Goal: Information Seeking & Learning: Understand process/instructions

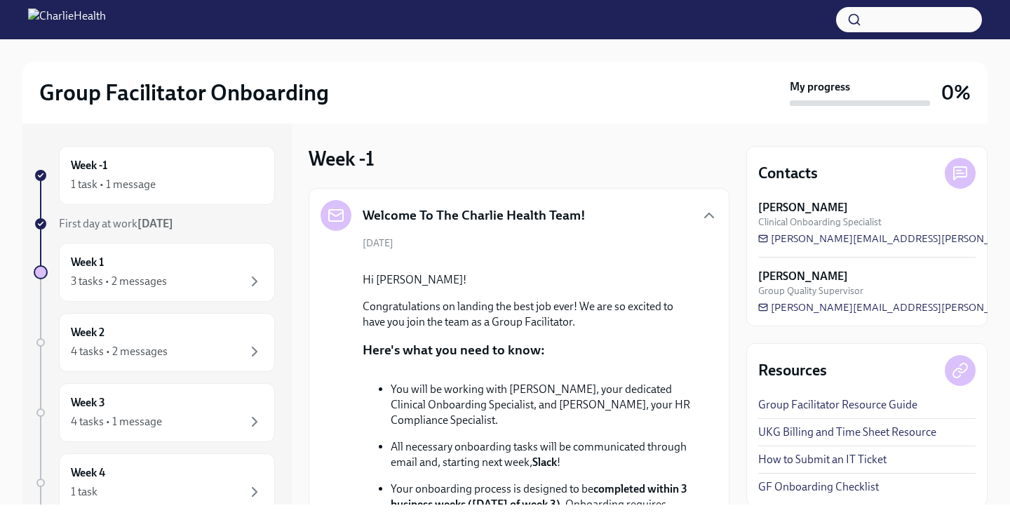
scroll to position [160, 0]
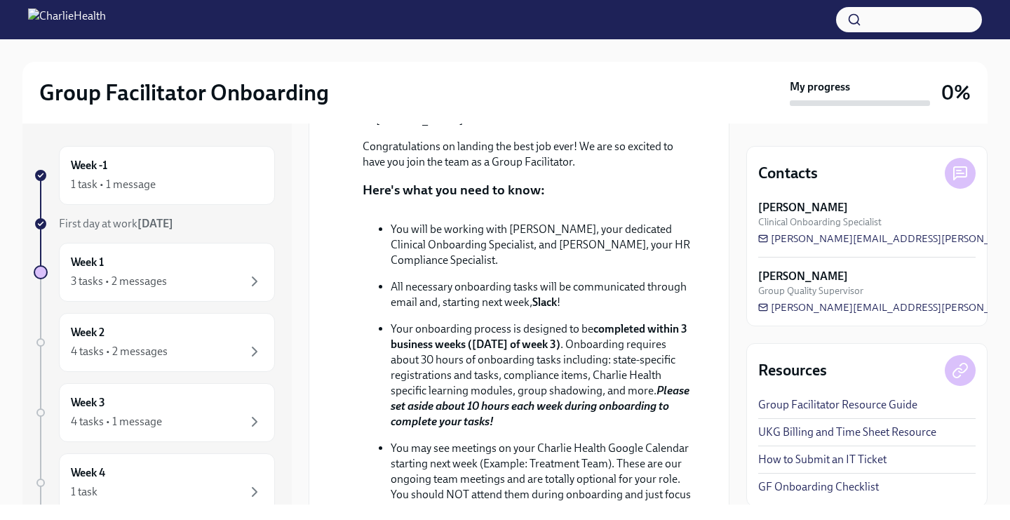
click at [553, 170] on p "Congratulations on landing the best job ever! We are so excited to have you joi…" at bounding box center [529, 154] width 332 height 31
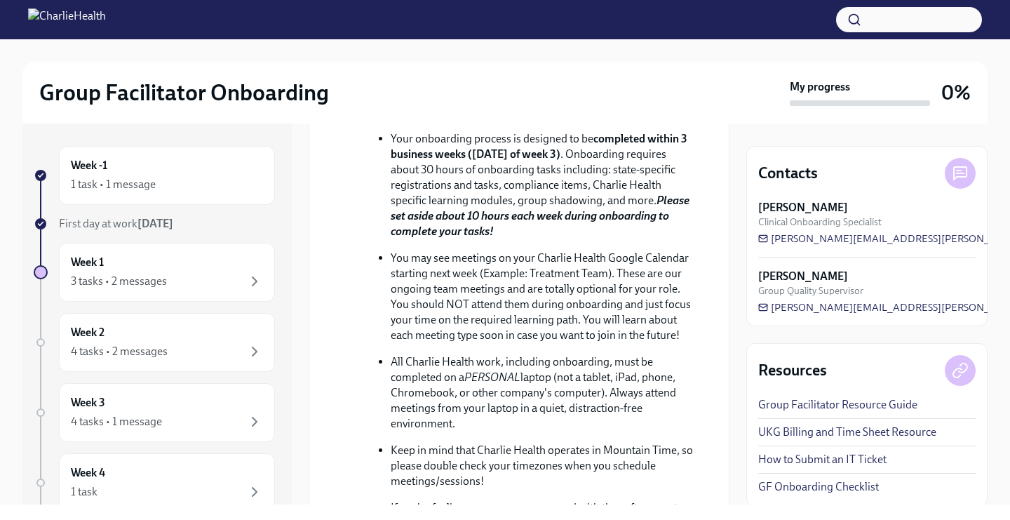
scroll to position [351, 0]
click at [733, 60] on div at bounding box center [504, 50] width 965 height 22
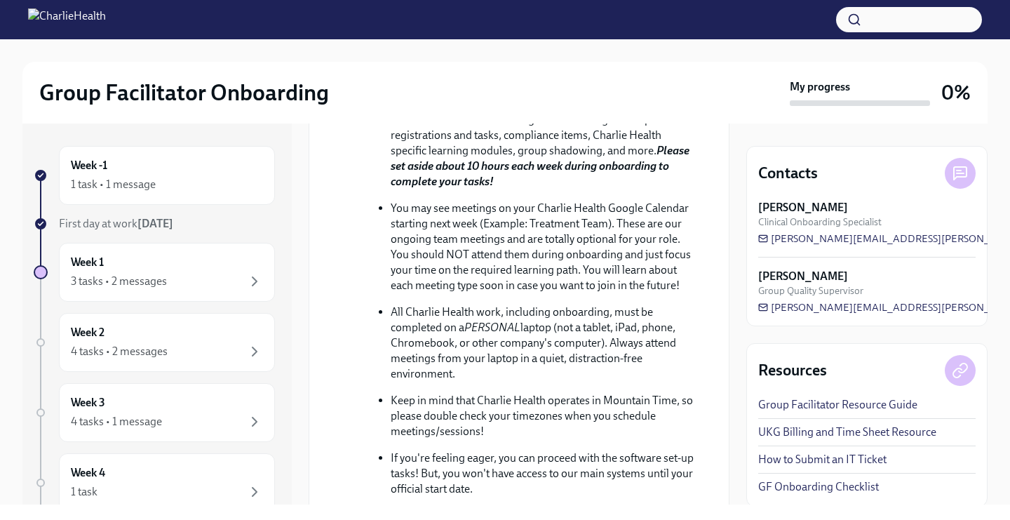
scroll to position [398, 0]
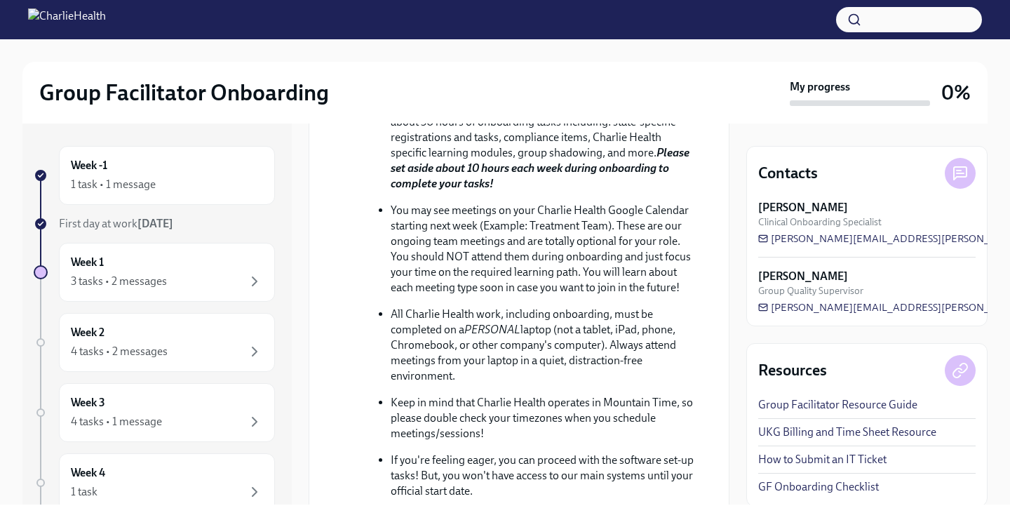
click at [944, 41] on div at bounding box center [504, 50] width 965 height 22
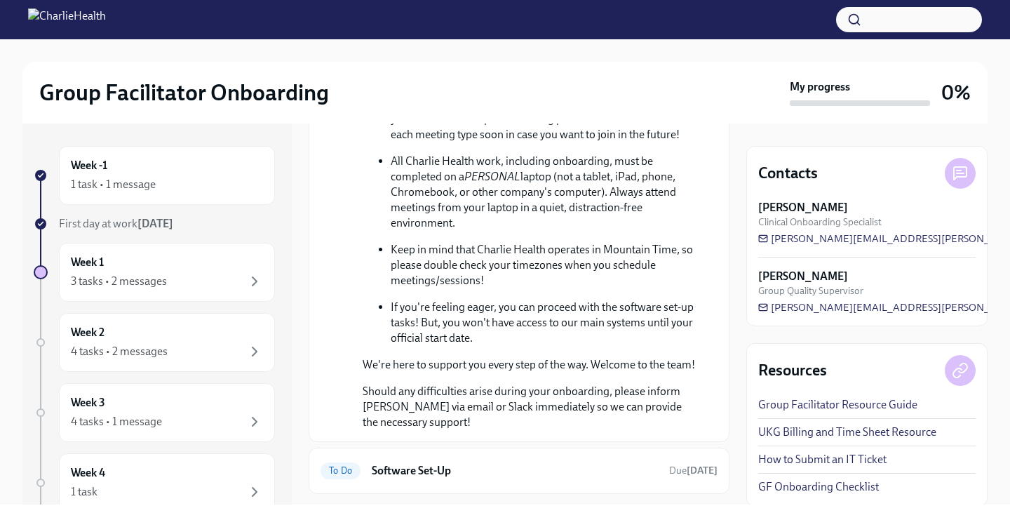
scroll to position [552, 0]
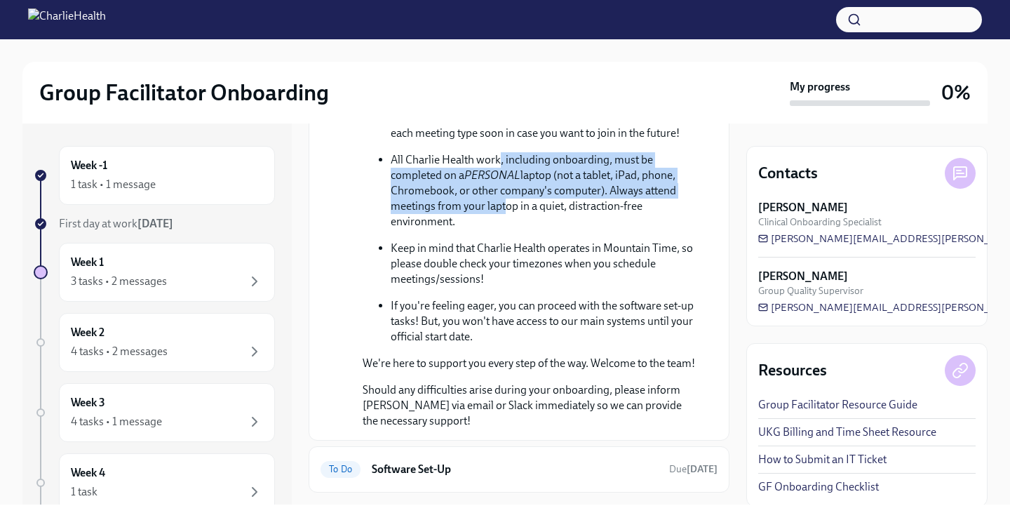
drag, startPoint x: 500, startPoint y: 255, endPoint x: 499, endPoint y: 304, distance: 48.4
click at [499, 229] on p "All Charlie Health work, including onboarding, must be completed on a PERSONAL …" at bounding box center [543, 190] width 304 height 77
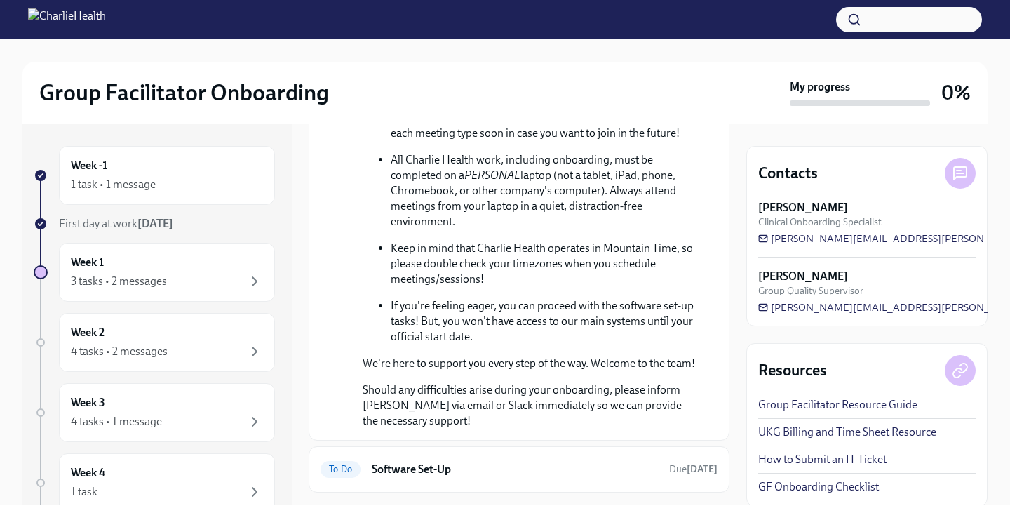
click at [498, 229] on p "All Charlie Health work, including onboarding, must be completed on a PERSONAL …" at bounding box center [543, 190] width 304 height 77
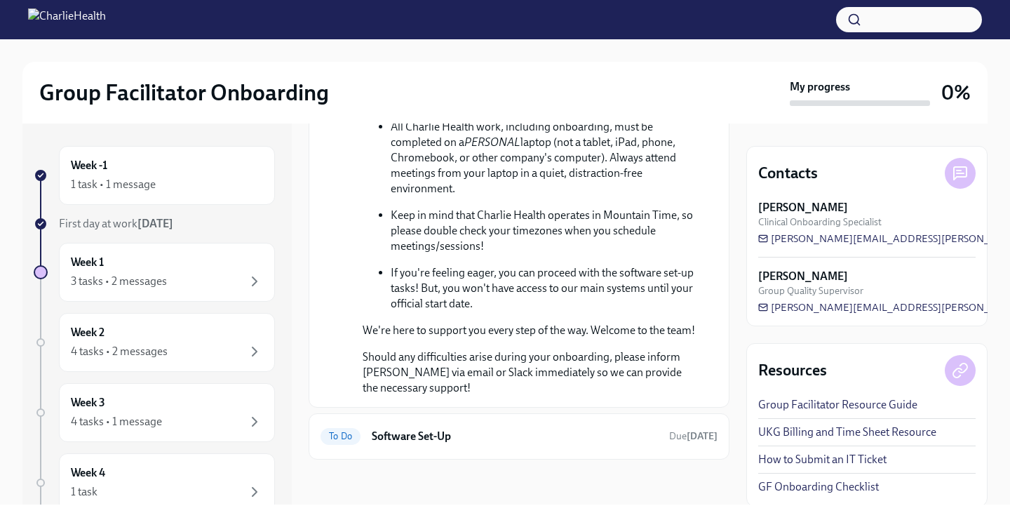
scroll to position [665, 0]
click at [389, 246] on ul "You will be working with [PERSON_NAME], your dedicated Clinical Onboarding Spec…" at bounding box center [529, 54] width 332 height 515
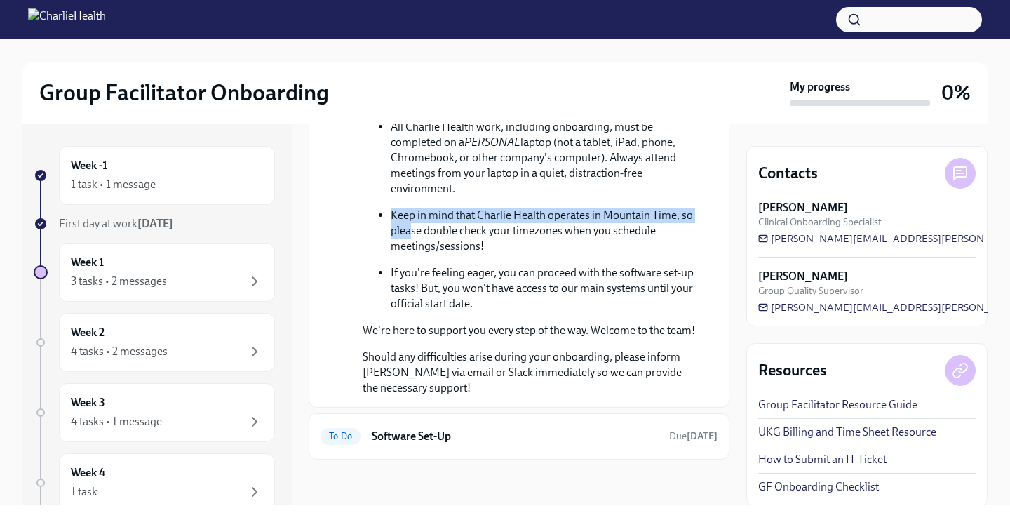
drag, startPoint x: 389, startPoint y: 231, endPoint x: 408, endPoint y: 241, distance: 22.0
click at [410, 241] on ul "You will be working with [PERSON_NAME], your dedicated Clinical Onboarding Spec…" at bounding box center [529, 54] width 332 height 515
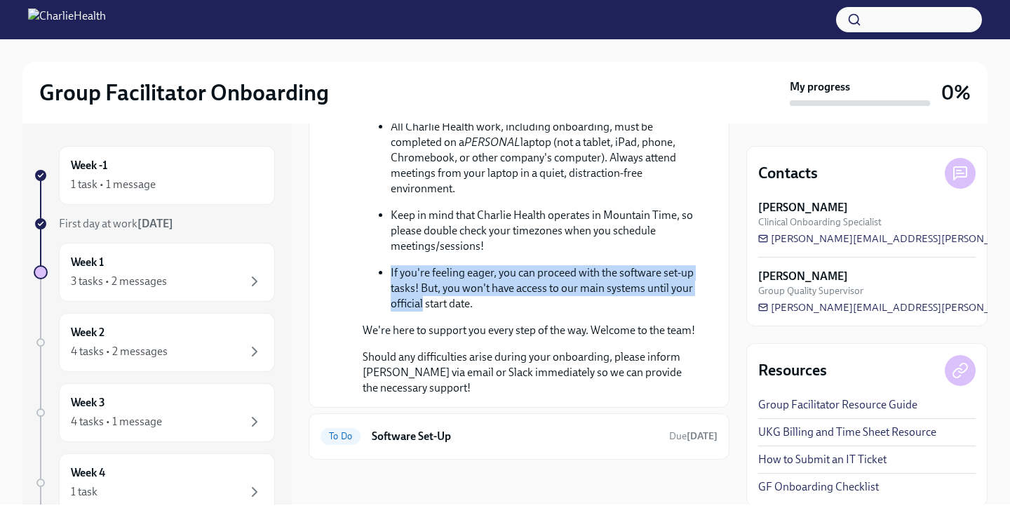
drag, startPoint x: 391, startPoint y: 288, endPoint x: 423, endPoint y: 325, distance: 48.8
click at [423, 311] on p "If you're feeling eager, you can proceed with the software set-up tasks! But, y…" at bounding box center [543, 288] width 304 height 46
click at [396, 432] on h6 "Software Set-Up" at bounding box center [515, 436] width 286 height 15
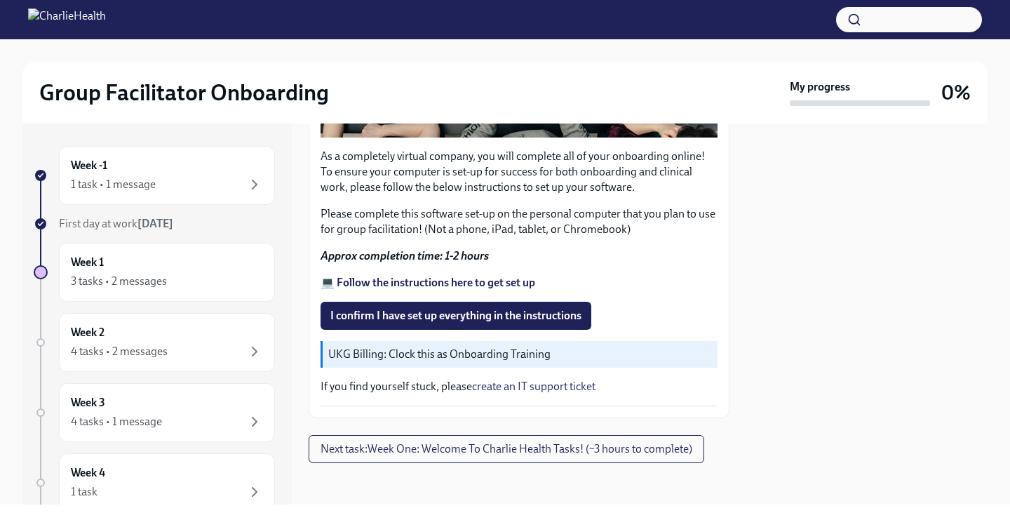
scroll to position [430, 0]
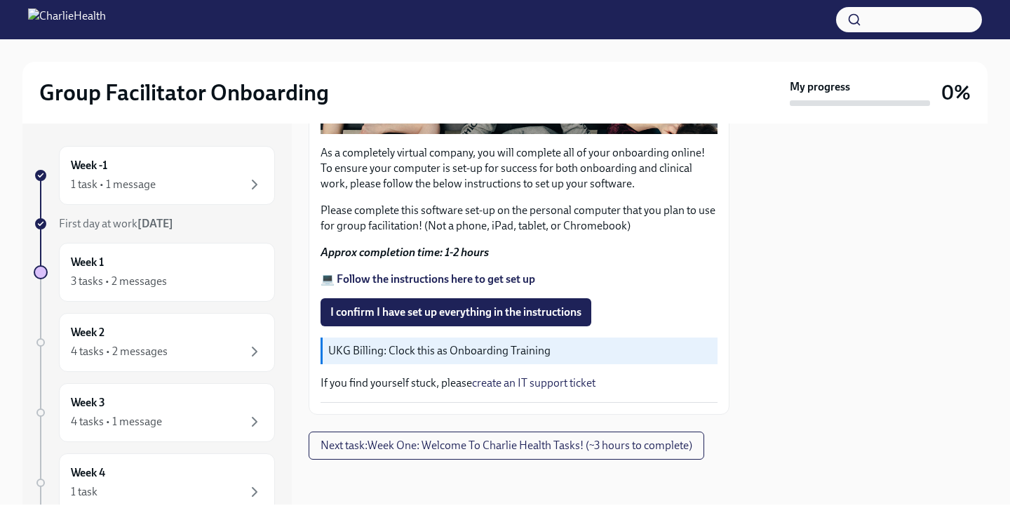
click at [415, 351] on p "UKG Billing: Clock this as Onboarding Training" at bounding box center [520, 350] width 384 height 15
click at [417, 280] on strong "💻 Follow the instructions here to get set up" at bounding box center [428, 278] width 215 height 13
click at [161, 186] on div "1 task • 1 message" at bounding box center [167, 184] width 192 height 17
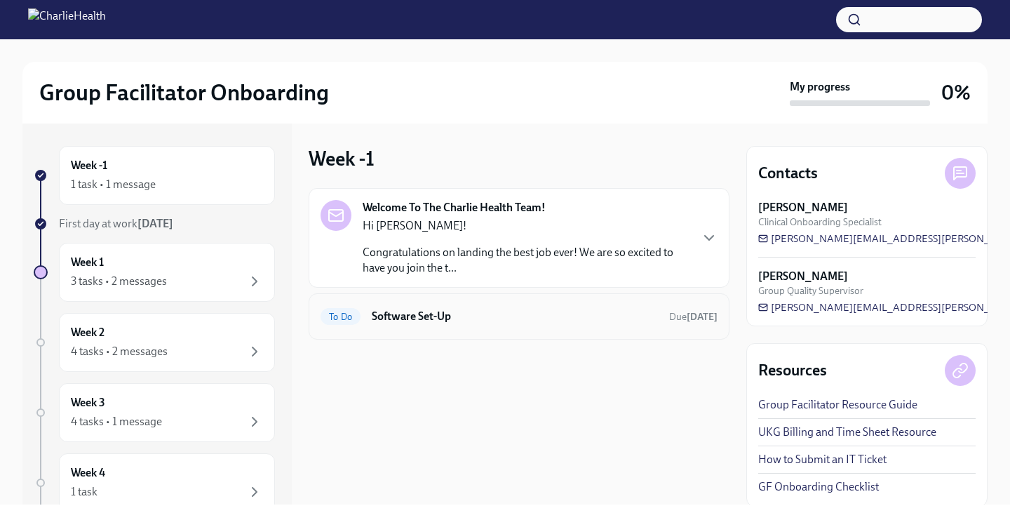
click at [382, 318] on h6 "Software Set-Up" at bounding box center [515, 316] width 286 height 15
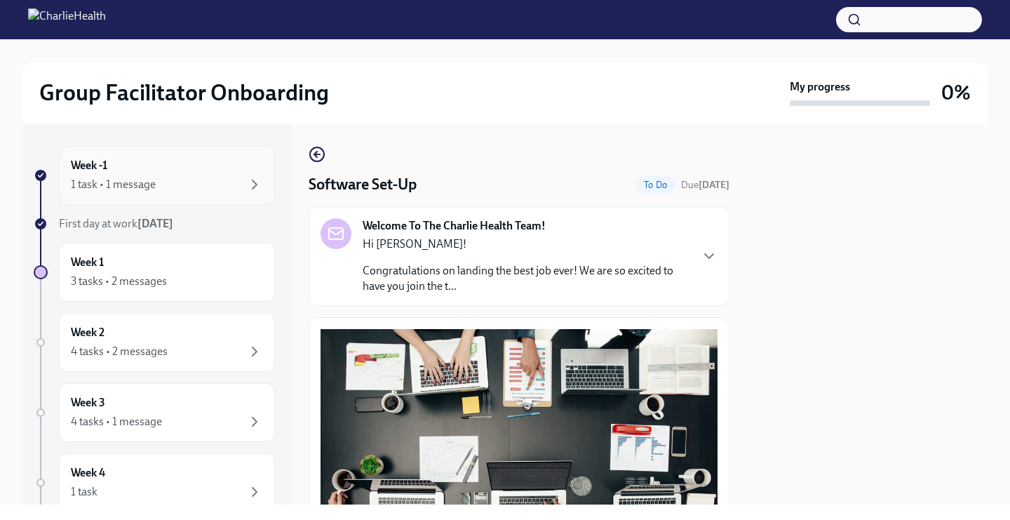
click at [175, 187] on div "1 task • 1 message" at bounding box center [167, 184] width 192 height 17
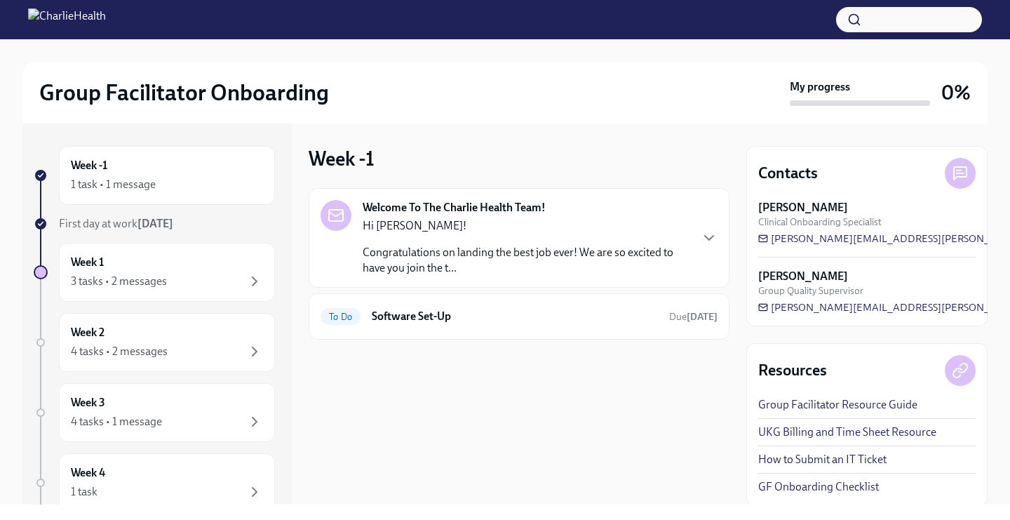
click at [843, 457] on link "How to Submit an IT Ticket" at bounding box center [822, 459] width 128 height 15
click at [965, 168] on icon at bounding box center [960, 173] width 17 height 17
click at [180, 276] on div "3 tasks • 2 messages" at bounding box center [167, 281] width 192 height 17
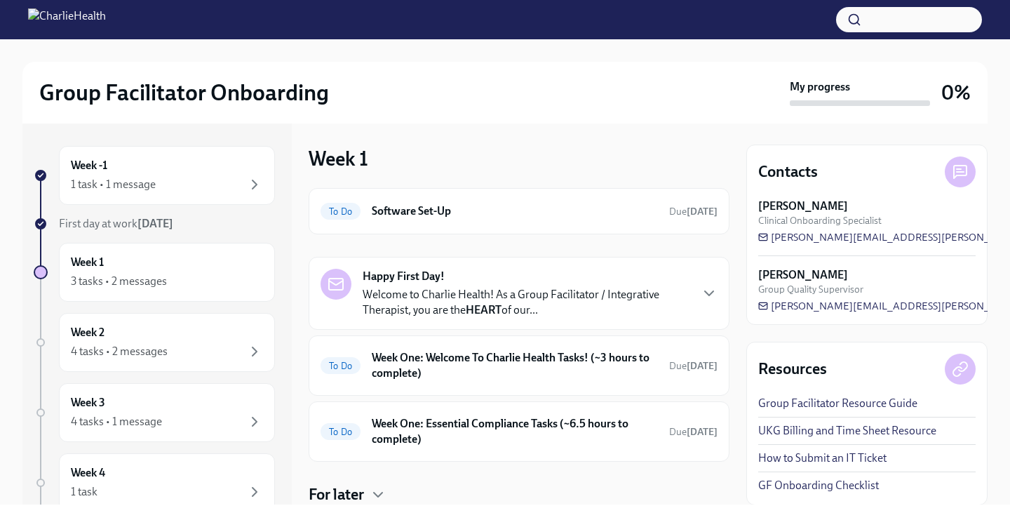
scroll to position [18, 0]
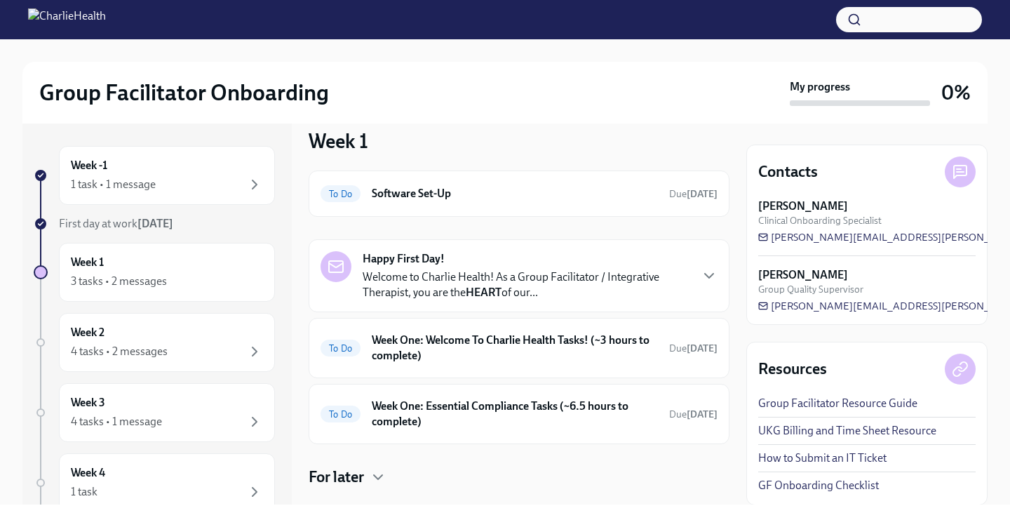
click at [434, 260] on strong "Happy First Day!" at bounding box center [404, 258] width 82 height 15
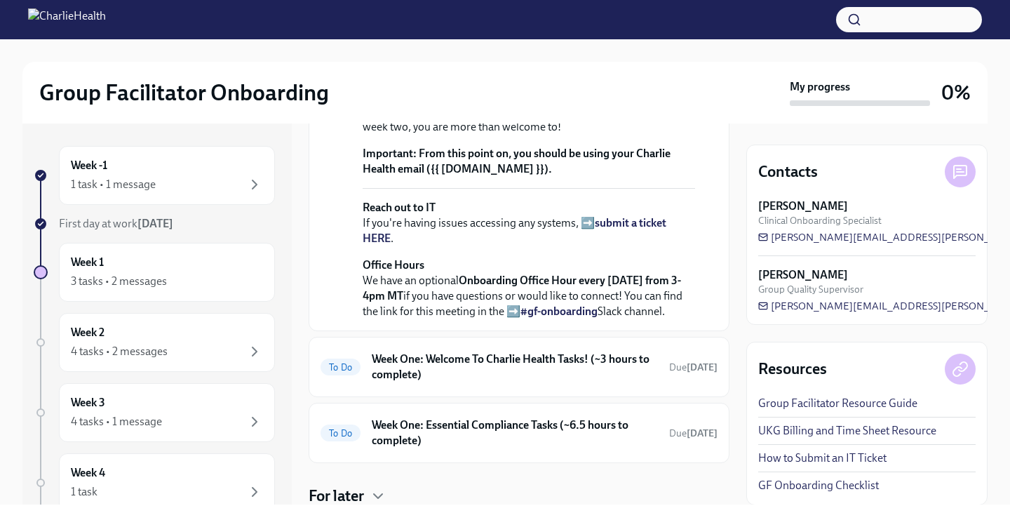
scroll to position [490, 0]
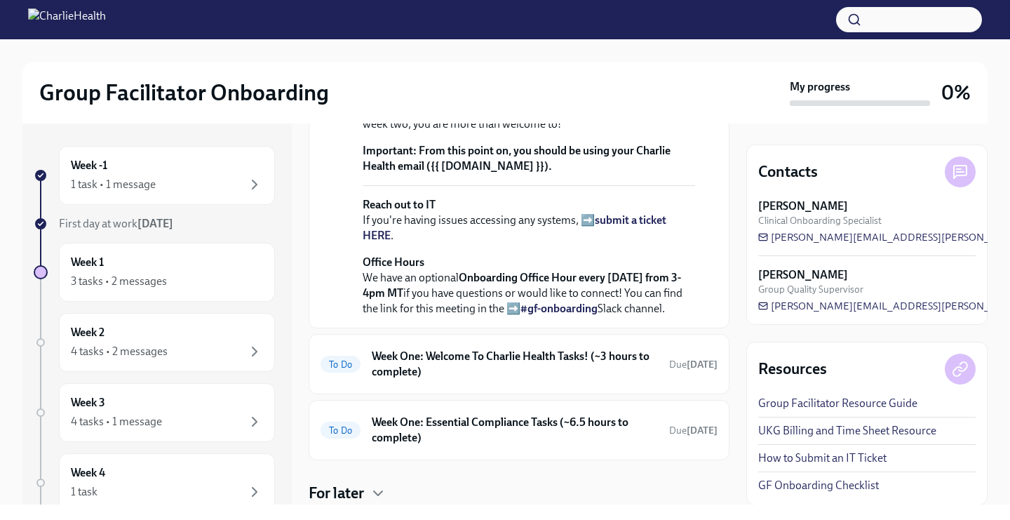
click at [663, 174] on div "Welcome to Charlie Health! As a Group Facilitator / Integrative Therapist, you …" at bounding box center [529, 12] width 332 height 323
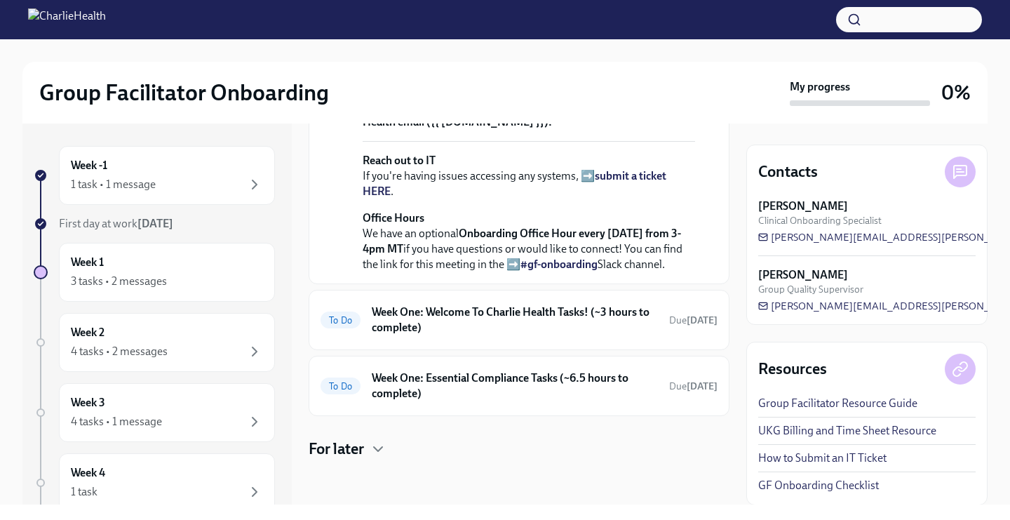
scroll to position [557, 0]
click at [643, 198] on strong "submit a ticket HERE" at bounding box center [515, 183] width 304 height 29
click at [553, 335] on h6 "Week One: Welcome To Charlie Health Tasks! (~3 hours to complete)" at bounding box center [515, 319] width 286 height 31
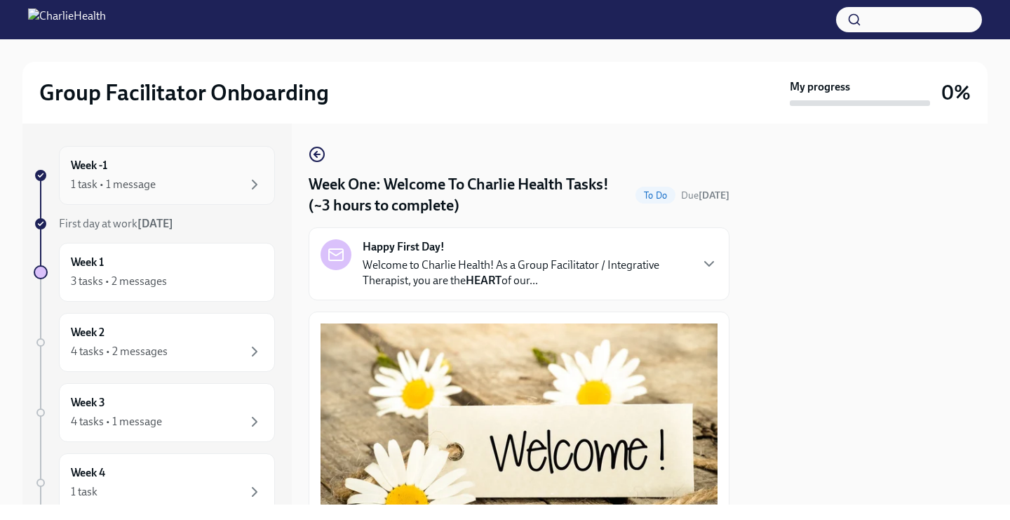
click at [152, 161] on div "Week -1 1 task • 1 message" at bounding box center [167, 175] width 192 height 35
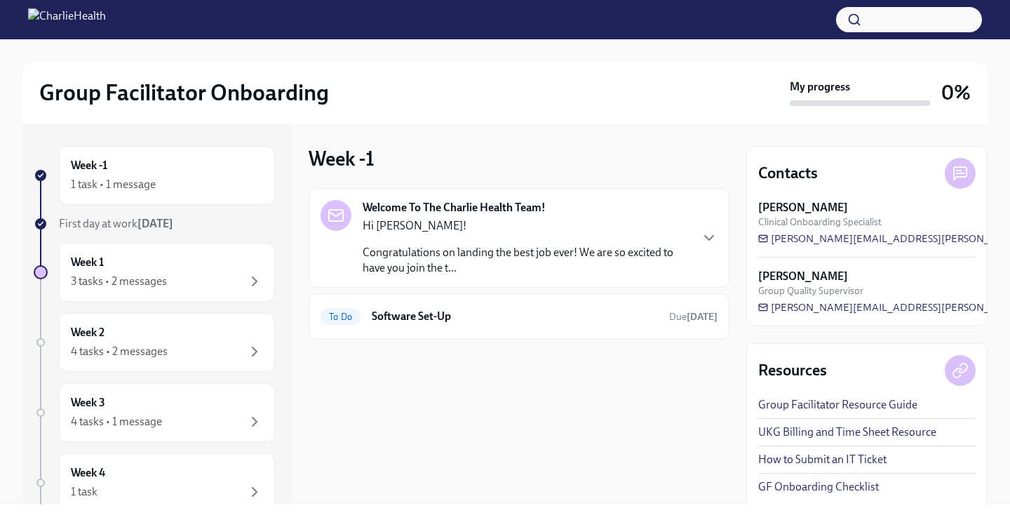
click at [466, 248] on p "Congratulations on landing the best job ever! We are so excited to have you joi…" at bounding box center [526, 260] width 327 height 31
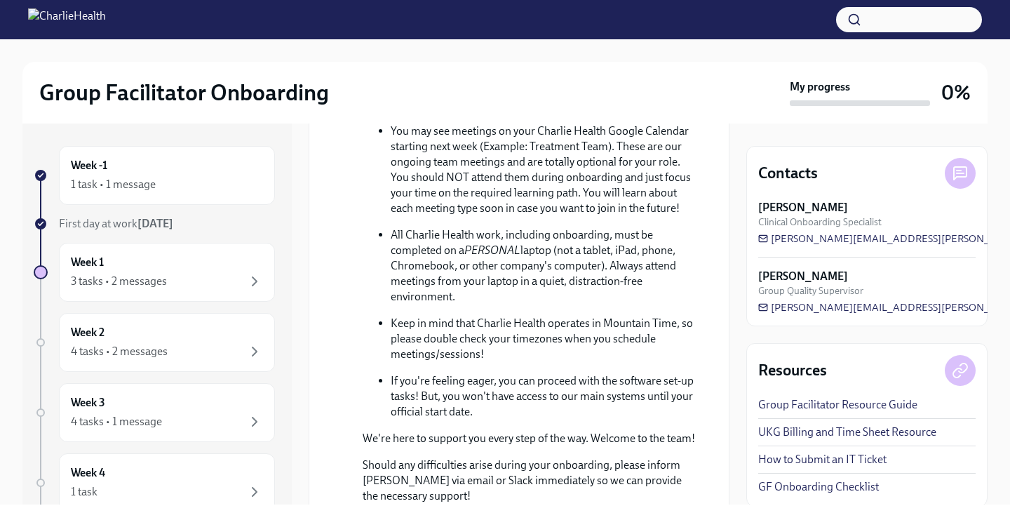
scroll to position [479, 0]
click at [831, 462] on link "How to Submit an IT Ticket" at bounding box center [822, 459] width 128 height 15
click at [828, 402] on link "Group Facilitator Resource Guide" at bounding box center [837, 404] width 159 height 15
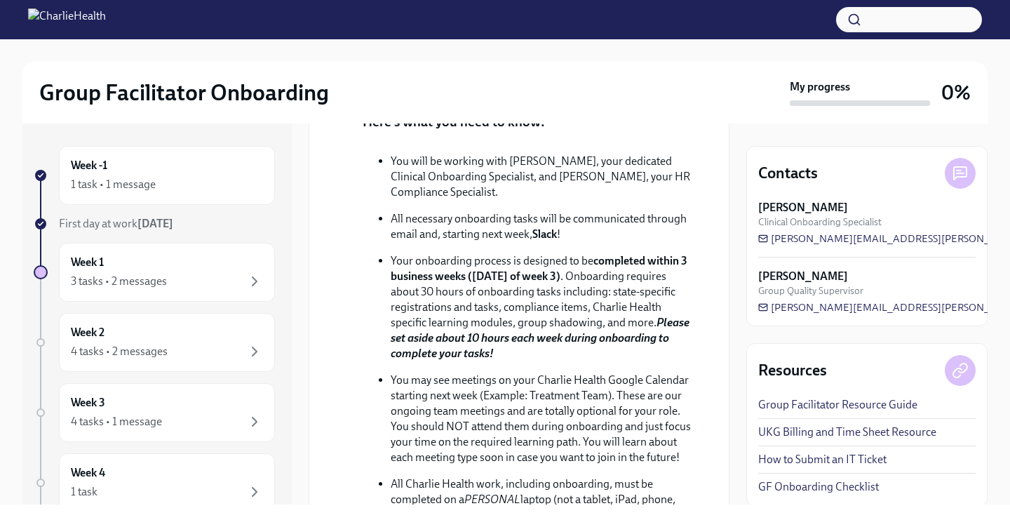
scroll to position [0, 0]
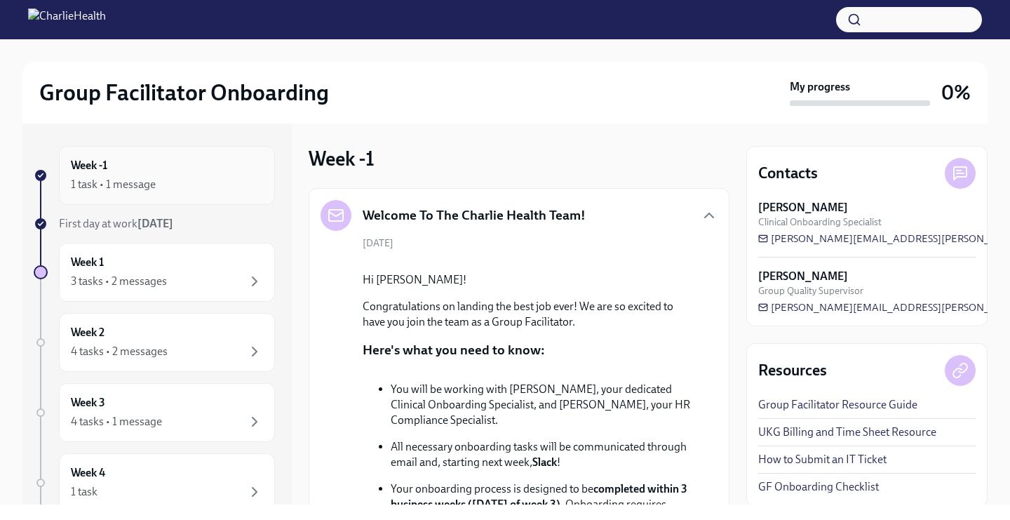
click at [125, 190] on div "1 task • 1 message" at bounding box center [113, 184] width 85 height 15
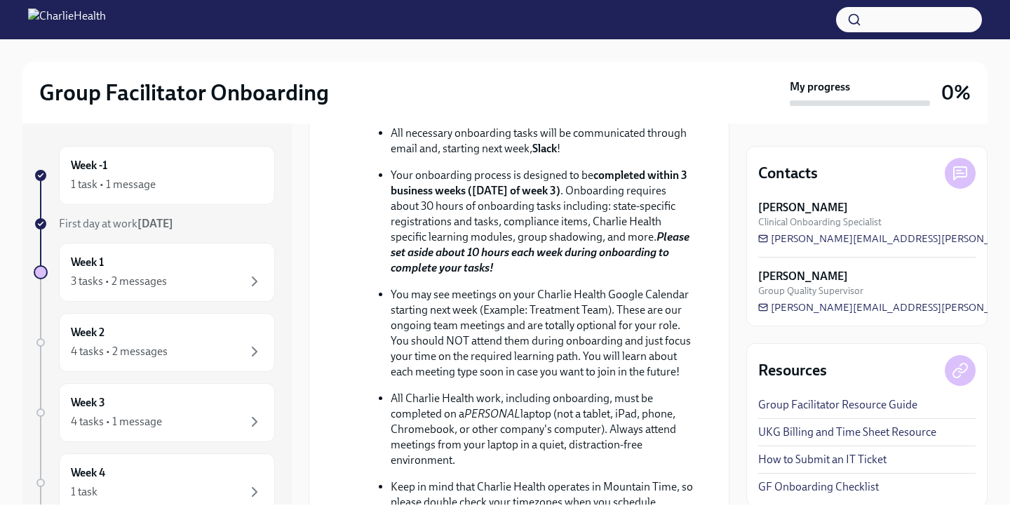
scroll to position [323, 0]
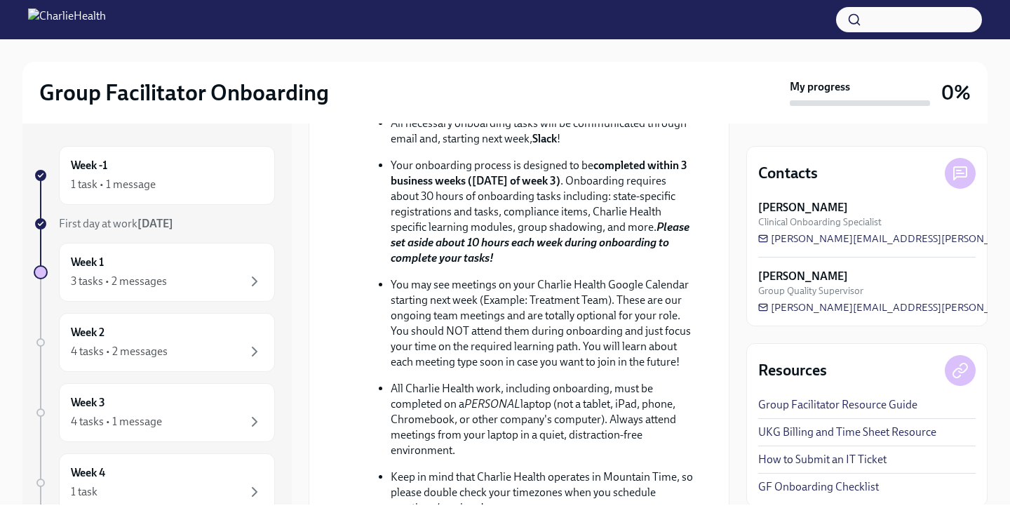
click at [539, 145] on strong "Slack" at bounding box center [544, 138] width 25 height 13
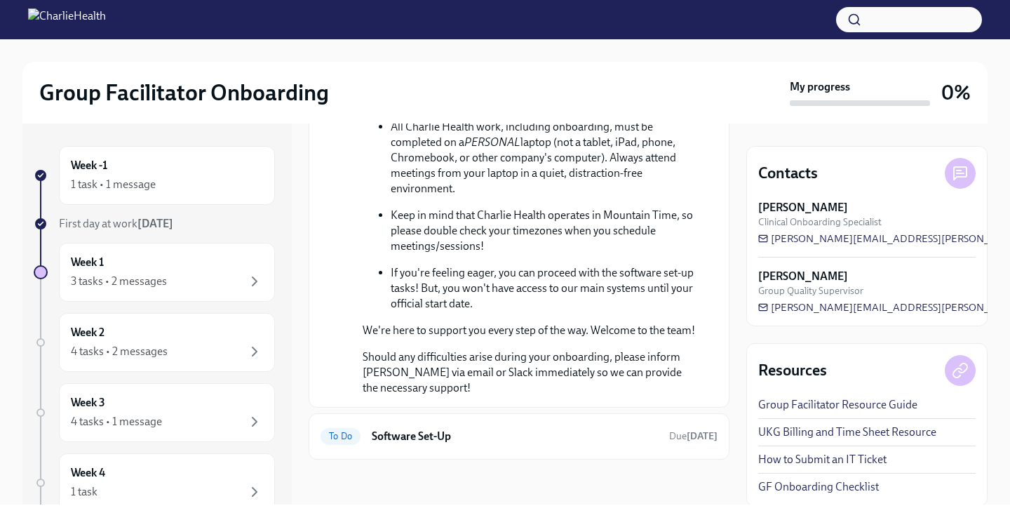
scroll to position [695, 0]
click at [459, 434] on h6 "Software Set-Up" at bounding box center [515, 436] width 286 height 15
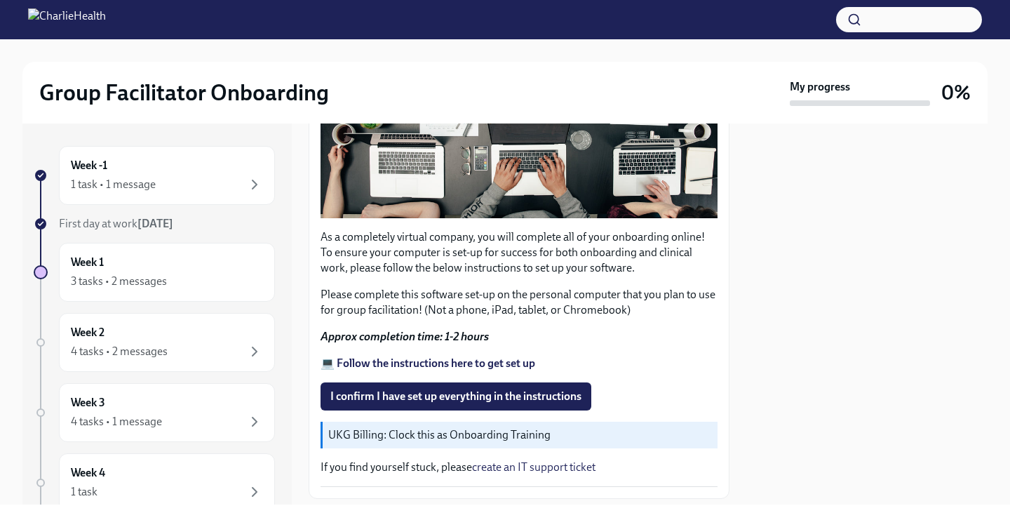
scroll to position [365, 0]
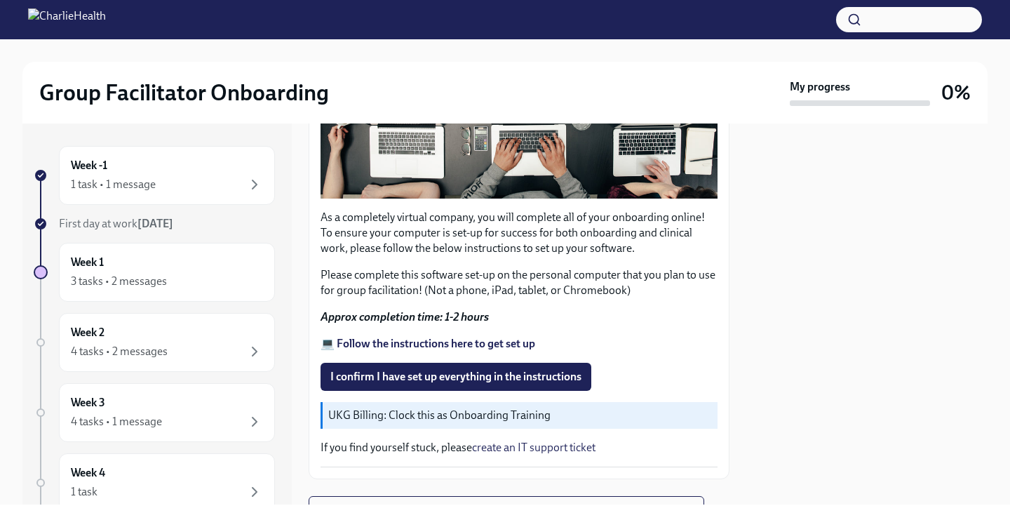
click at [441, 342] on strong "💻 Follow the instructions here to get set up" at bounding box center [428, 343] width 215 height 13
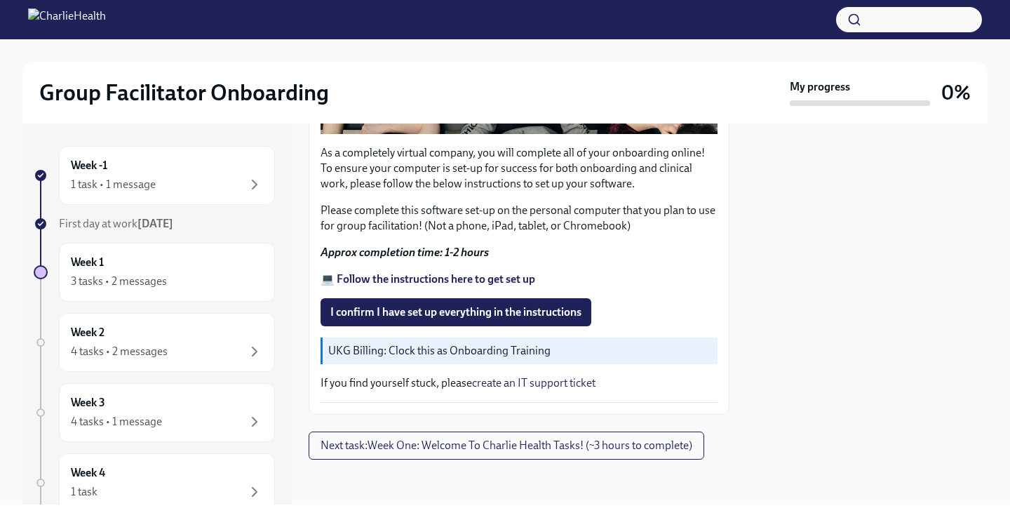
click at [471, 350] on p "UKG Billing: Clock this as Onboarding Training" at bounding box center [520, 350] width 384 height 15
click at [208, 271] on div "Week 1 3 tasks • 2 messages" at bounding box center [167, 272] width 192 height 35
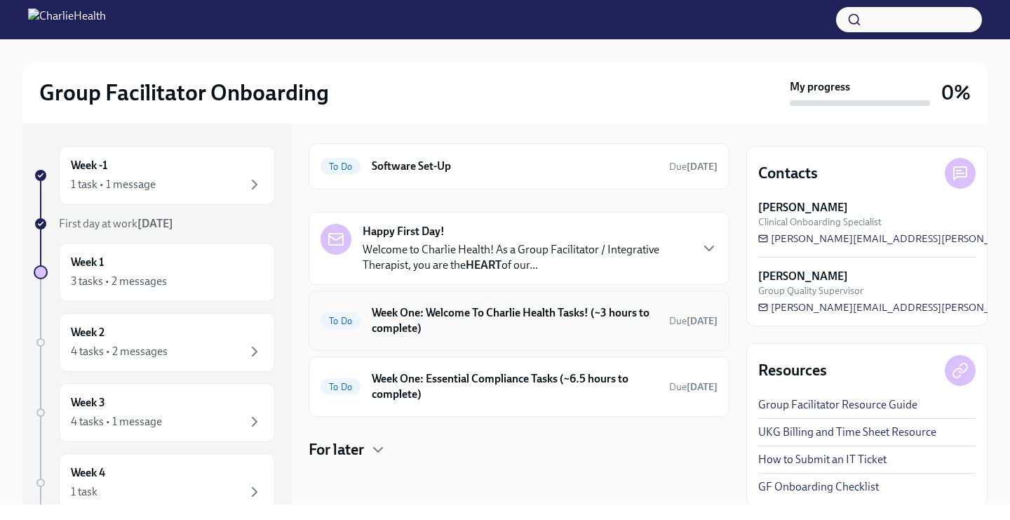
scroll to position [46, 0]
click at [410, 387] on h6 "Week One: Essential Compliance Tasks (~6.5 hours to complete)" at bounding box center [515, 385] width 286 height 31
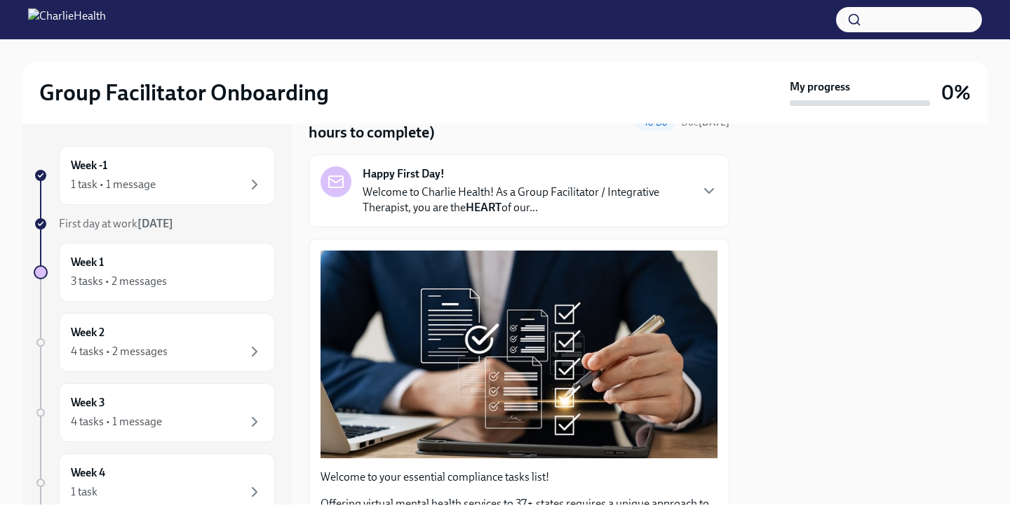
scroll to position [67, 0]
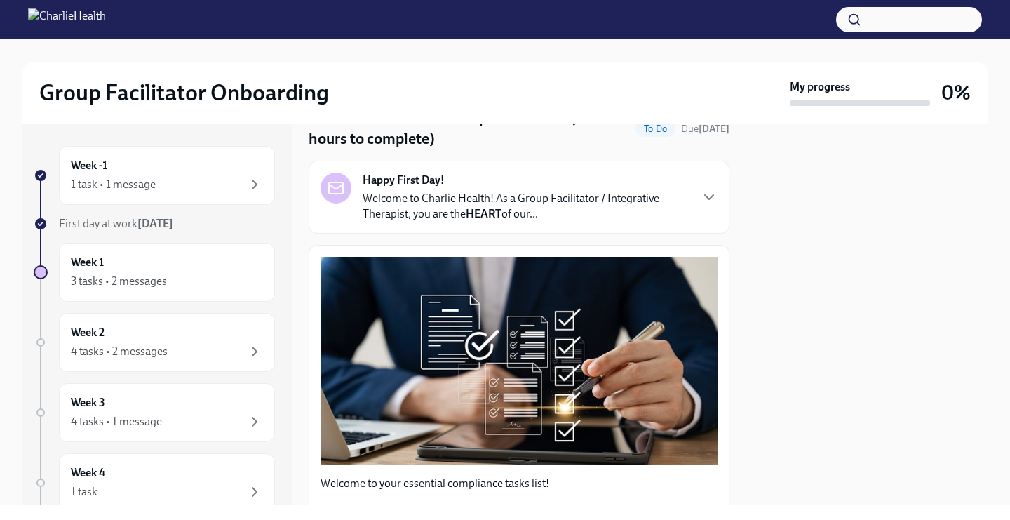
click at [421, 205] on p "Welcome to Charlie Health! As a Group Facilitator / Integrative Therapist, you …" at bounding box center [526, 206] width 327 height 31
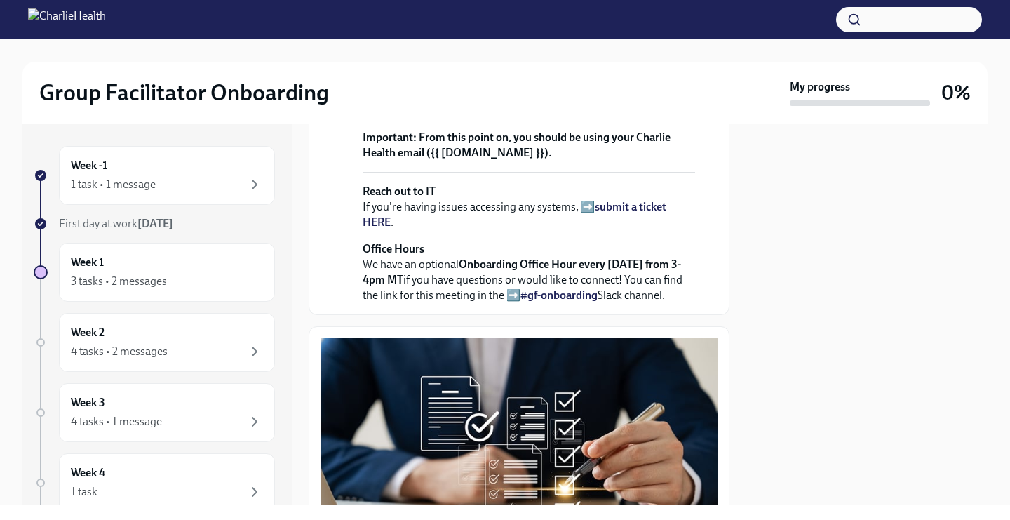
scroll to position [476, 0]
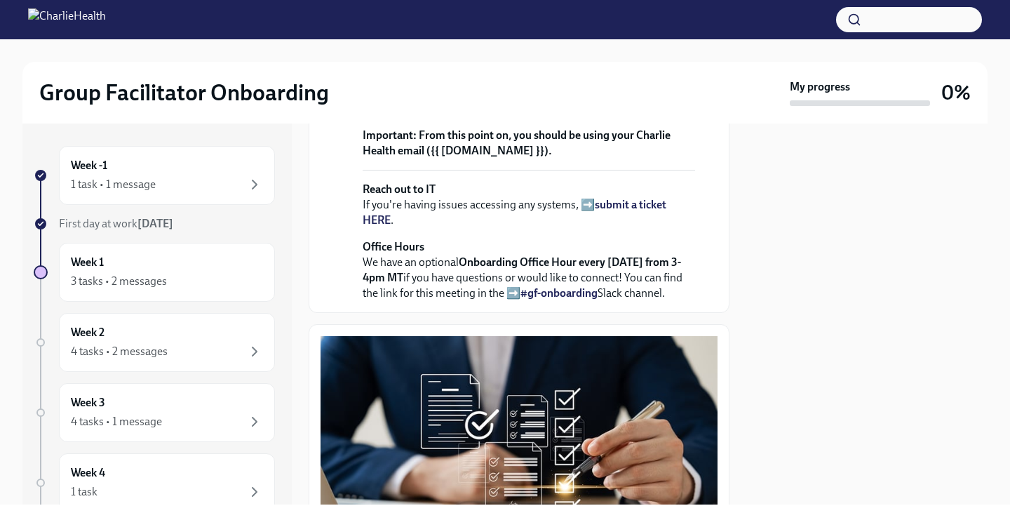
click at [603, 227] on strong "submit a ticket HERE" at bounding box center [515, 212] width 304 height 29
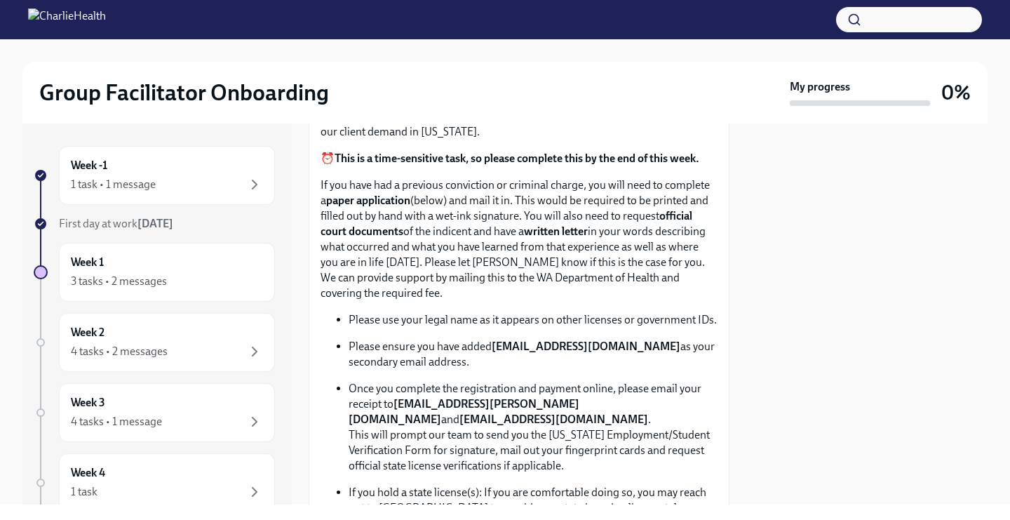
scroll to position [1162, 0]
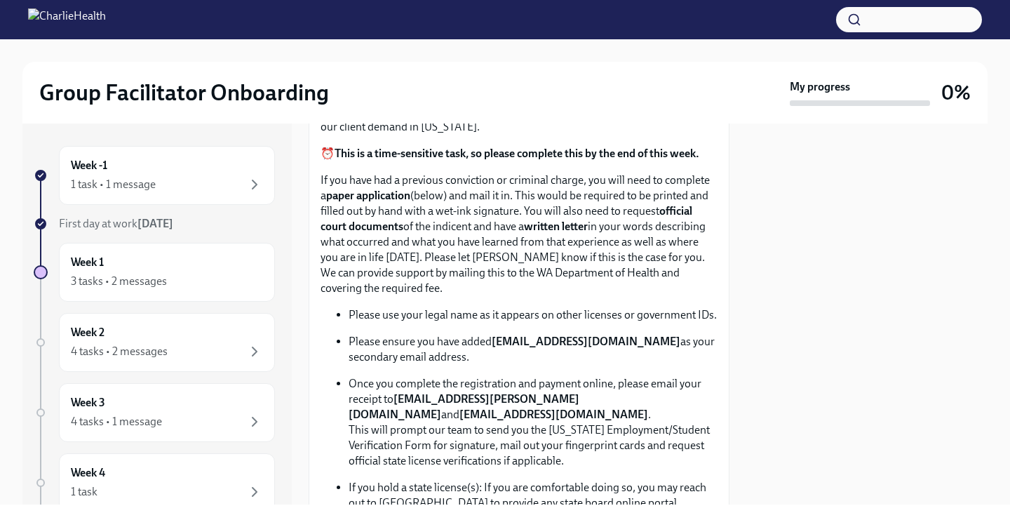
click at [624, 135] on p "Below are the step by step instructions on how to complete your [US_STATE] Agen…" at bounding box center [519, 96] width 397 height 77
drag, startPoint x: 625, startPoint y: 208, endPoint x: 518, endPoint y: 223, distance: 108.4
click at [518, 135] on p "Below are the step by step instructions on how to complete your [US_STATE] Agen…" at bounding box center [519, 96] width 397 height 77
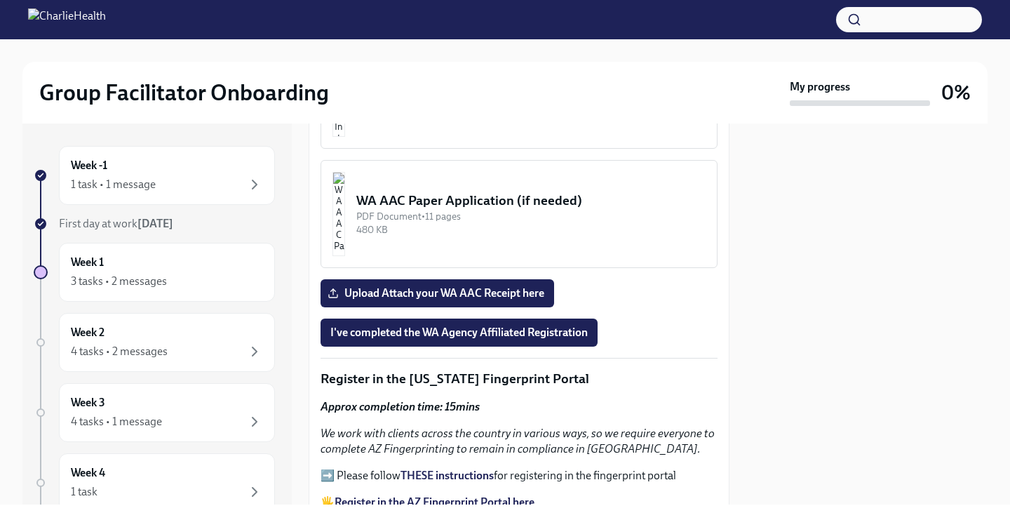
scroll to position [1888, 0]
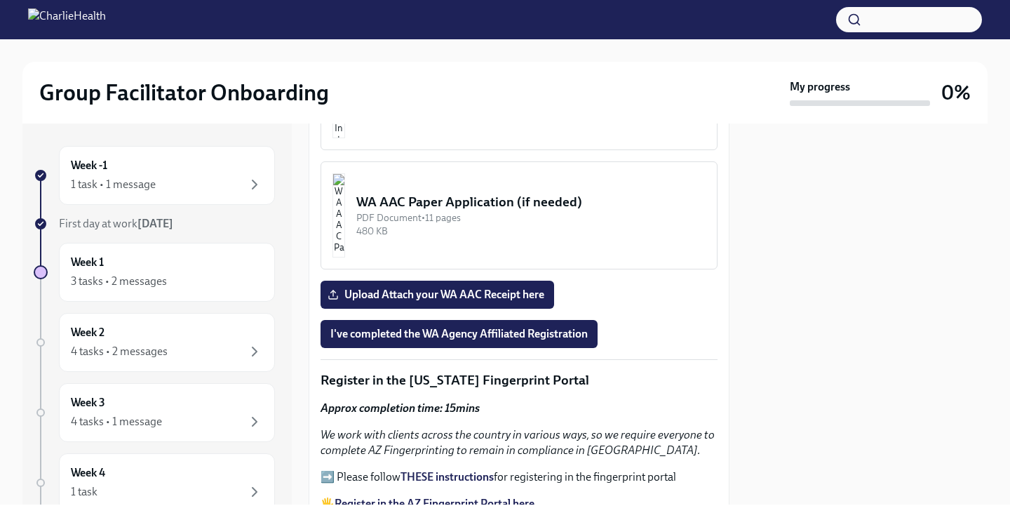
click at [345, 138] on img "button" at bounding box center [338, 96] width 13 height 84
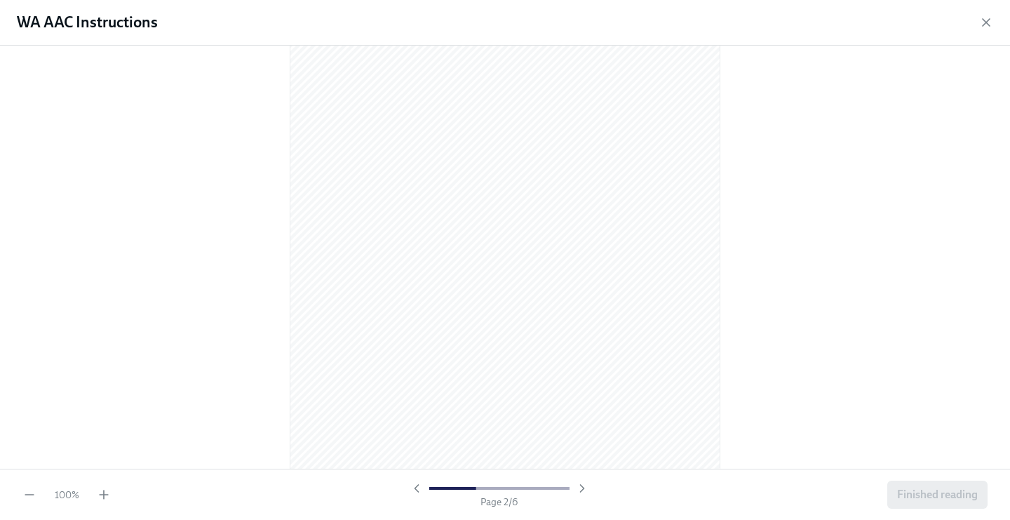
scroll to position [706, 0]
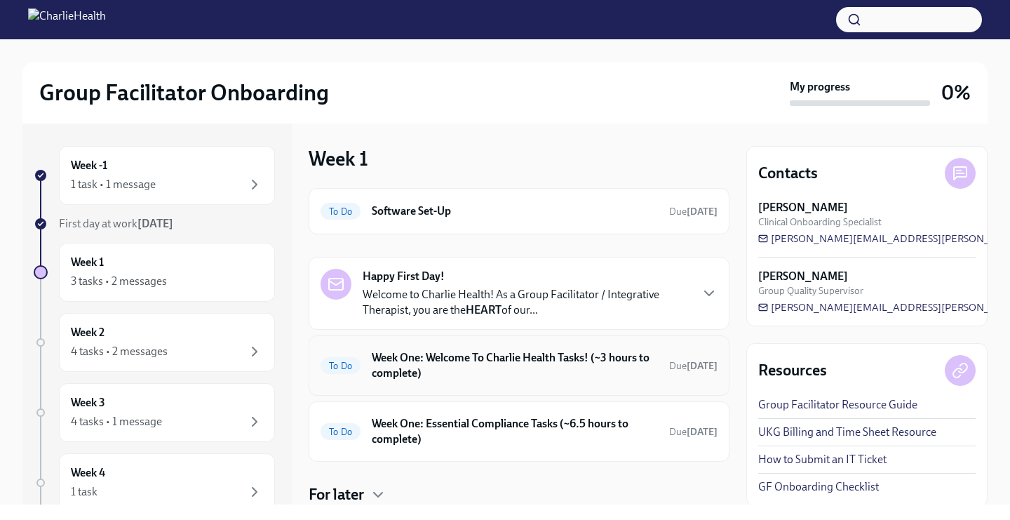
scroll to position [46, 0]
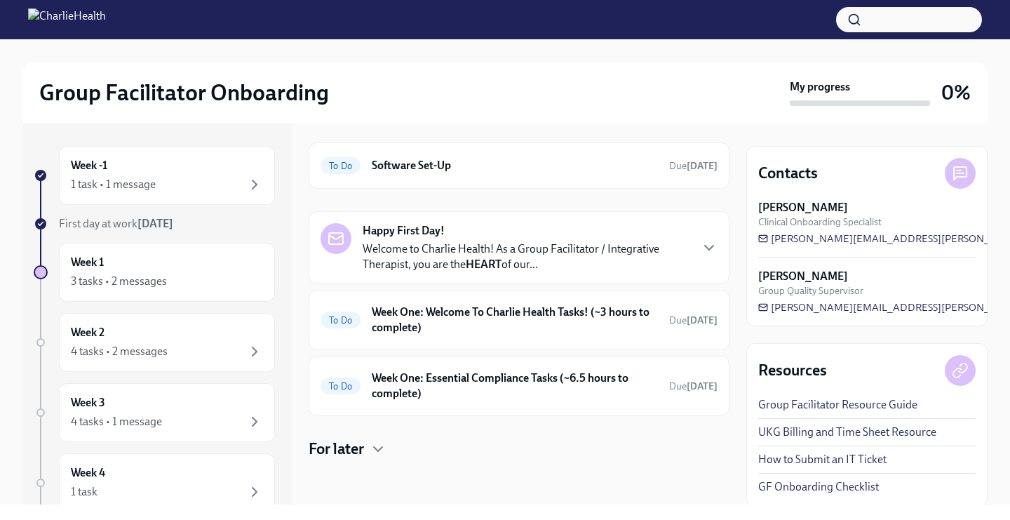
click at [544, 268] on p "Welcome to Charlie Health! As a Group Facilitator / Integrative Therapist, you …" at bounding box center [526, 256] width 327 height 31
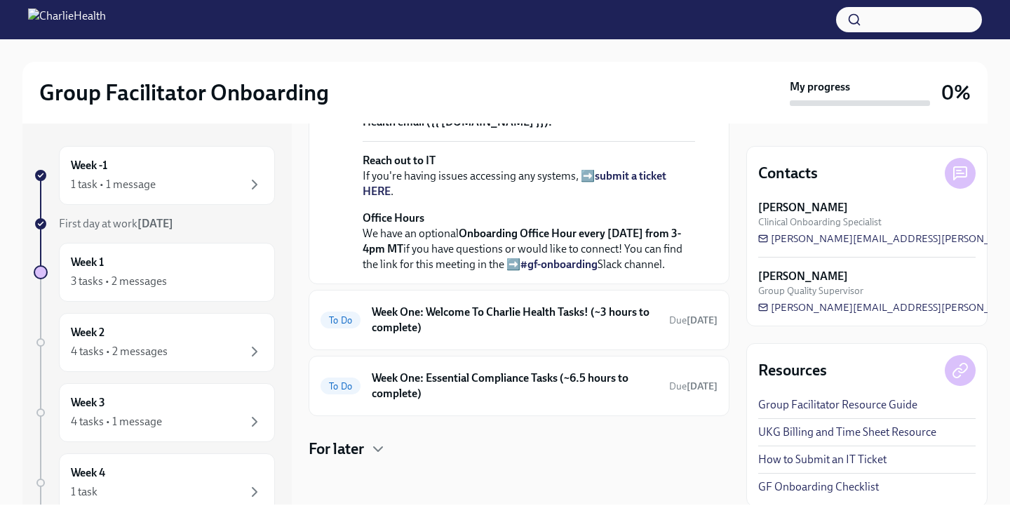
scroll to position [674, 0]
click at [544, 316] on h6 "Week One: Welcome To Charlie Health Tasks! (~3 hours to complete)" at bounding box center [515, 319] width 286 height 31
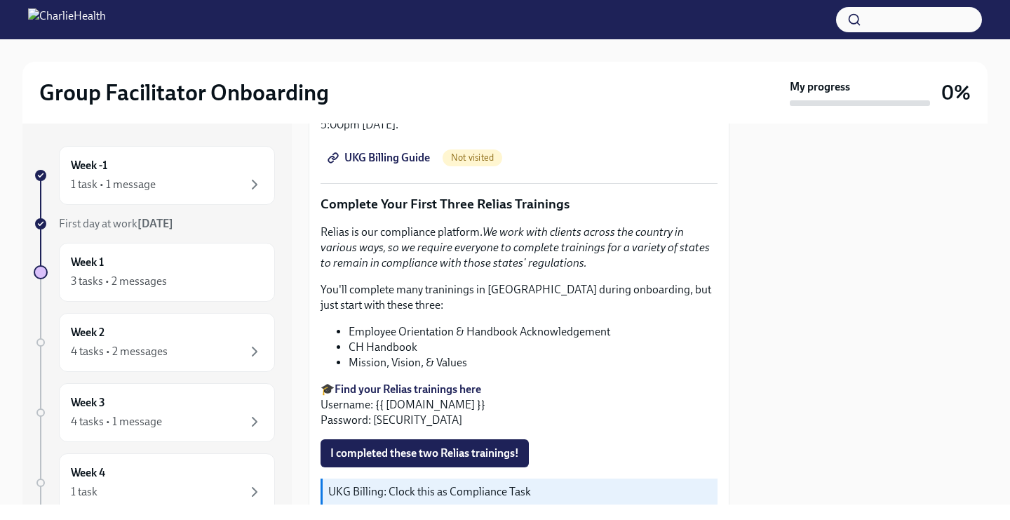
scroll to position [1230, 0]
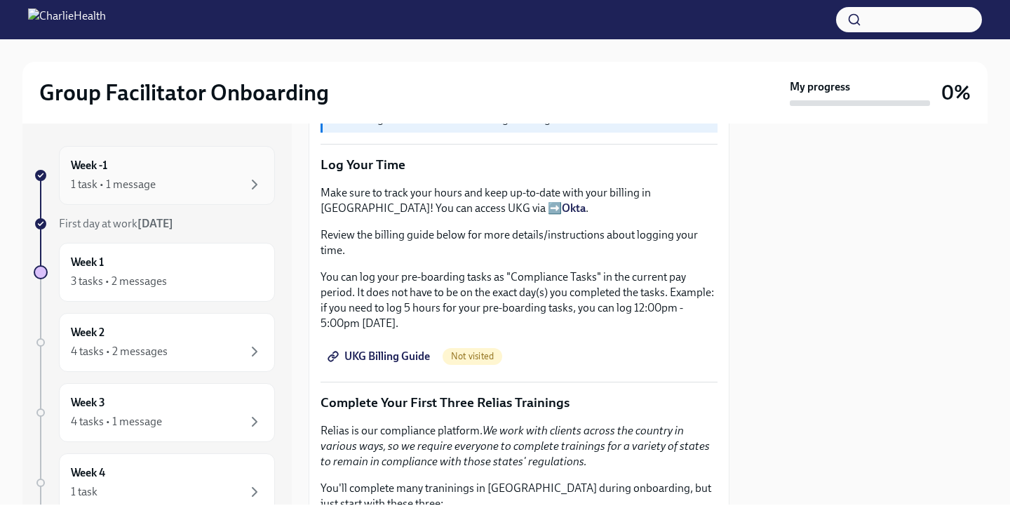
click at [167, 163] on div "Week -1 1 task • 1 message" at bounding box center [167, 175] width 192 height 35
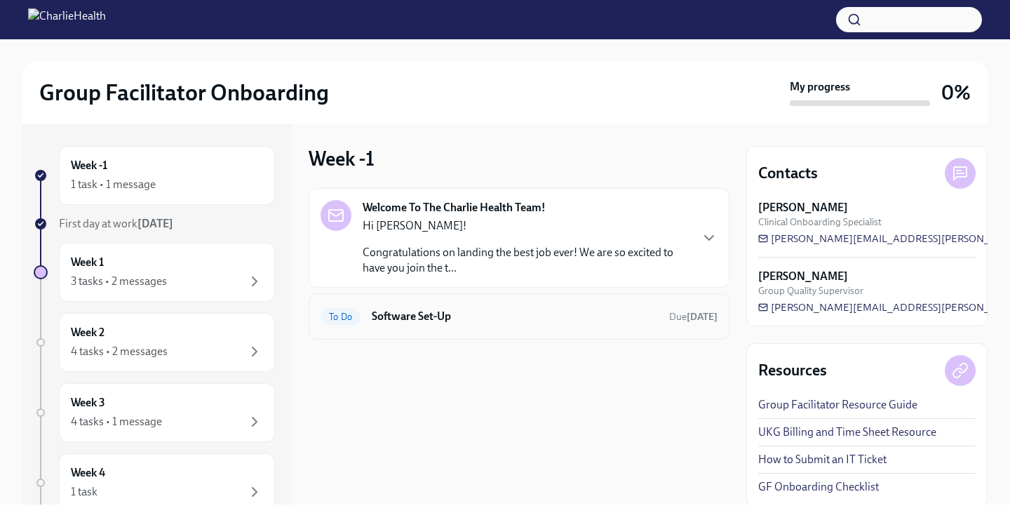
click at [620, 300] on div "To Do Software Set-Up Due [DATE]" at bounding box center [519, 316] width 421 height 46
click at [620, 317] on h6 "Software Set-Up" at bounding box center [515, 316] width 286 height 15
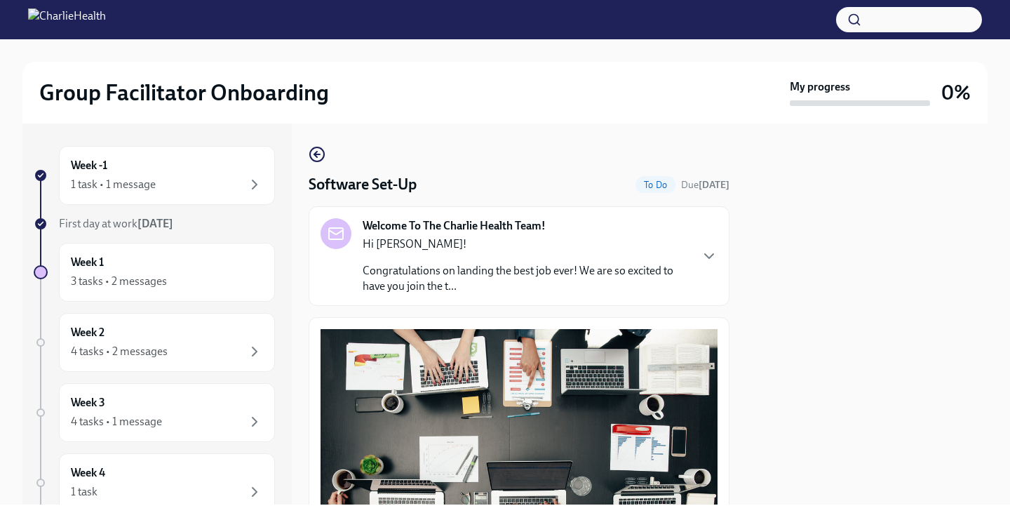
scroll to position [430, 0]
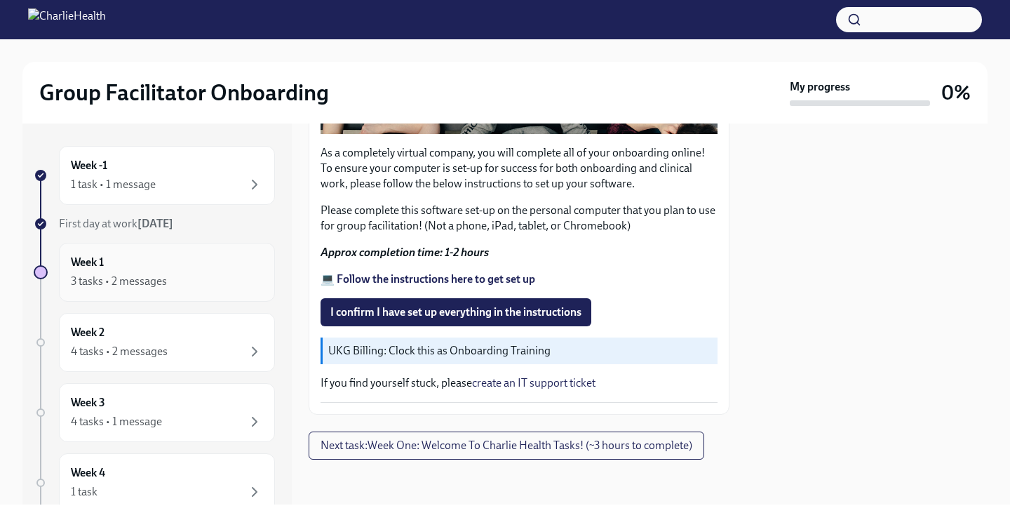
click at [248, 265] on div "Week 1 3 tasks • 2 messages" at bounding box center [167, 272] width 192 height 35
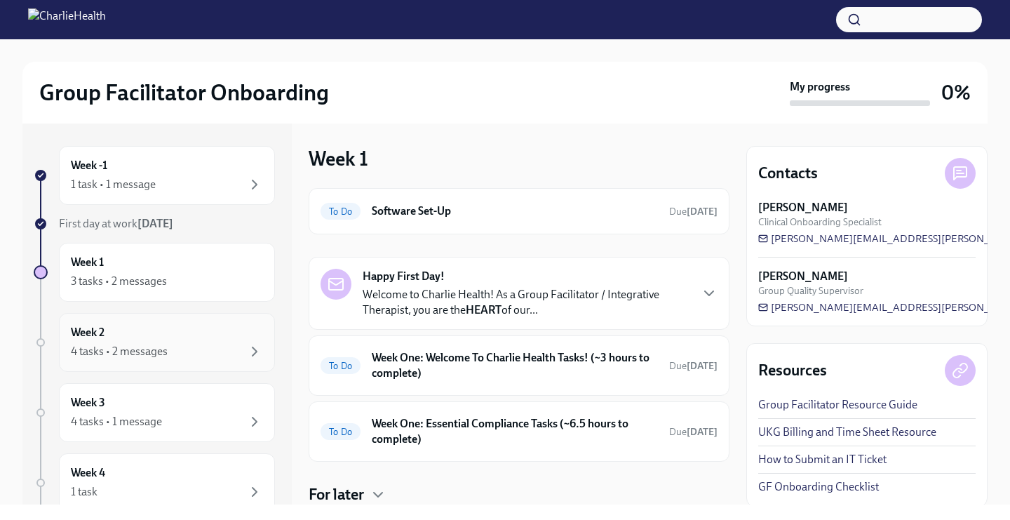
click at [217, 367] on div "Week 2 4 tasks • 2 messages" at bounding box center [167, 342] width 216 height 59
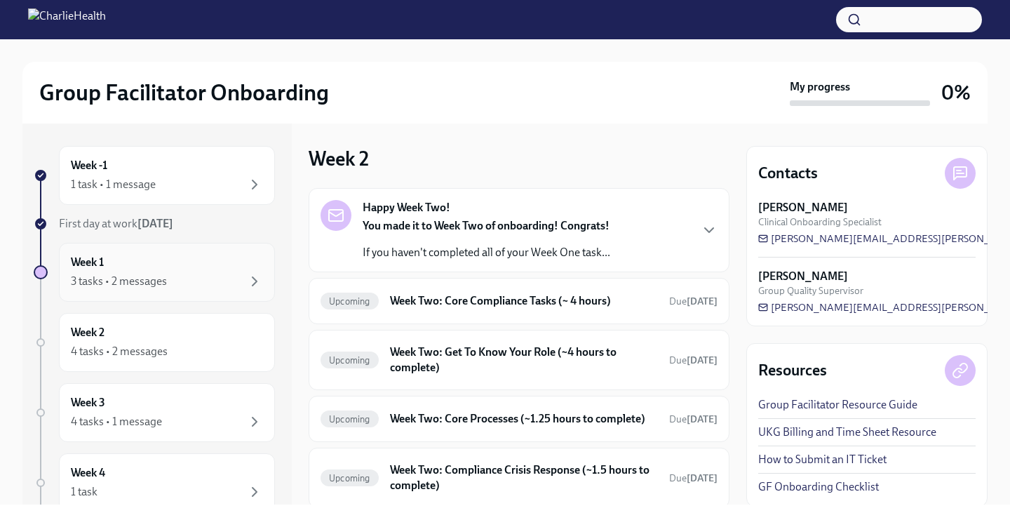
click at [208, 264] on div "Week 1 3 tasks • 2 messages" at bounding box center [167, 272] width 192 height 35
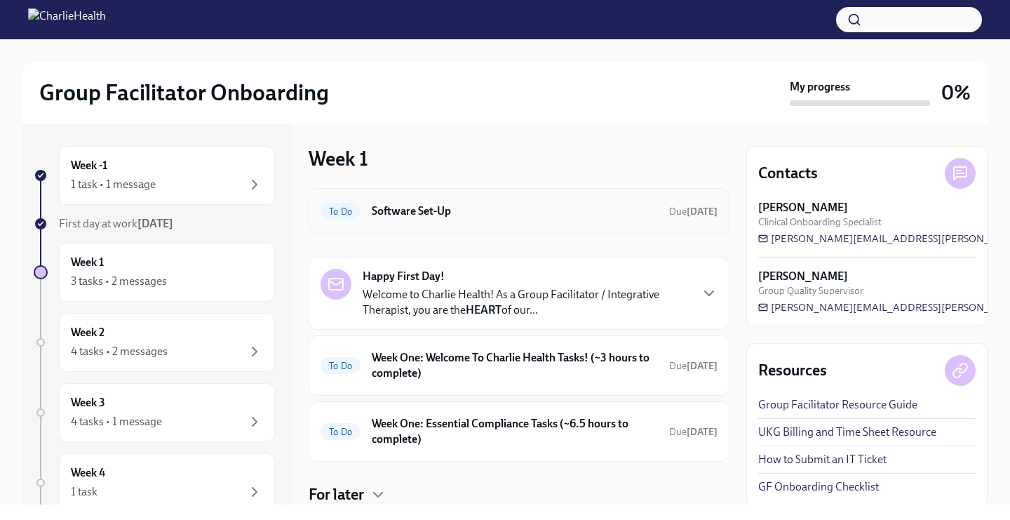
click at [467, 216] on h6 "Software Set-Up" at bounding box center [515, 210] width 286 height 15
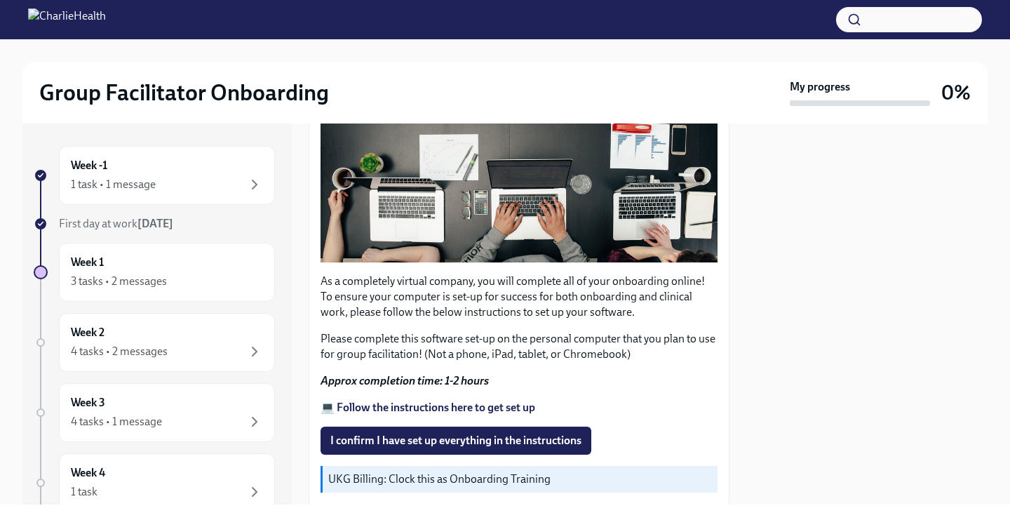
scroll to position [430, 0]
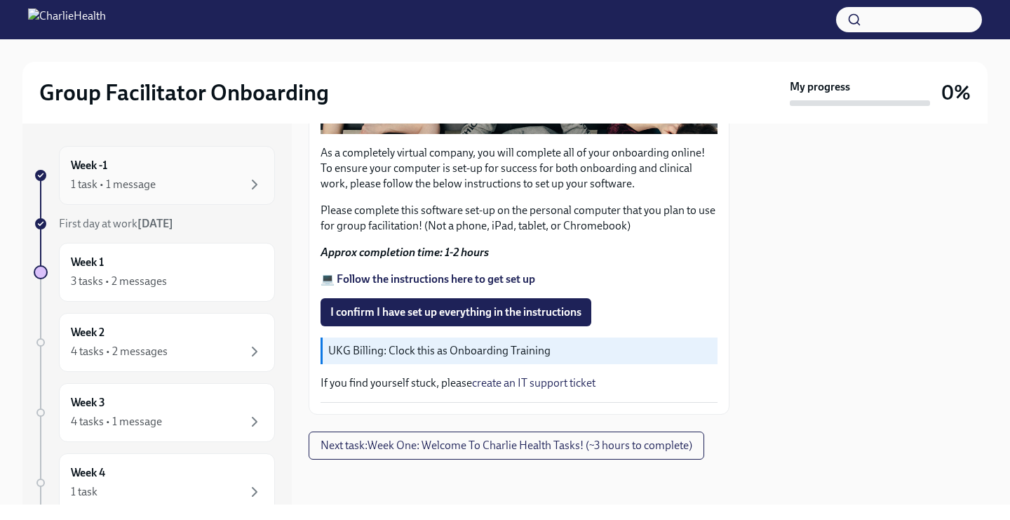
click at [222, 182] on div "1 task • 1 message" at bounding box center [167, 184] width 192 height 17
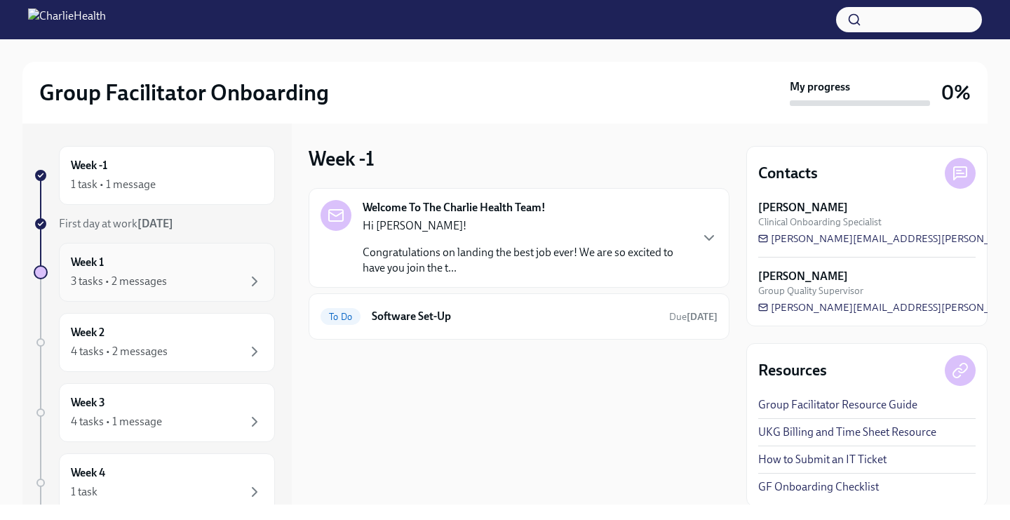
click at [232, 275] on div "3 tasks • 2 messages" at bounding box center [167, 281] width 192 height 17
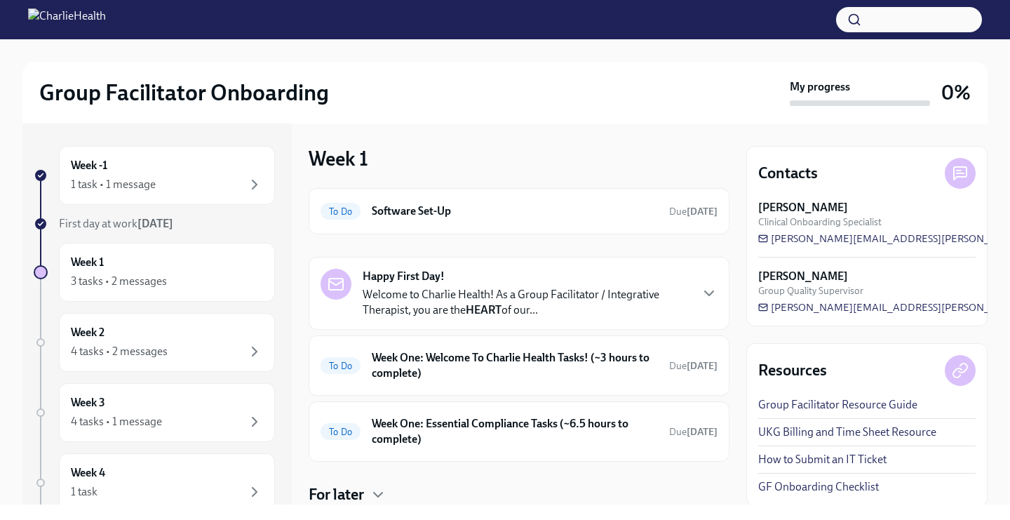
click at [443, 292] on p "Welcome to Charlie Health! As a Group Facilitator / Integrative Therapist, you …" at bounding box center [526, 302] width 327 height 31
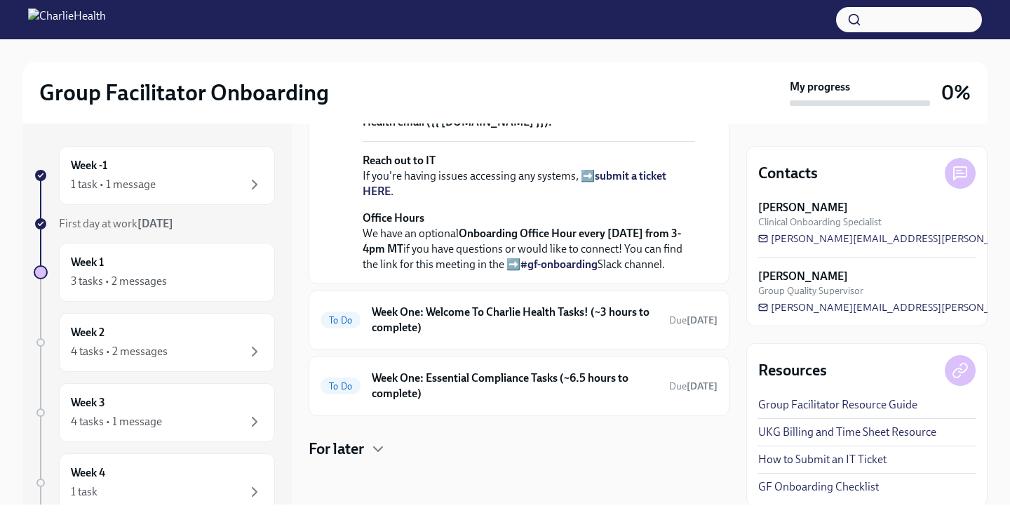
scroll to position [644, 0]
click at [443, 272] on p "Office Hours We have an optional Onboarding Office Hour every [DATE] from 3-4pm…" at bounding box center [529, 241] width 332 height 62
click at [445, 304] on div "To Do Week One: Welcome To Charlie Health Tasks! (~3 hours to complete) Due [DA…" at bounding box center [519, 320] width 397 height 36
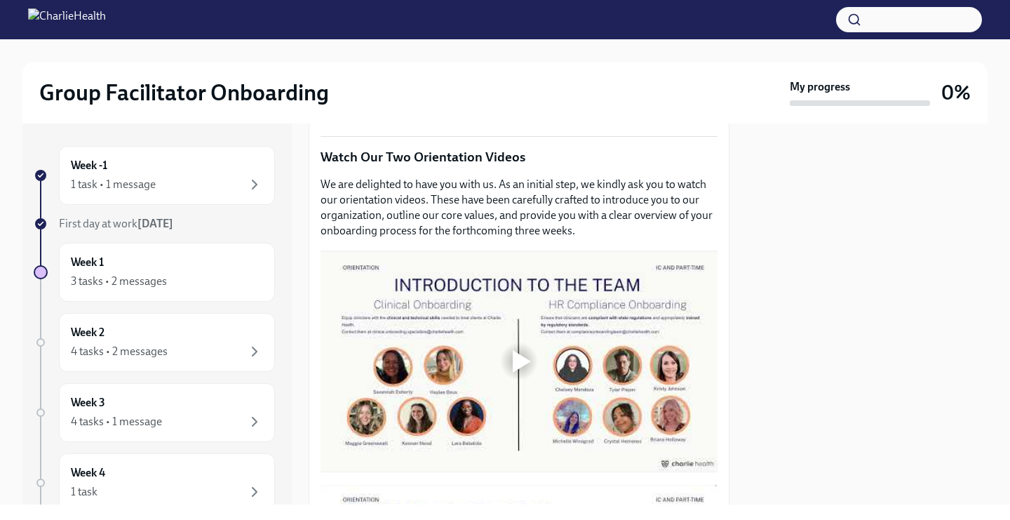
scroll to position [600, 0]
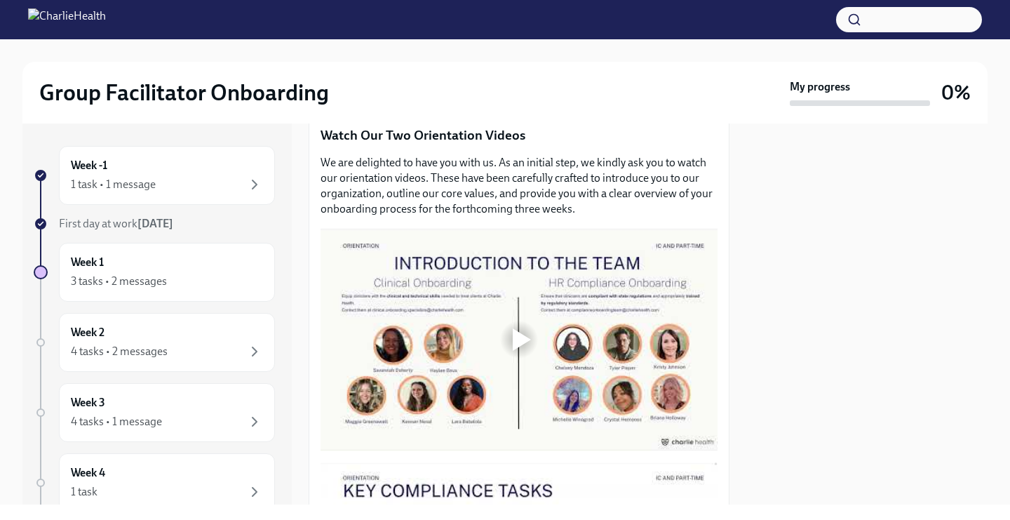
click at [535, 336] on div at bounding box center [519, 339] width 45 height 45
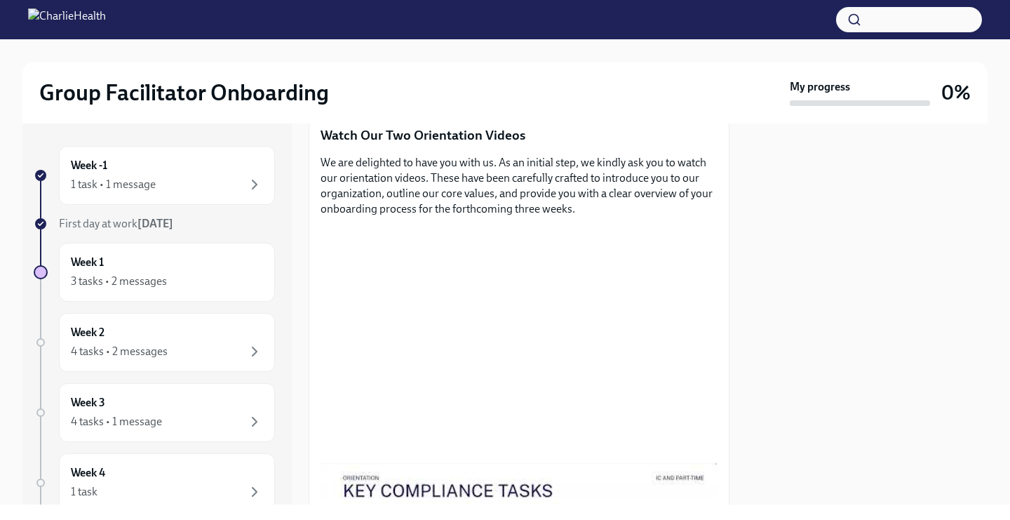
click at [767, 215] on div at bounding box center [866, 313] width 241 height 381
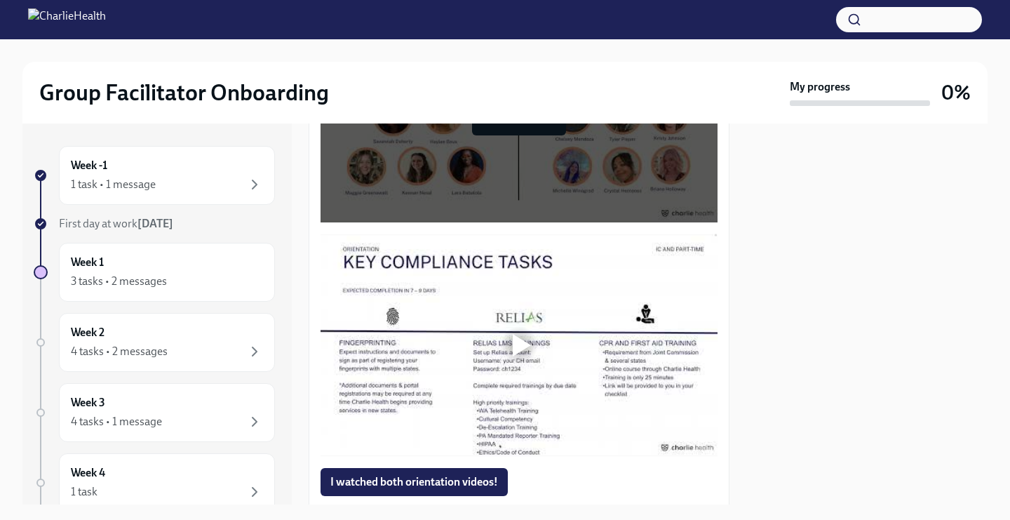
scroll to position [865, 0]
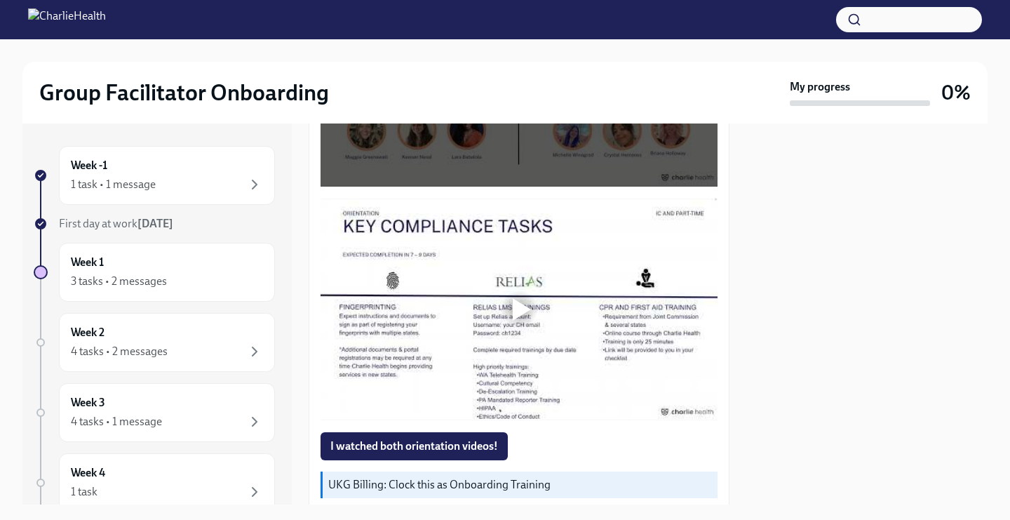
click at [522, 309] on div at bounding box center [522, 309] width 18 height 22
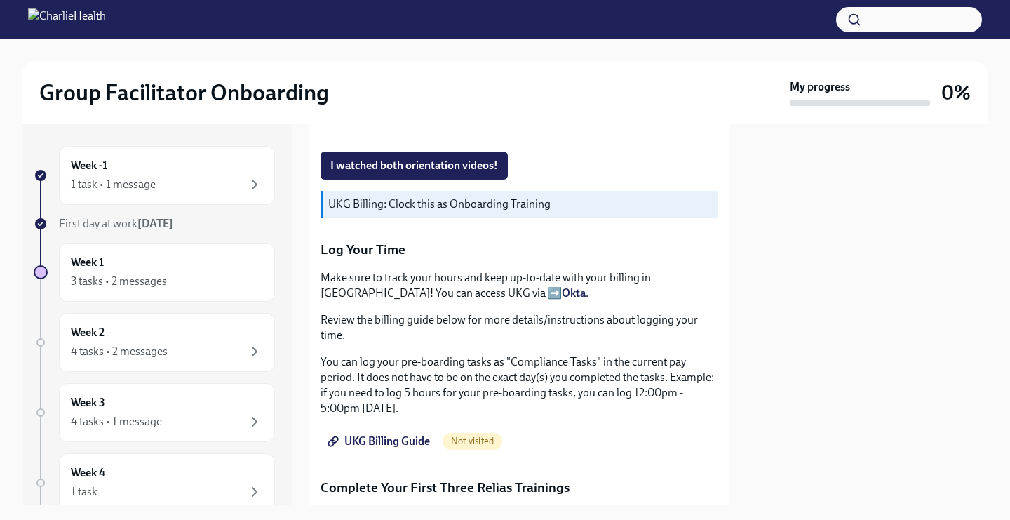
scroll to position [1147, 0]
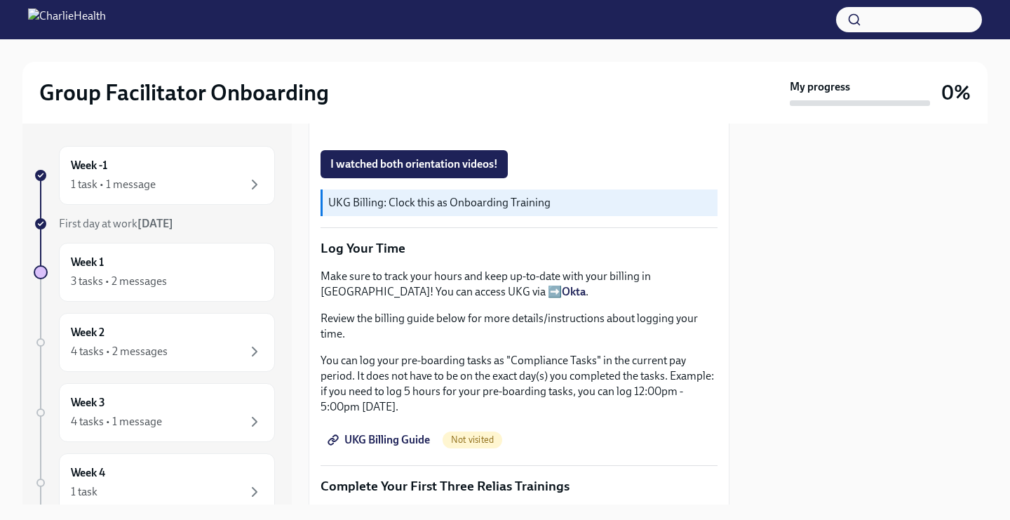
click at [562, 295] on strong "Okta" at bounding box center [574, 291] width 24 height 13
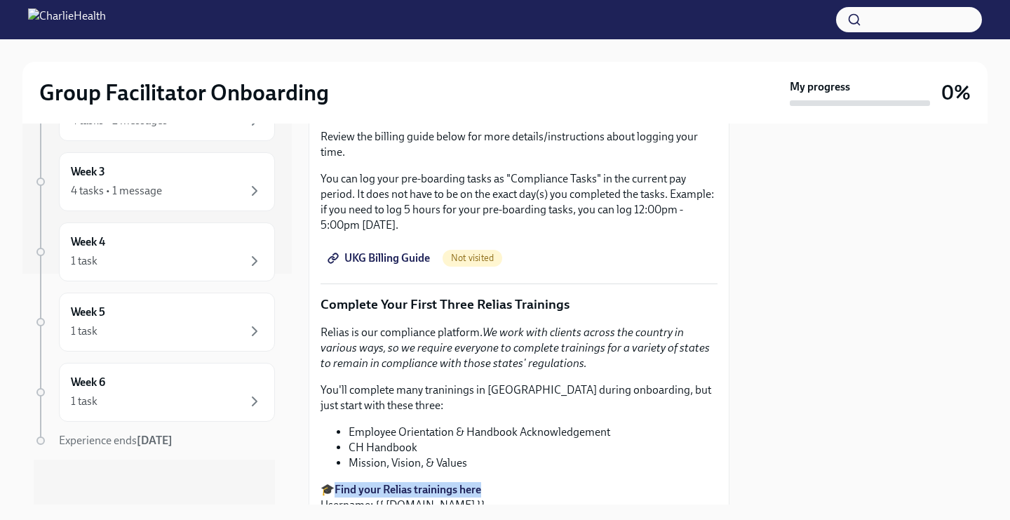
scroll to position [1325, 0]
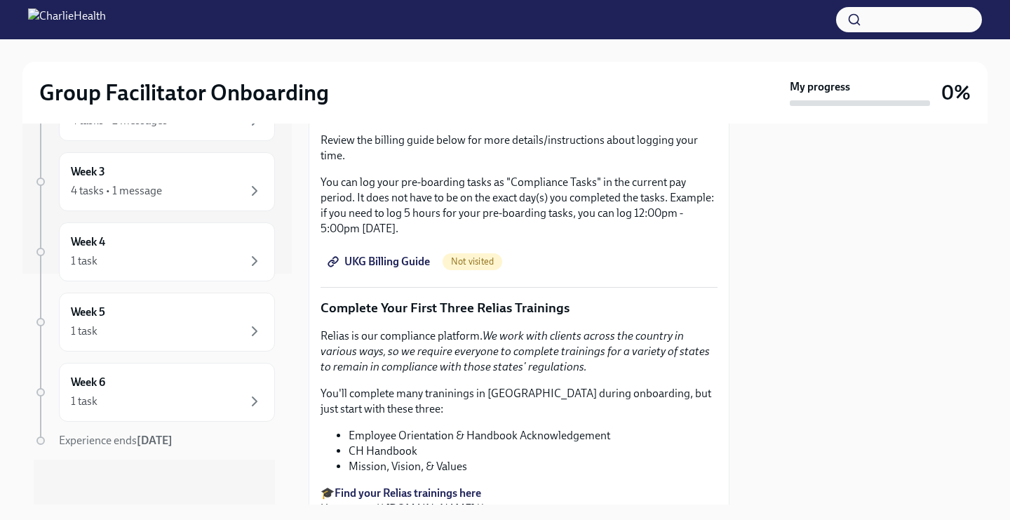
click at [848, 257] on div at bounding box center [866, 313] width 241 height 381
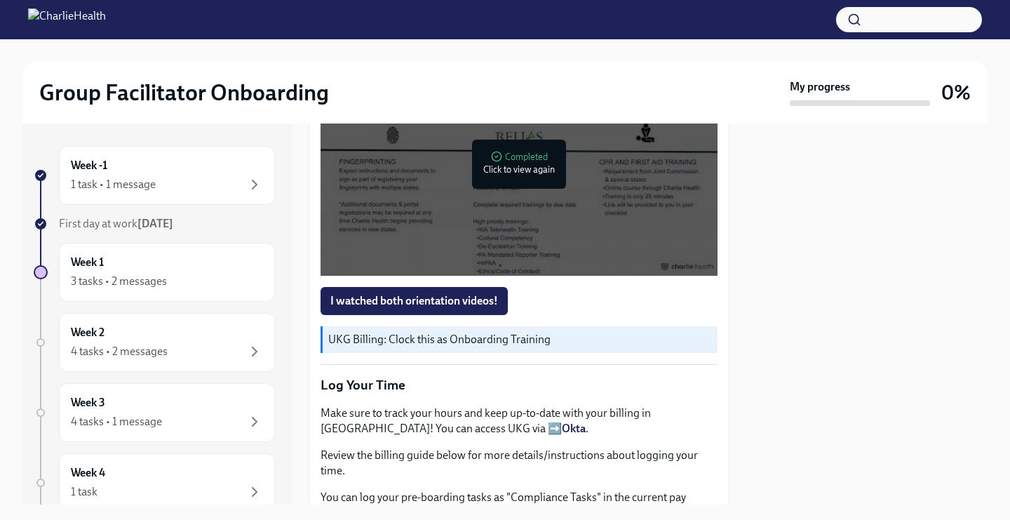
scroll to position [1128, 0]
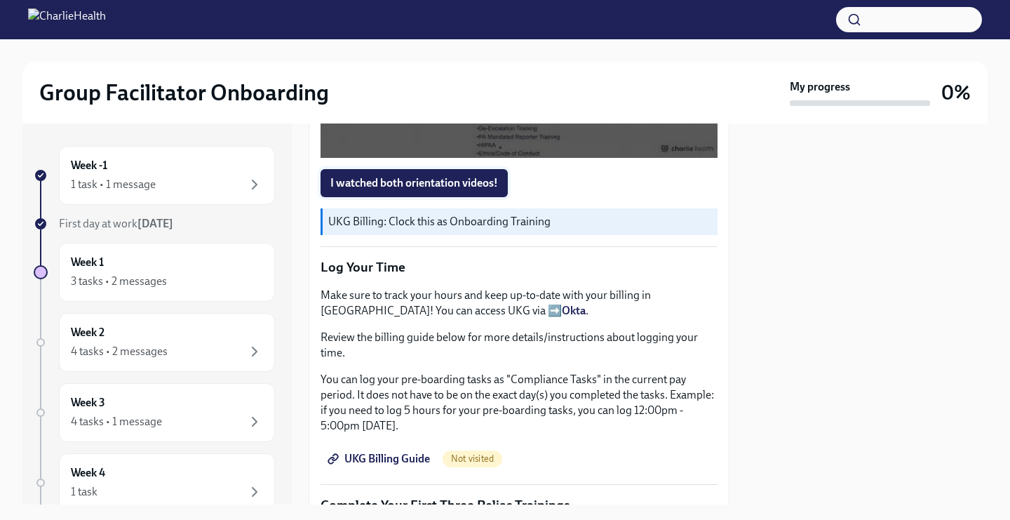
click at [488, 182] on span "I watched both orientation videos!" at bounding box center [414, 183] width 168 height 14
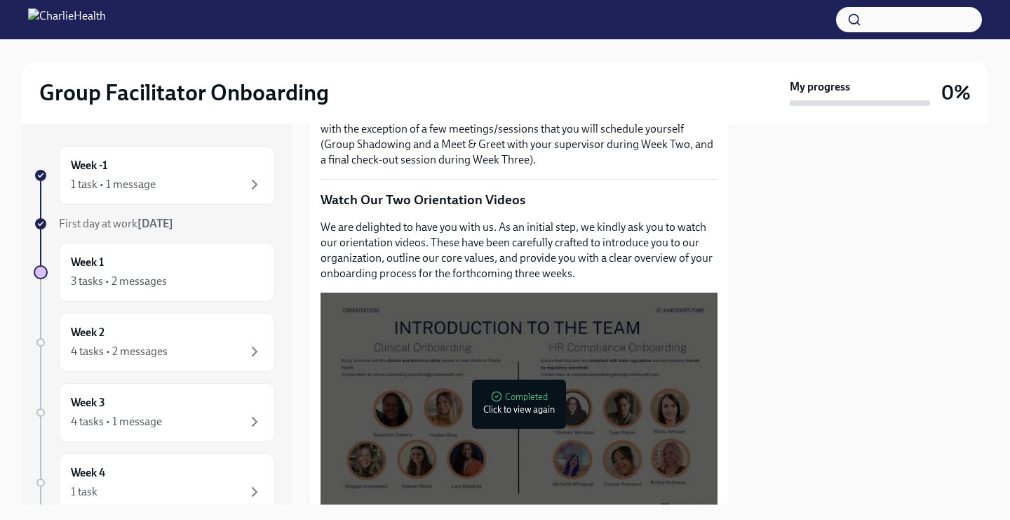
scroll to position [531, 0]
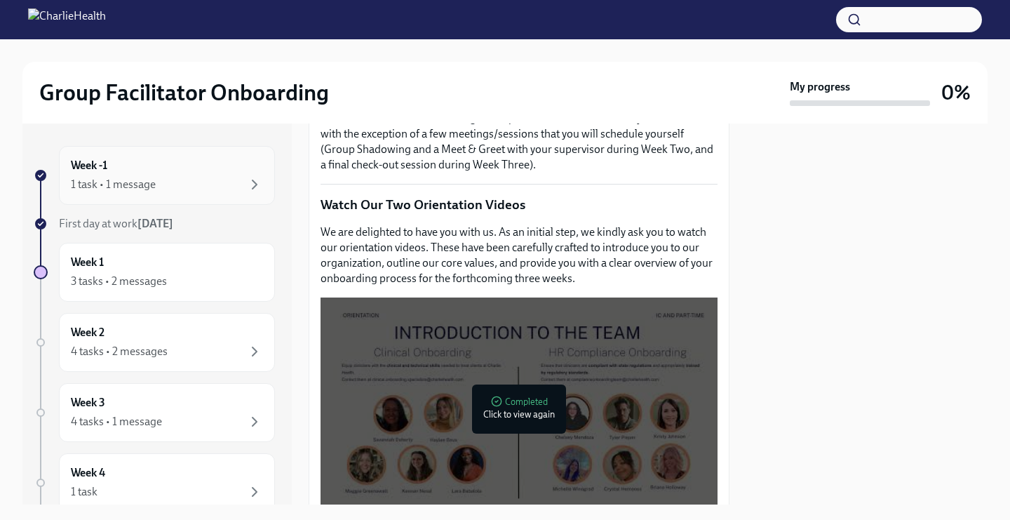
click at [177, 177] on div "1 task • 1 message" at bounding box center [167, 184] width 192 height 17
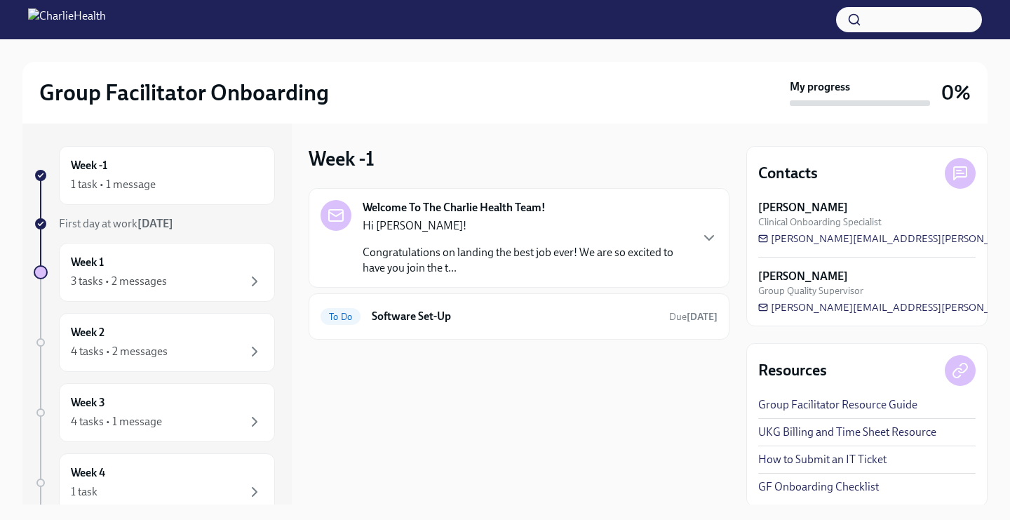
click at [468, 237] on div "Hi [PERSON_NAME]! Congratulations on landing the best job ever! We are so excit…" at bounding box center [526, 247] width 327 height 58
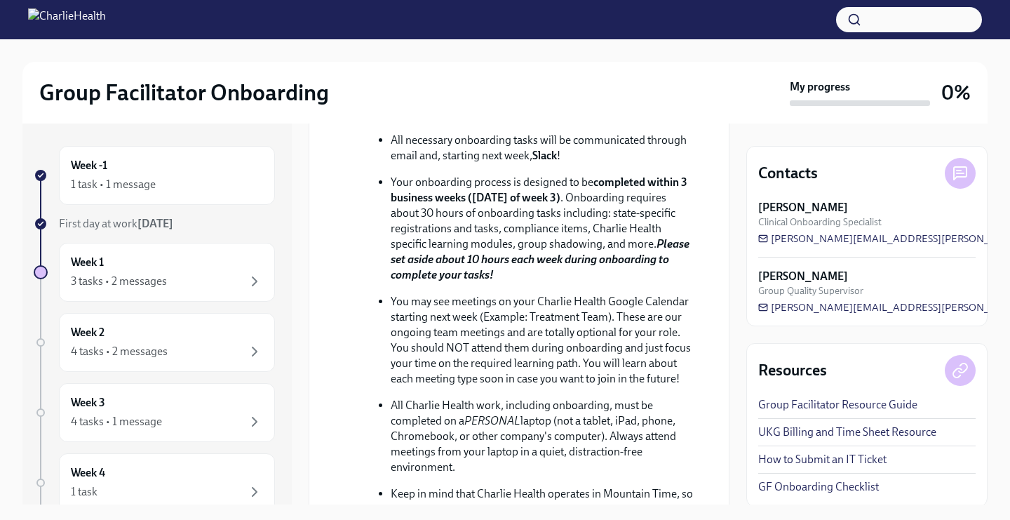
scroll to position [316, 0]
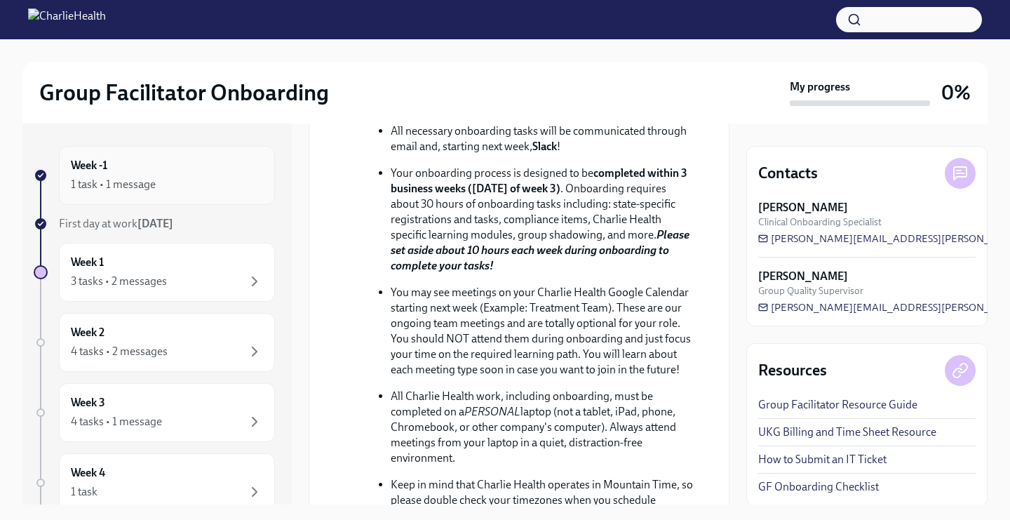
click at [158, 182] on div "1 task • 1 message" at bounding box center [167, 184] width 192 height 17
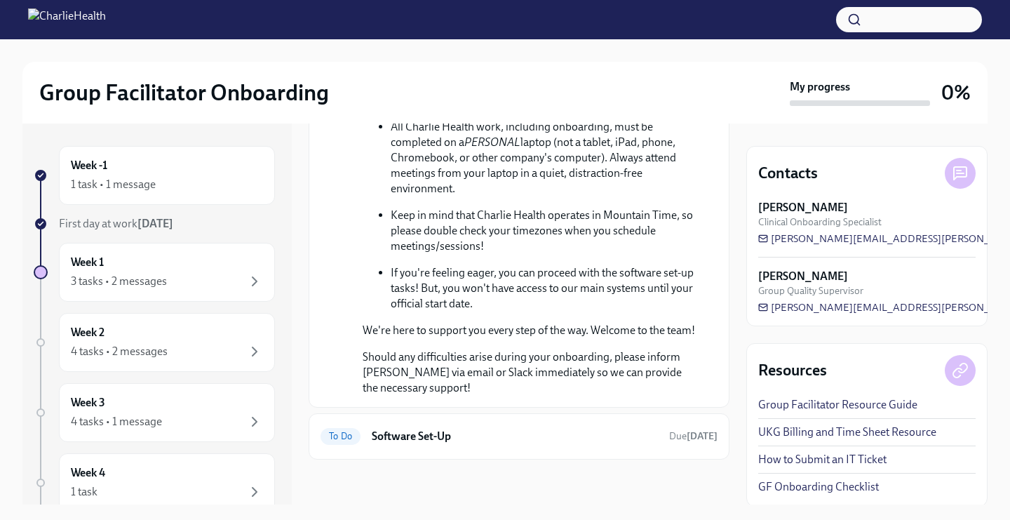
scroll to position [696, 0]
click at [405, 440] on h6 "Software Set-Up" at bounding box center [515, 436] width 286 height 15
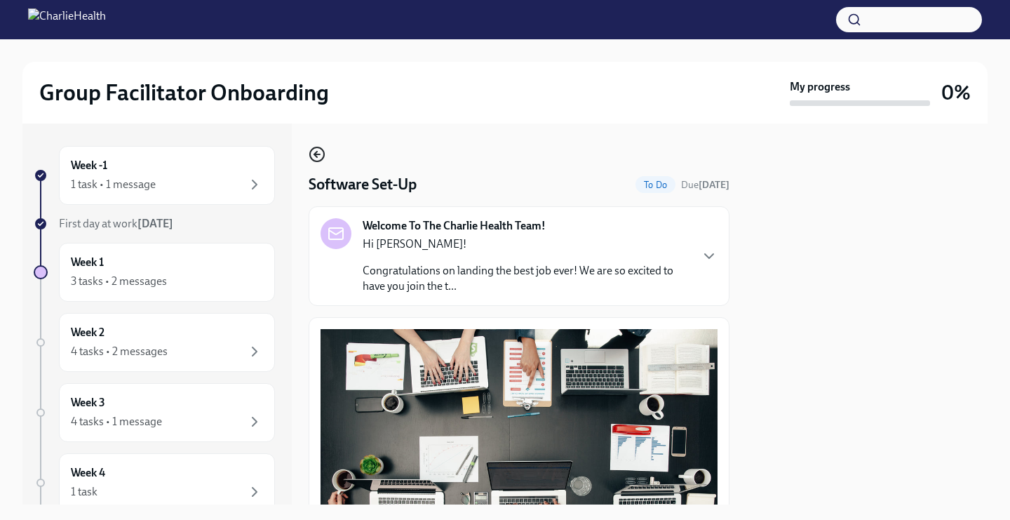
click at [316, 156] on icon "button" at bounding box center [315, 155] width 3 height 6
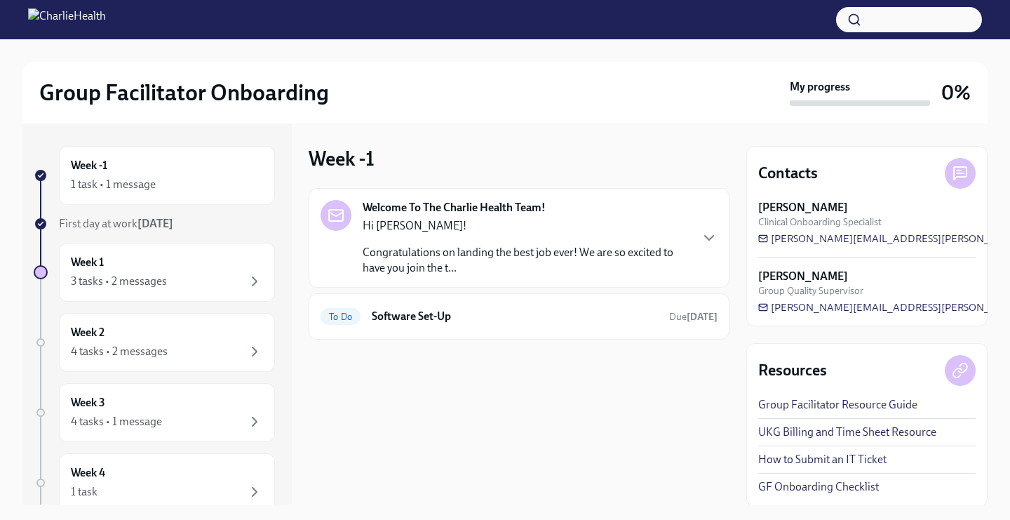
click at [431, 271] on p "Congratulations on landing the best job ever! We are so excited to have you joi…" at bounding box center [526, 260] width 327 height 31
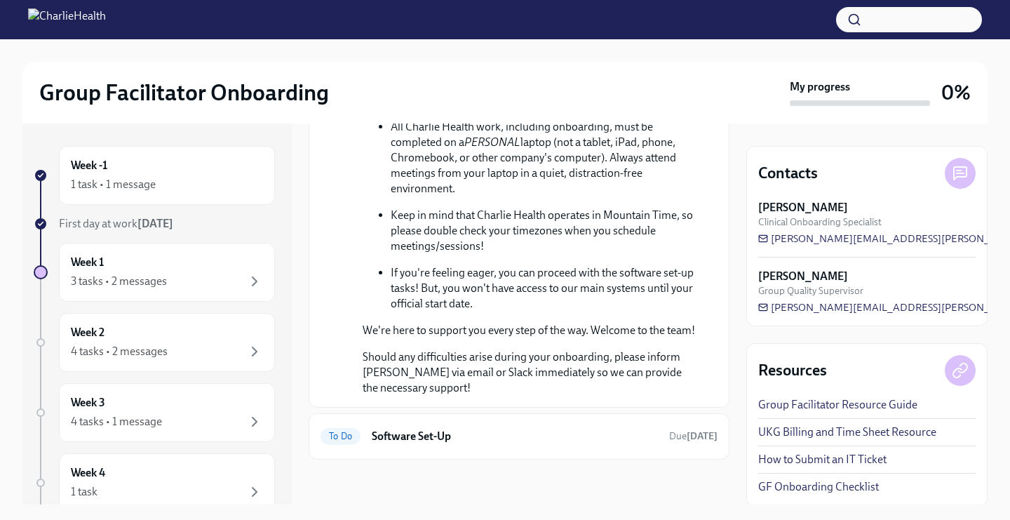
scroll to position [695, 0]
click at [962, 174] on icon at bounding box center [960, 173] width 17 height 17
click at [530, 440] on h6 "Software Set-Up" at bounding box center [515, 436] width 286 height 15
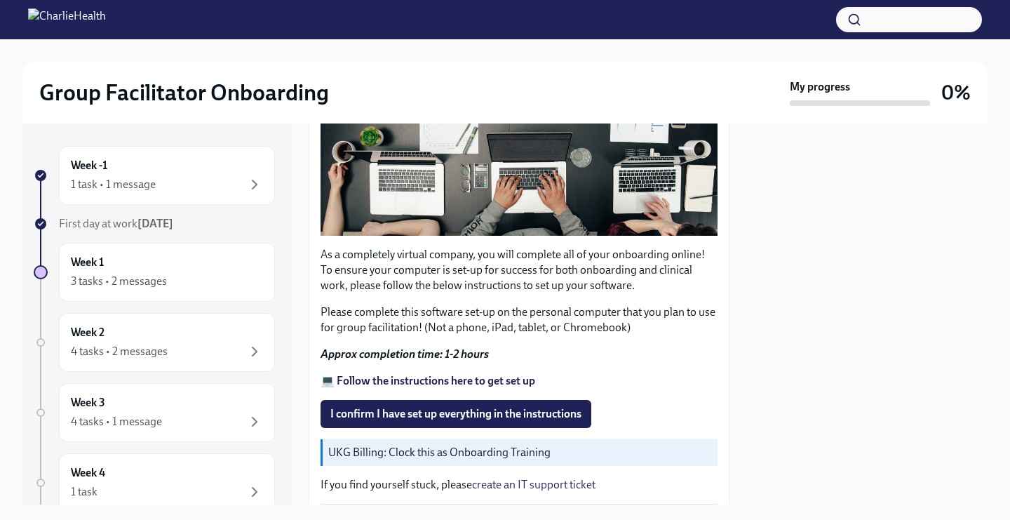
scroll to position [430, 0]
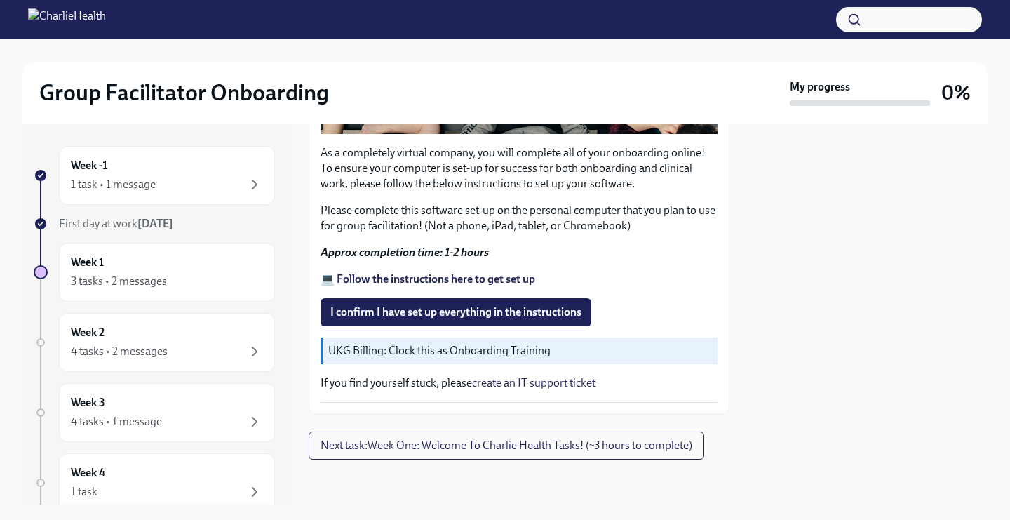
click at [464, 276] on strong "💻 Follow the instructions here to get set up" at bounding box center [428, 278] width 215 height 13
click at [175, 176] on div "1 task • 1 message" at bounding box center [167, 184] width 192 height 17
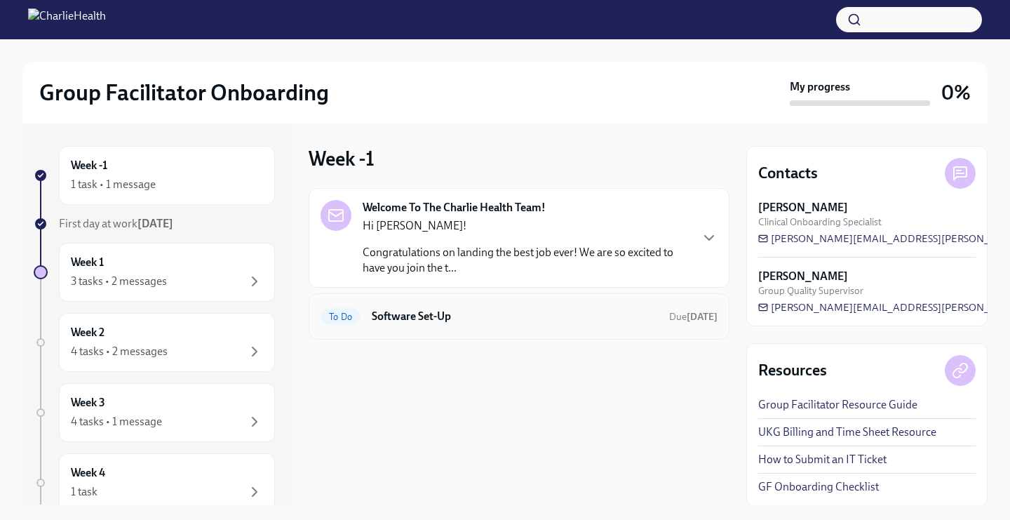
click at [491, 321] on h6 "Software Set-Up" at bounding box center [515, 316] width 286 height 15
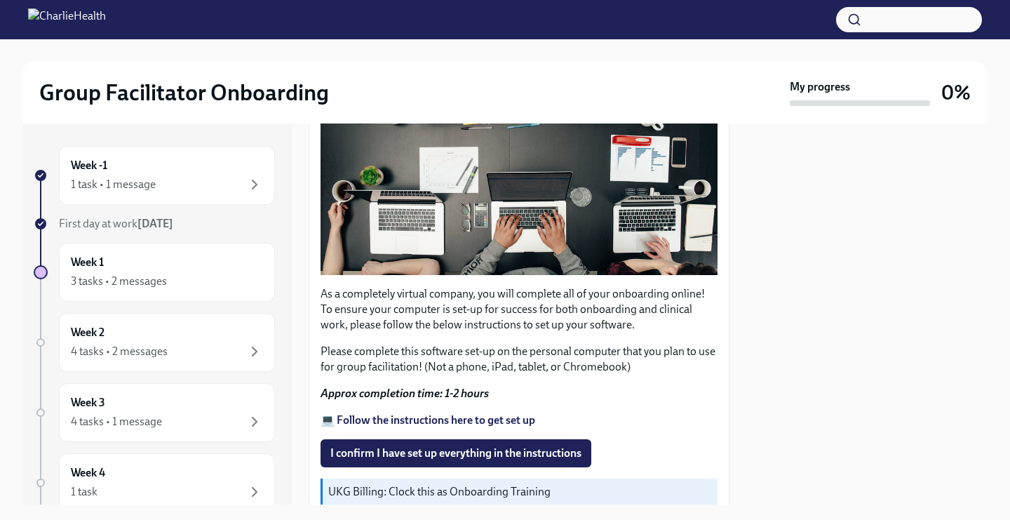
scroll to position [430, 0]
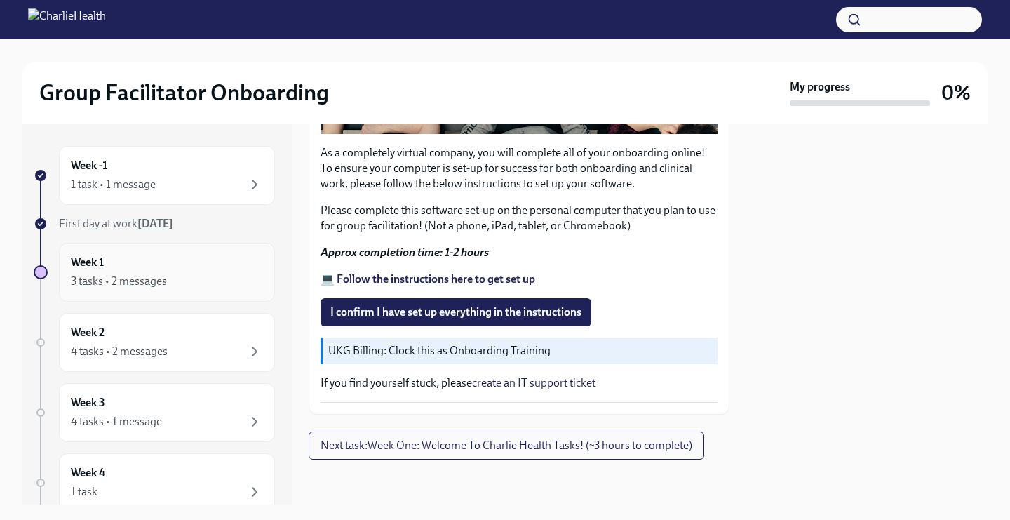
click at [202, 257] on div "Week 1 3 tasks • 2 messages" at bounding box center [167, 272] width 192 height 35
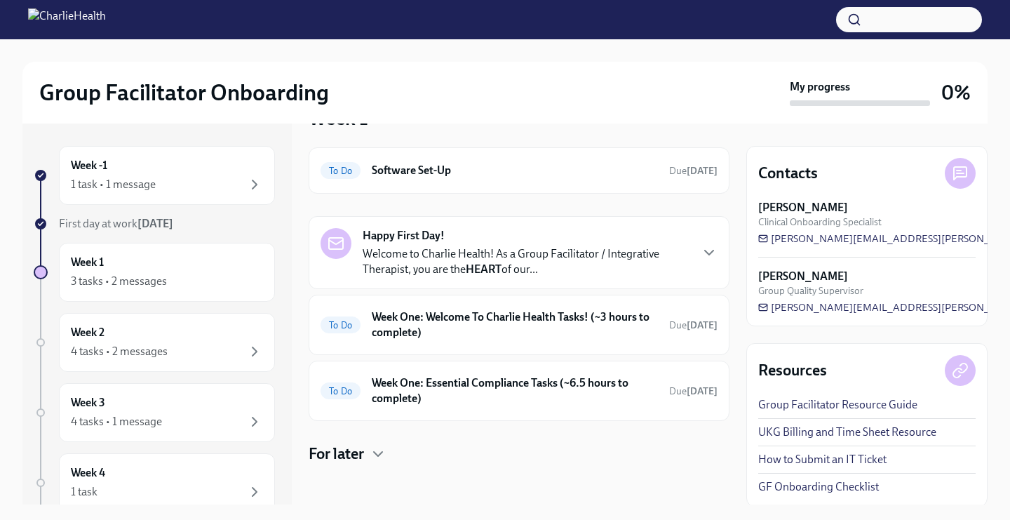
scroll to position [46, 0]
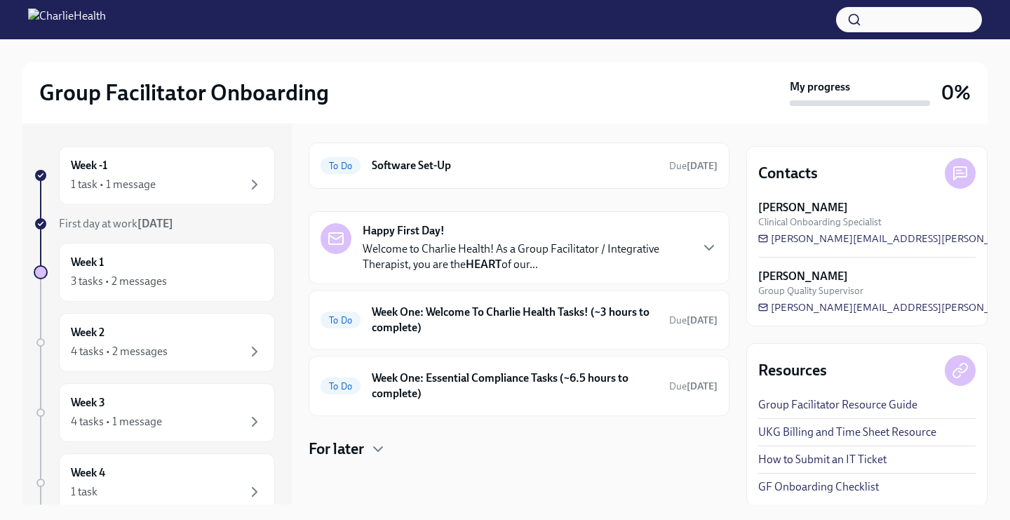
click at [481, 285] on div "Happy First Day! Welcome to Charlie Health! As a Group Facilitator / Integrativ…" at bounding box center [519, 313] width 421 height 205
click at [485, 307] on h6 "Week One: Welcome To Charlie Health Tasks! (~3 hours to complete)" at bounding box center [515, 319] width 286 height 31
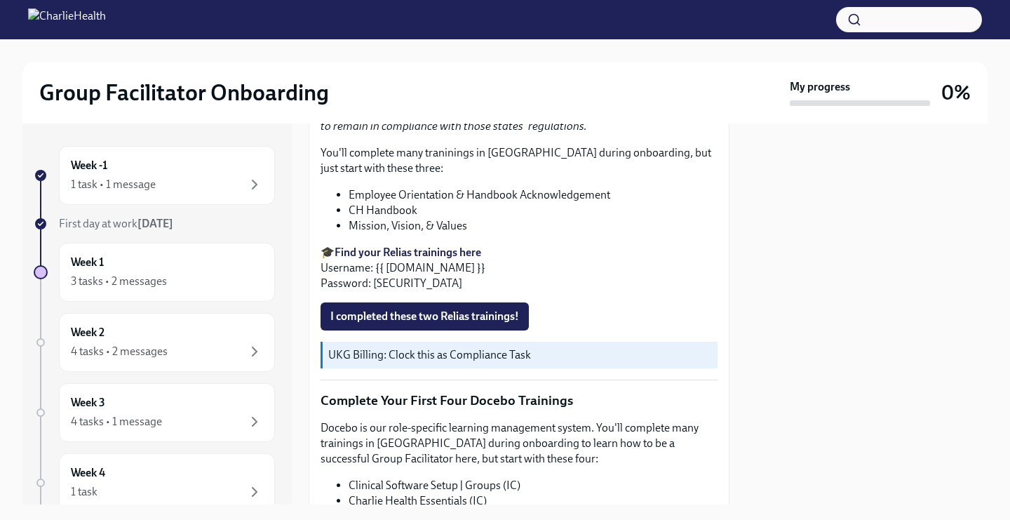
scroll to position [1567, 0]
click at [461, 318] on span "I completed these two Relias trainings!" at bounding box center [424, 315] width 189 height 14
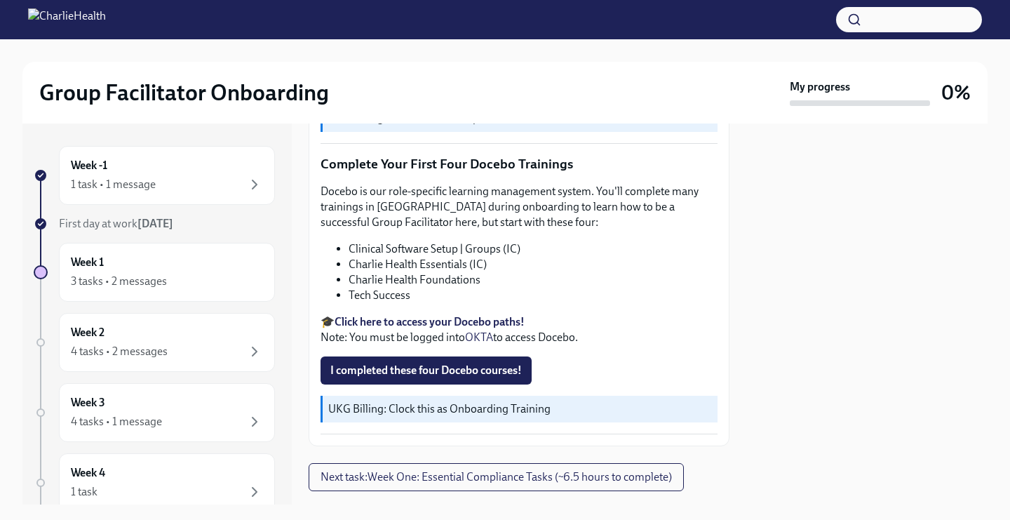
scroll to position [1805, 0]
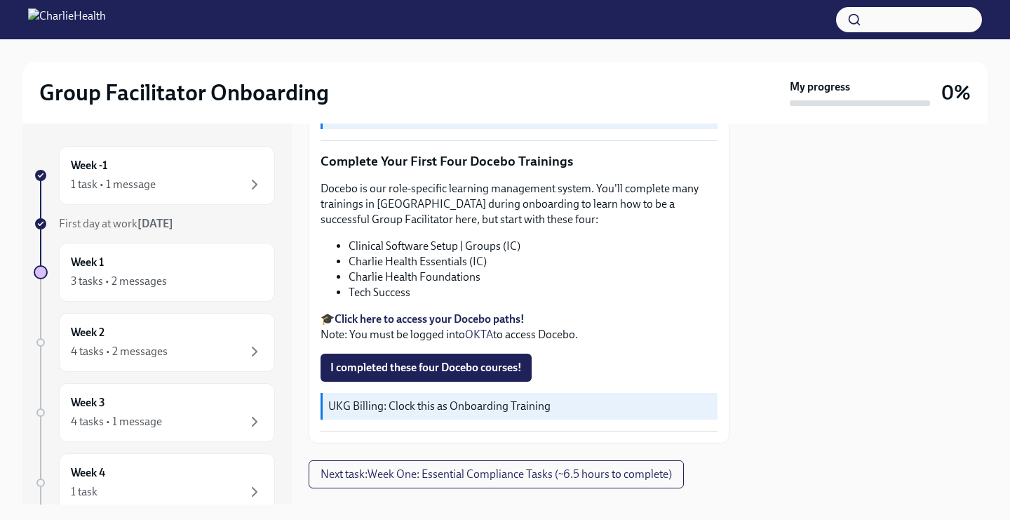
click at [394, 318] on strong "Click here to access your Docebo paths!" at bounding box center [430, 318] width 190 height 13
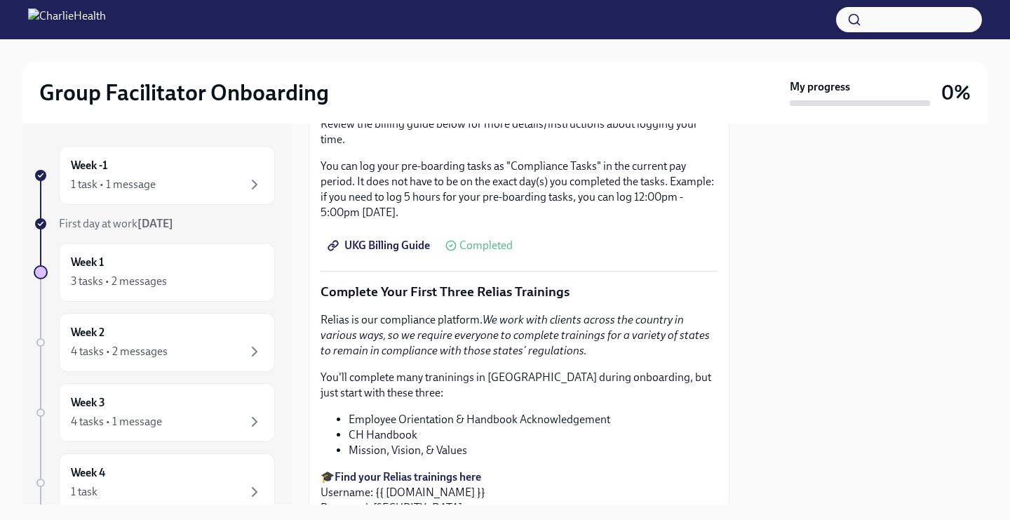
scroll to position [1124, 0]
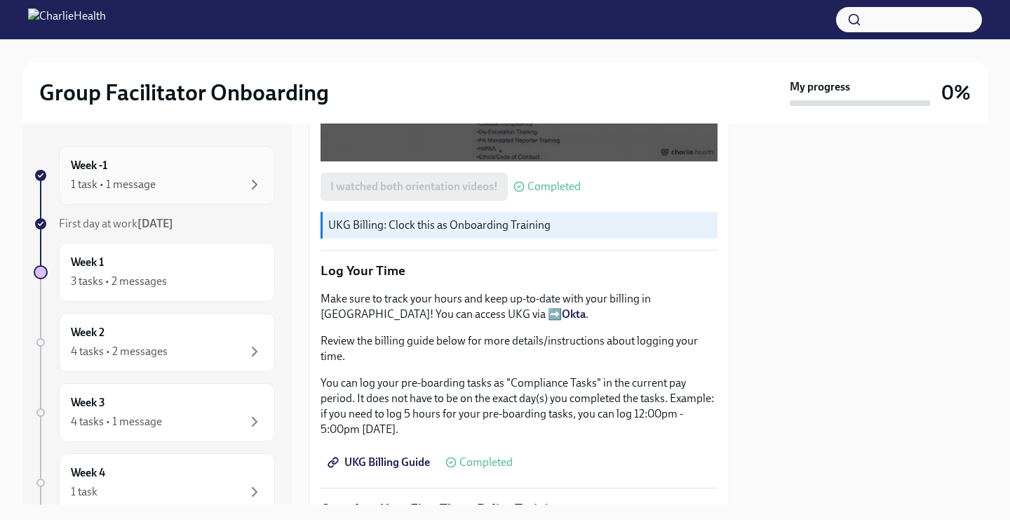
click at [188, 203] on div "Week -1 1 task • 1 message" at bounding box center [167, 175] width 216 height 59
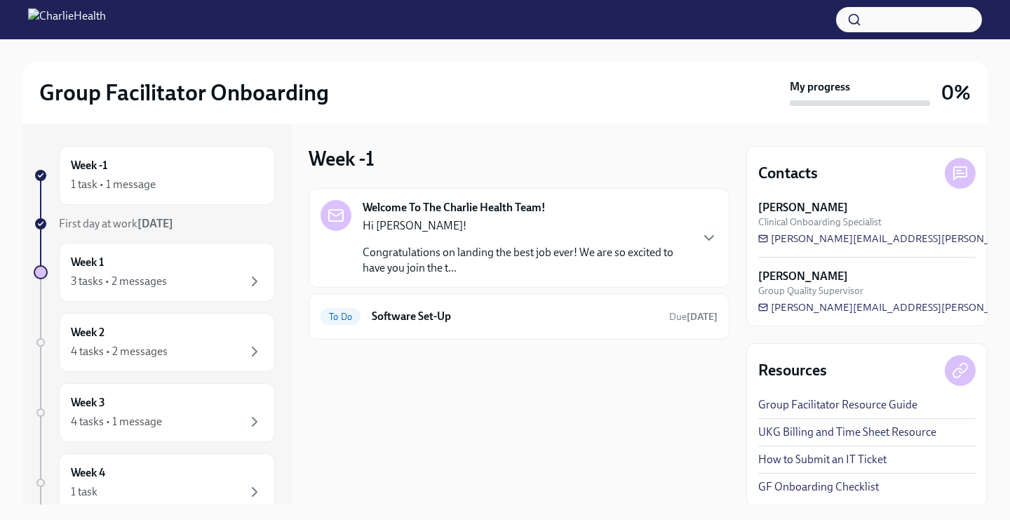
click at [533, 202] on strong "Welcome To The Charlie Health Team!" at bounding box center [454, 207] width 183 height 15
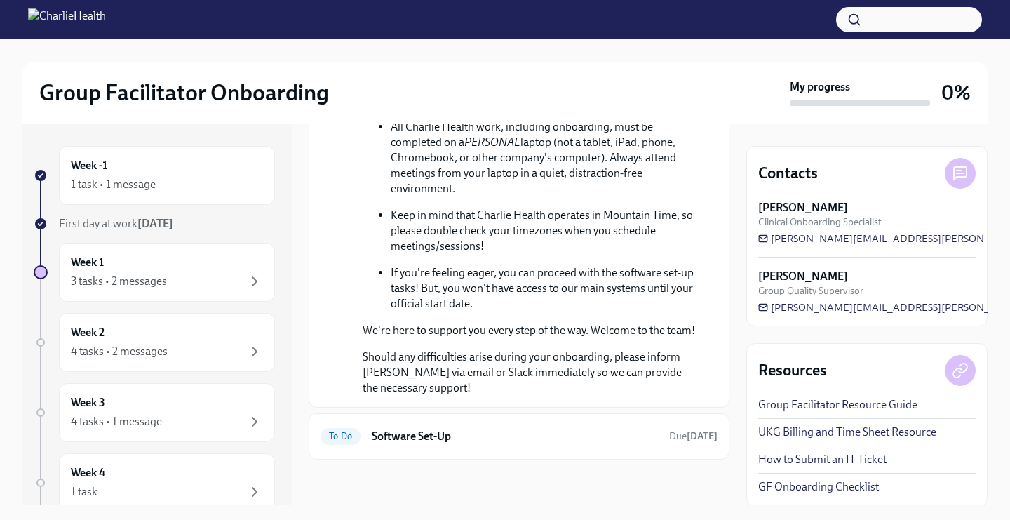
scroll to position [696, 0]
click at [505, 422] on div "To Do Software Set-Up Due [DATE]" at bounding box center [519, 436] width 421 height 46
click at [493, 437] on h6 "Software Set-Up" at bounding box center [515, 436] width 286 height 15
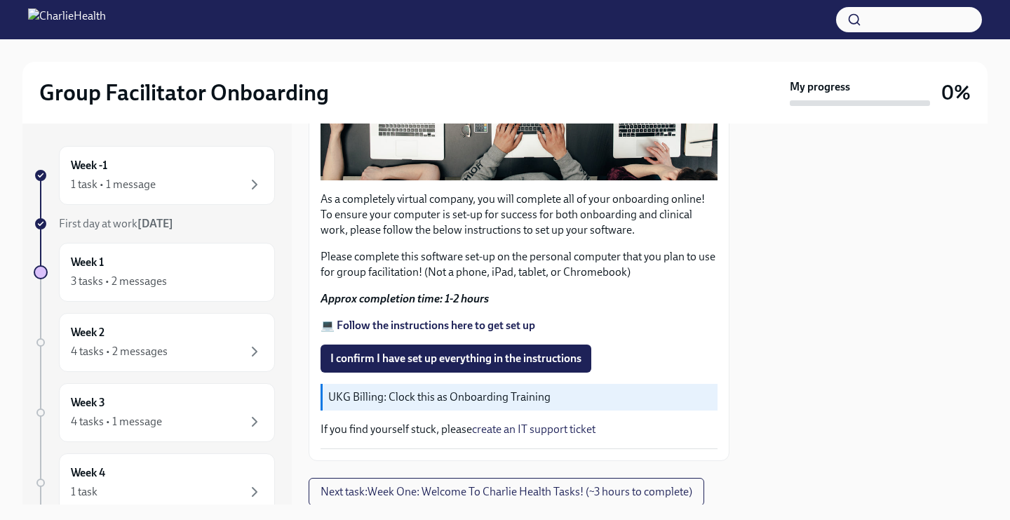
scroll to position [430, 0]
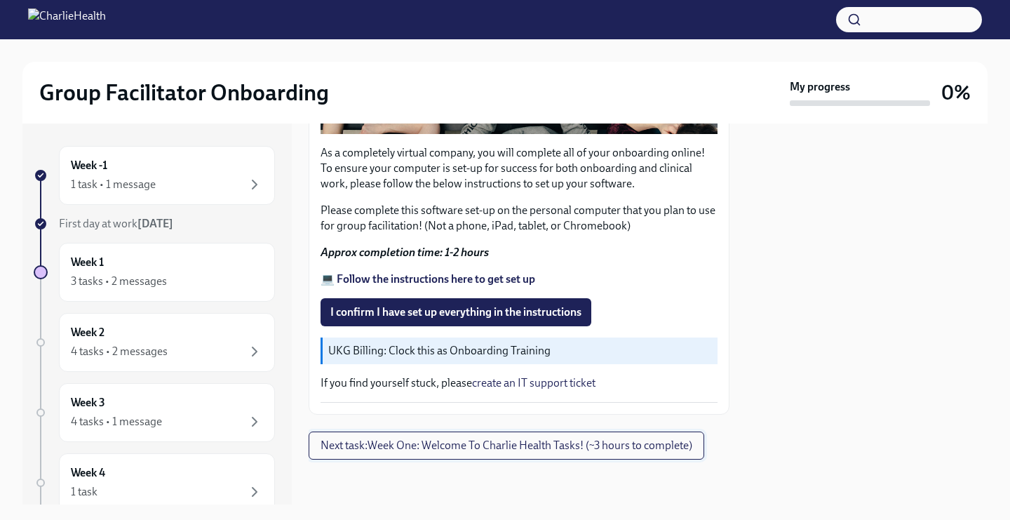
click at [549, 450] on span "Next task : Week One: Welcome To Charlie Health Tasks! (~3 hours to complete)" at bounding box center [507, 445] width 372 height 14
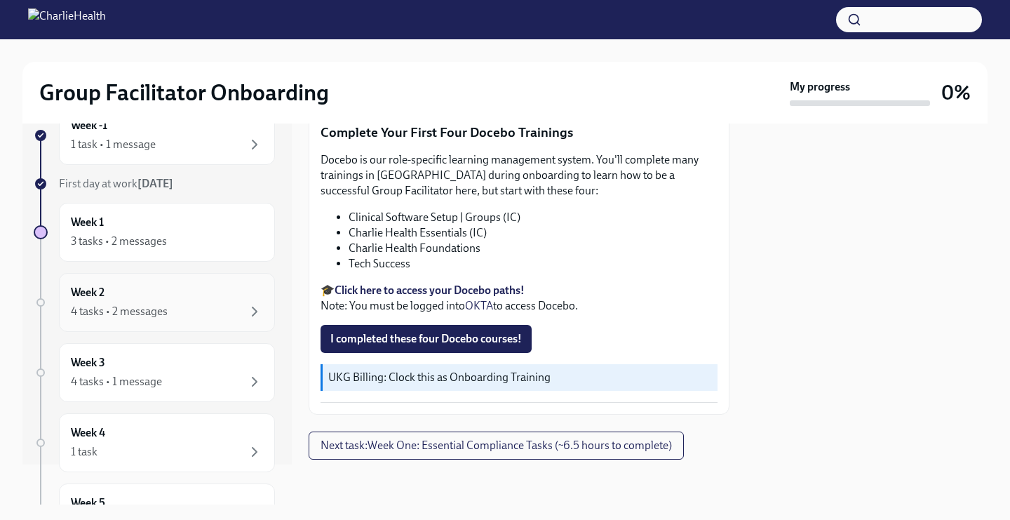
scroll to position [40, 0]
click at [341, 439] on span "Next task : Week One: Essential Compliance Tasks (~6.5 hours to complete)" at bounding box center [496, 445] width 351 height 14
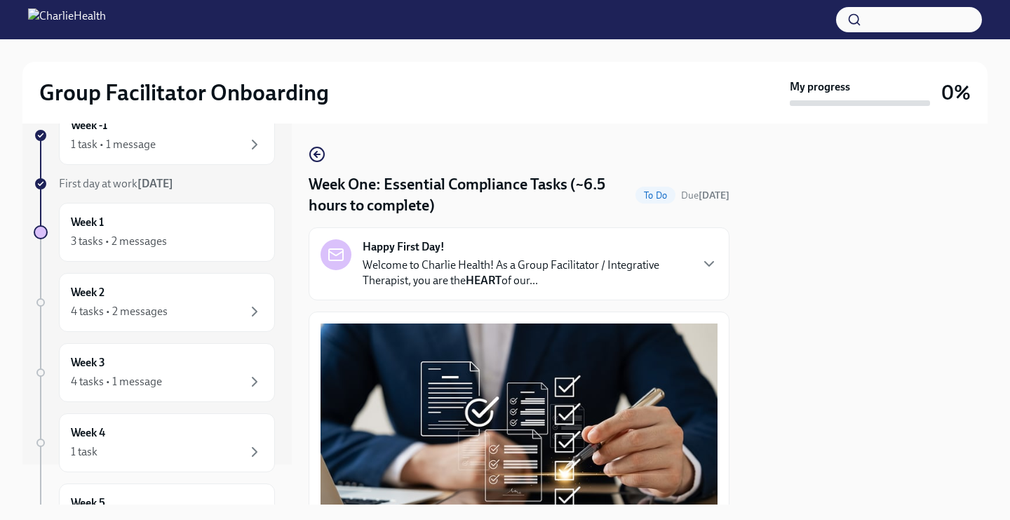
click at [433, 251] on strong "Happy First Day!" at bounding box center [404, 246] width 82 height 15
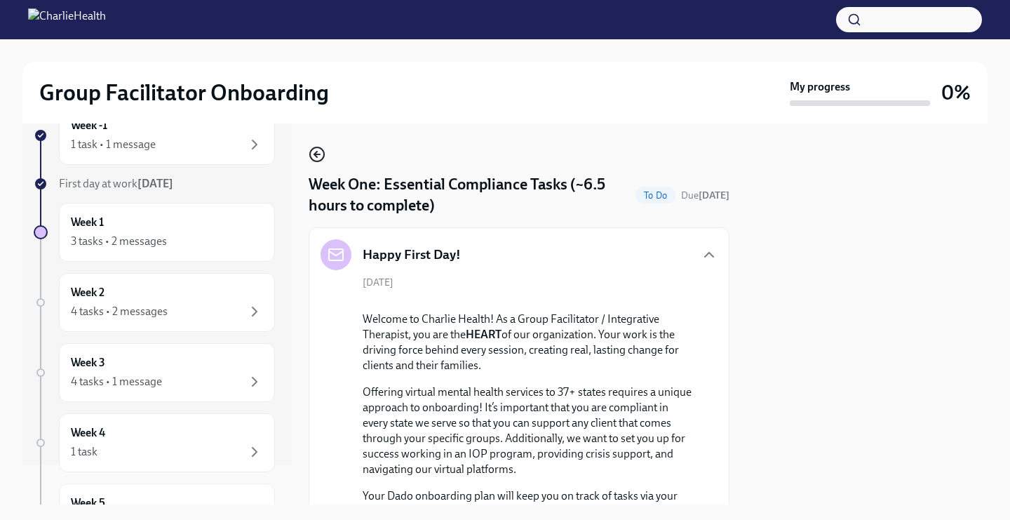
click at [317, 163] on icon "button" at bounding box center [317, 154] width 17 height 17
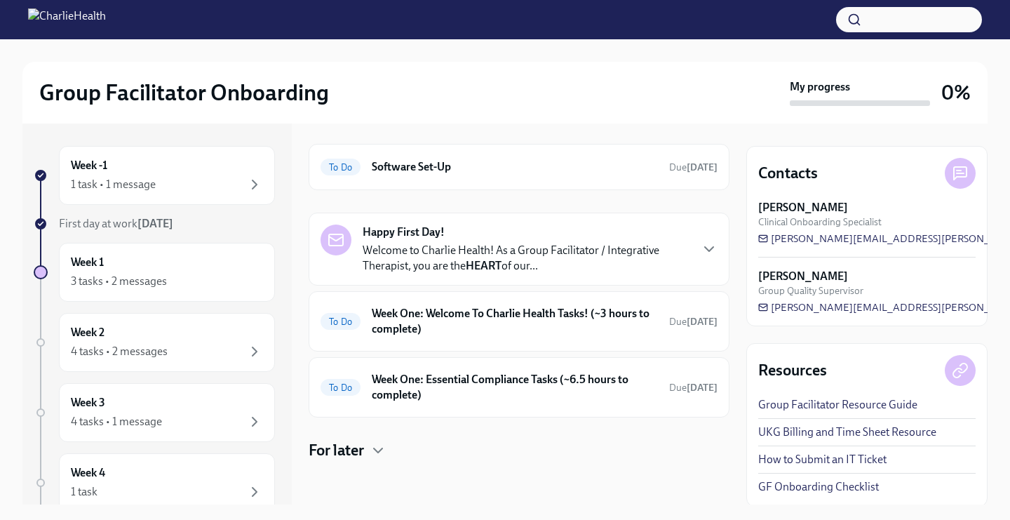
scroll to position [46, 0]
click at [445, 392] on h6 "Week One: Essential Compliance Tasks (~6.5 hours to complete)" at bounding box center [515, 385] width 286 height 31
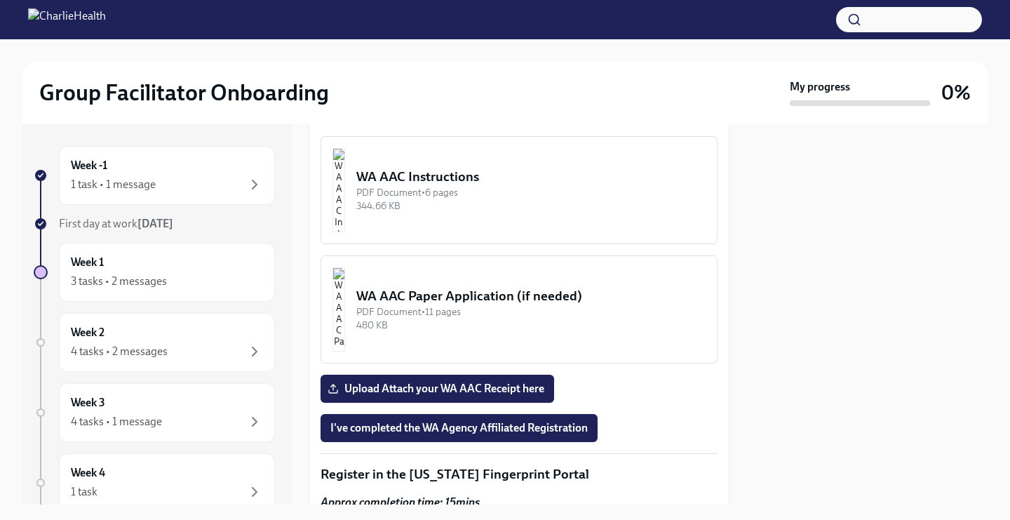
scroll to position [1288, 0]
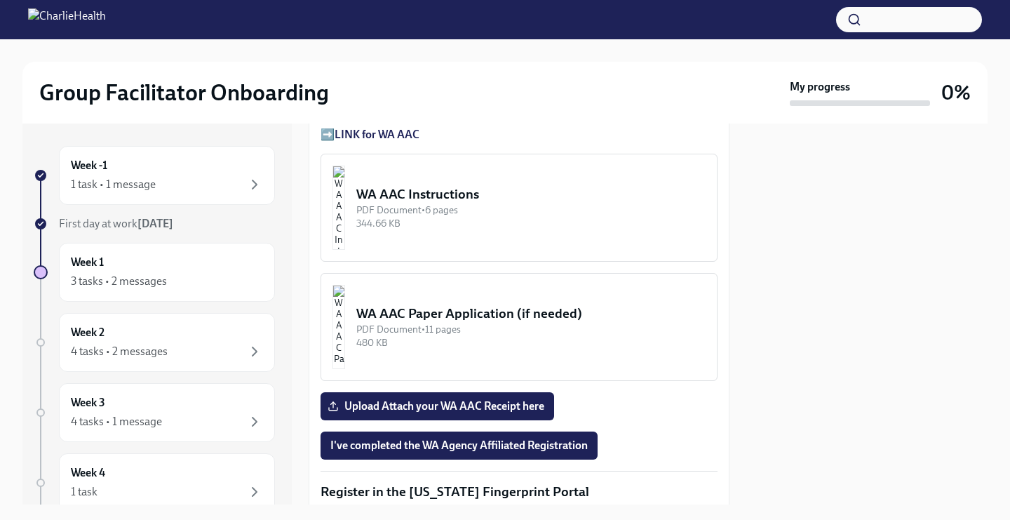
click at [464, 200] on div "WA AAC Instructions" at bounding box center [530, 194] width 349 height 18
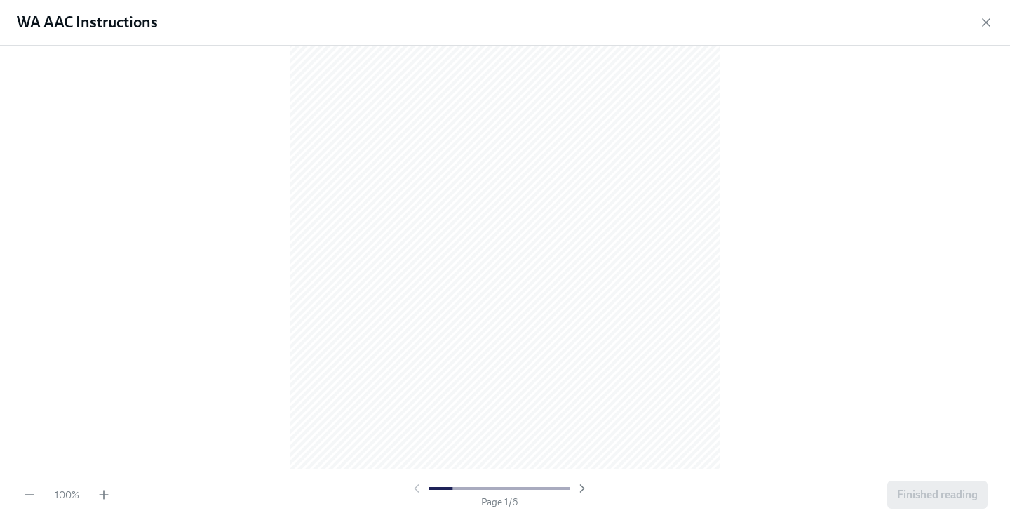
scroll to position [83, 0]
click at [576, 490] on icon "button" at bounding box center [582, 488] width 14 height 14
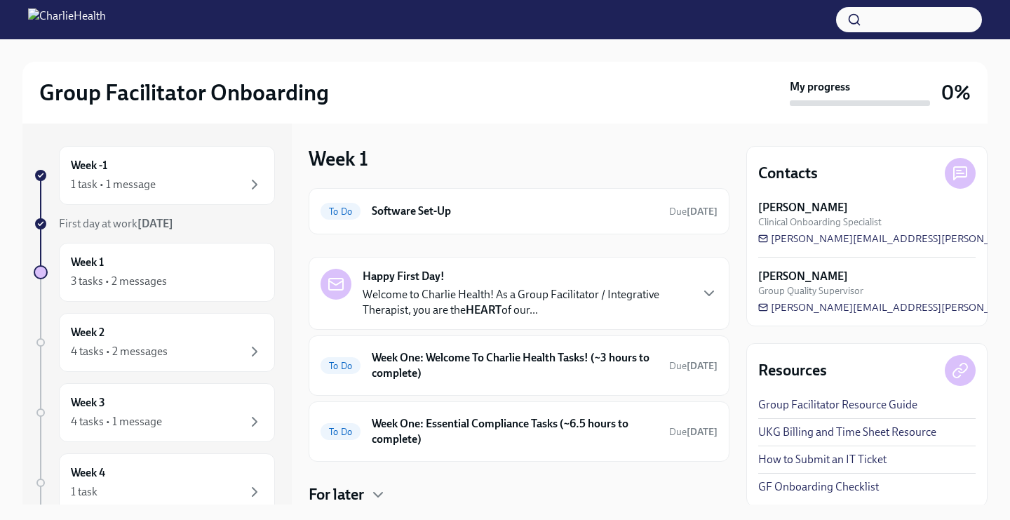
scroll to position [46, 0]
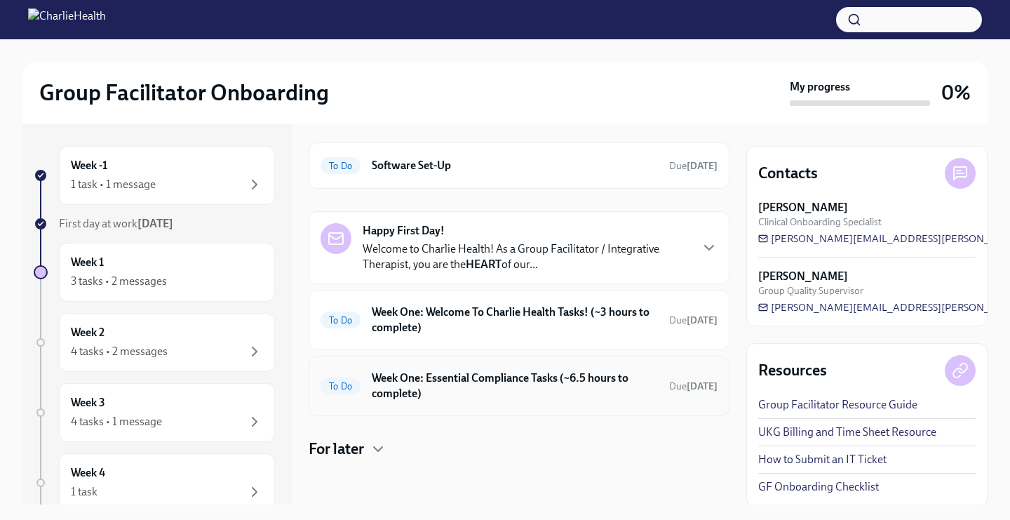
click at [415, 383] on h6 "Week One: Essential Compliance Tasks (~6.5 hours to complete)" at bounding box center [515, 385] width 286 height 31
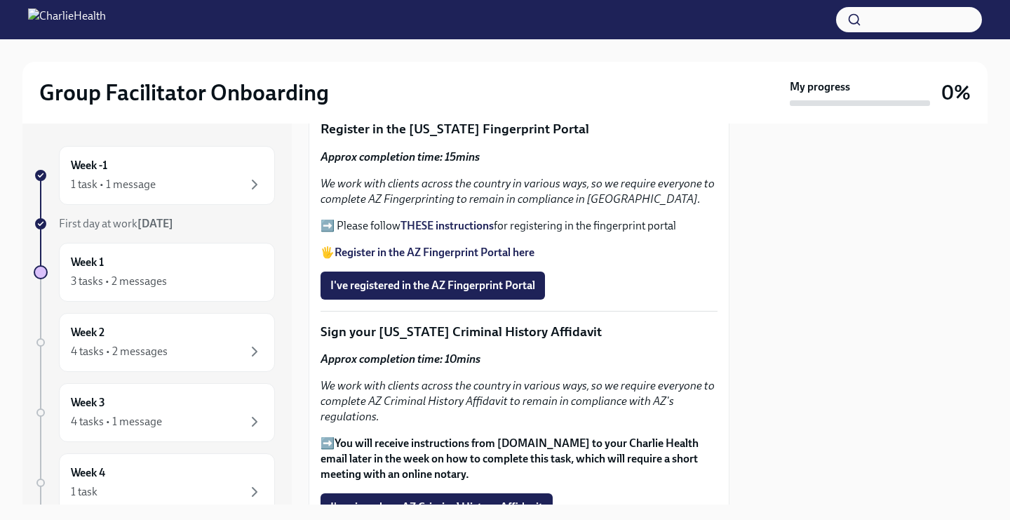
scroll to position [1648, 0]
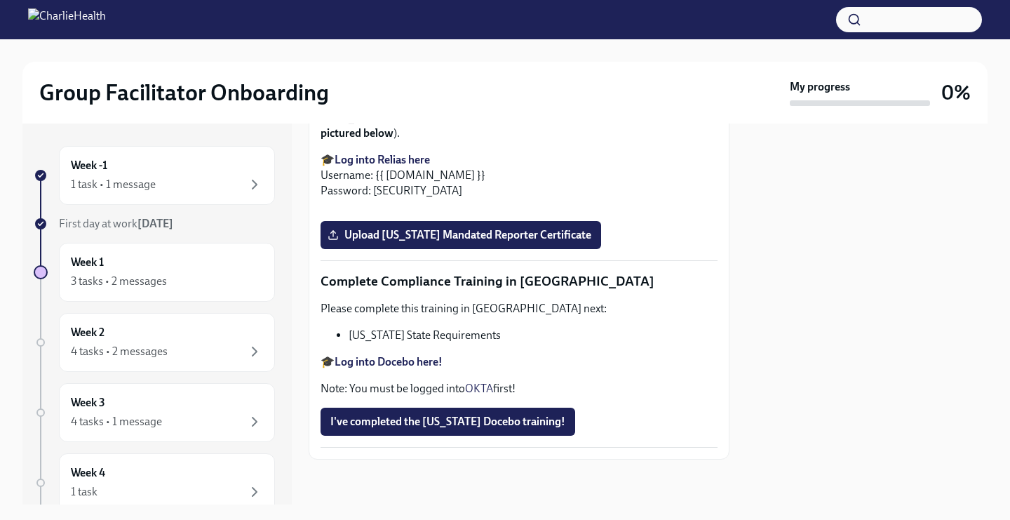
scroll to position [3058, 0]
click at [127, 333] on div "Week 2 4 tasks • 2 messages" at bounding box center [167, 342] width 192 height 35
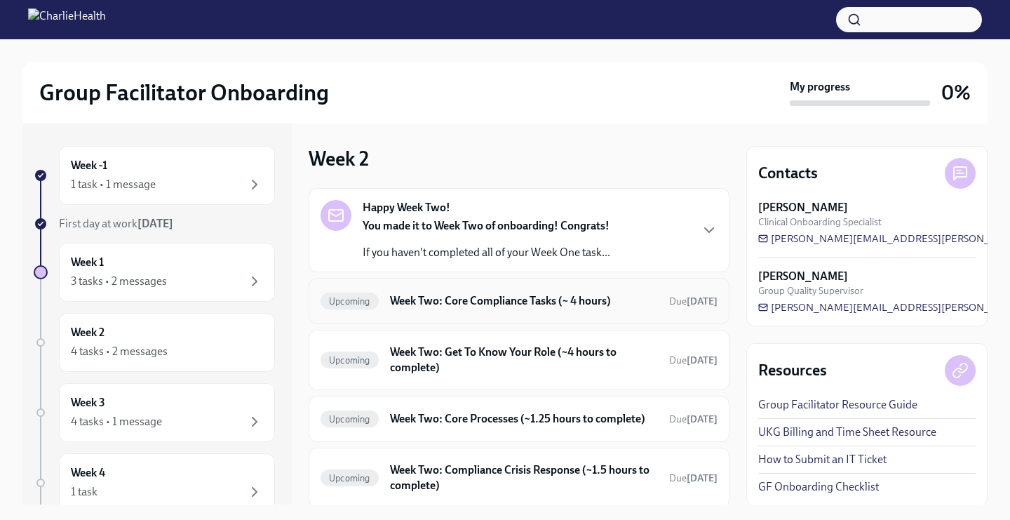
click at [419, 302] on h6 "Week Two: Core Compliance Tasks (~ 4 hours)" at bounding box center [524, 300] width 268 height 15
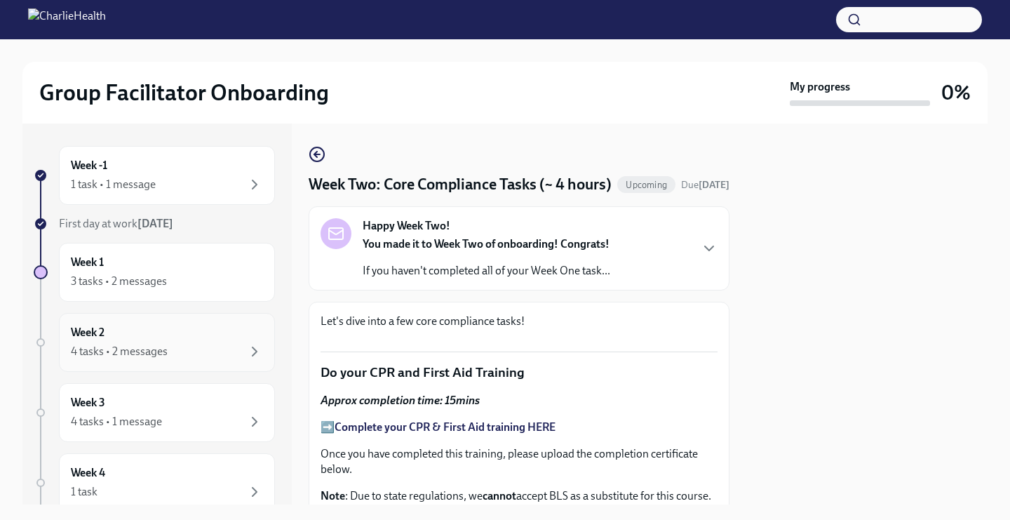
click at [189, 335] on div "Week 2 4 tasks • 2 messages" at bounding box center [167, 342] width 192 height 35
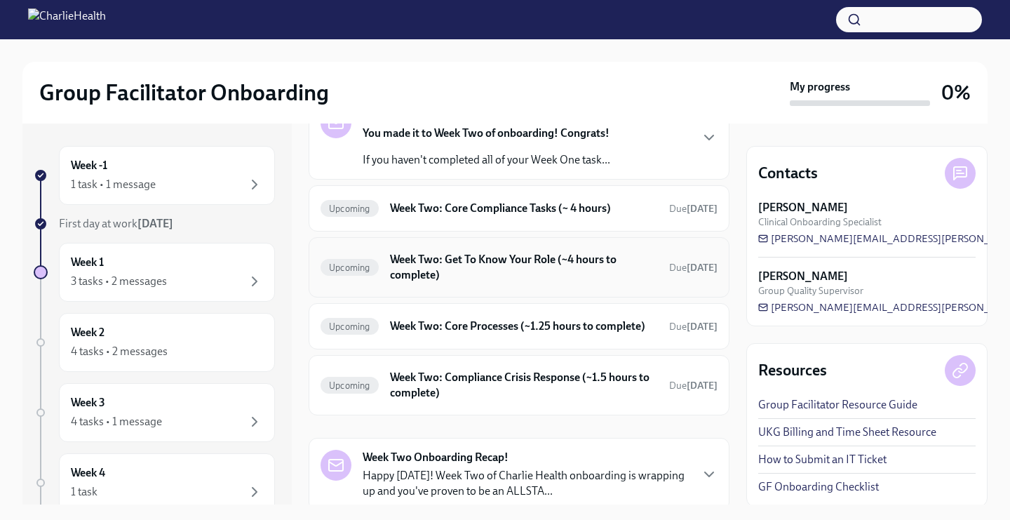
scroll to position [92, 0]
click at [483, 396] on h6 "Week Two: Compliance Crisis Response (~1.5 hours to complete)" at bounding box center [524, 385] width 268 height 31
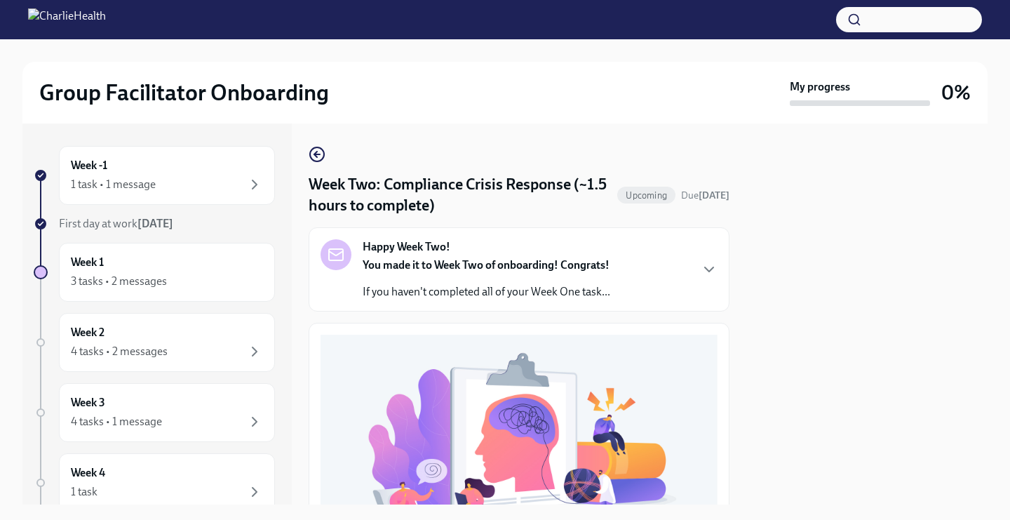
click at [720, 269] on div "Happy Week Two! You made it to Week Two of onboarding! Congrats! If you haven't…" at bounding box center [519, 269] width 421 height 84
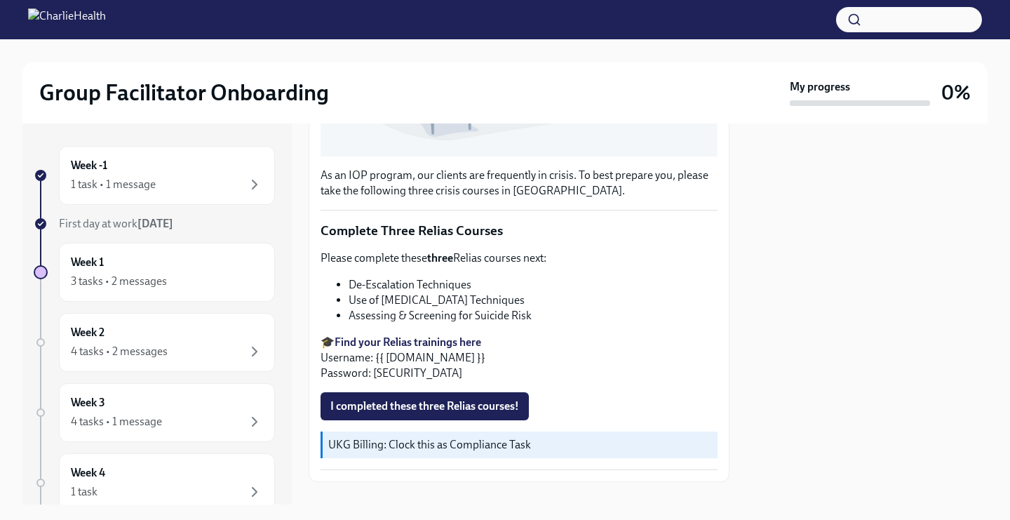
scroll to position [803, 0]
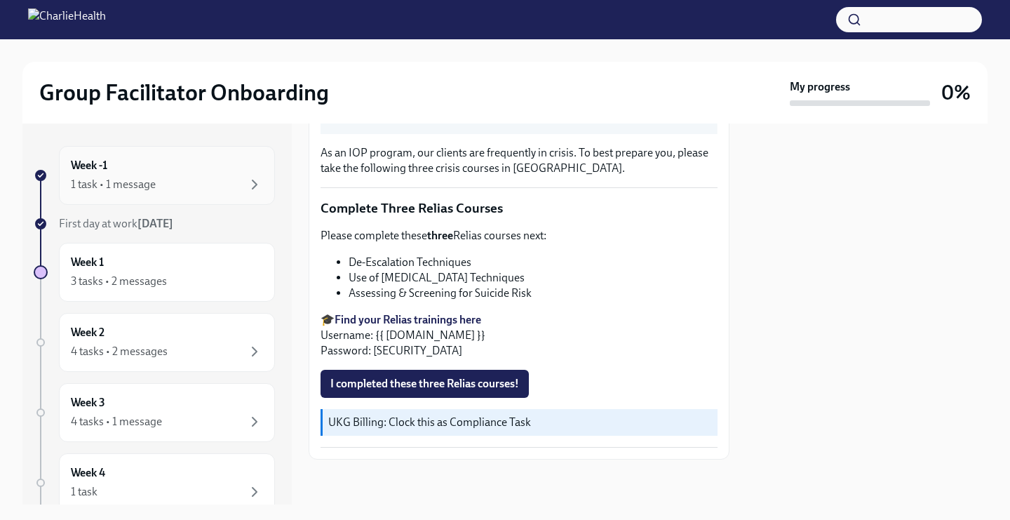
click at [145, 150] on div "Week -1 1 task • 1 message" at bounding box center [167, 175] width 216 height 59
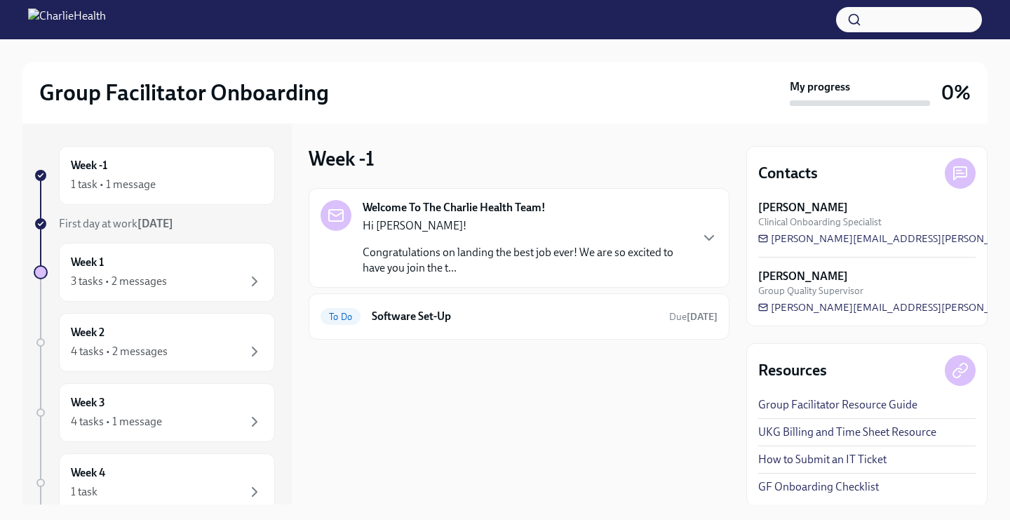
click at [450, 249] on p "Congratulations on landing the best job ever! We are so excited to have you joi…" at bounding box center [526, 260] width 327 height 31
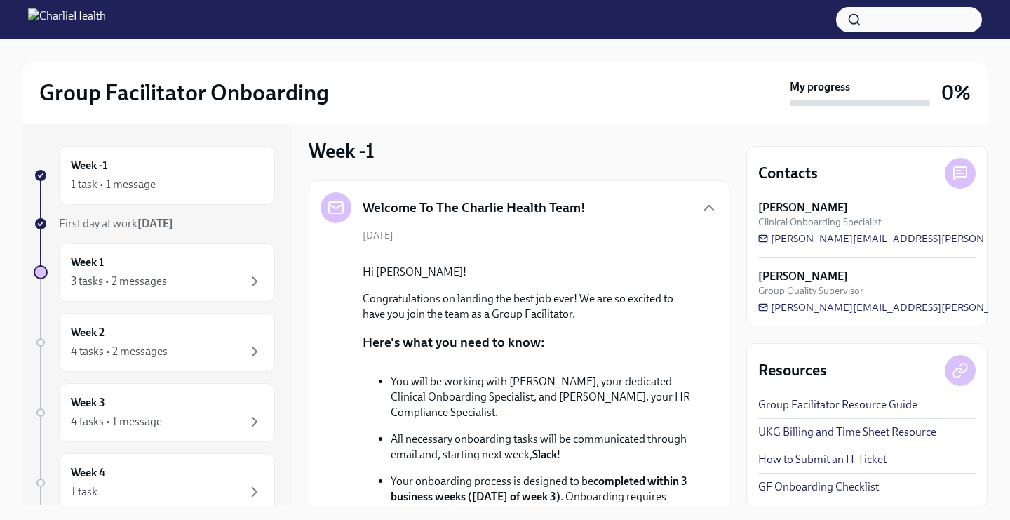
scroll to position [12, 0]
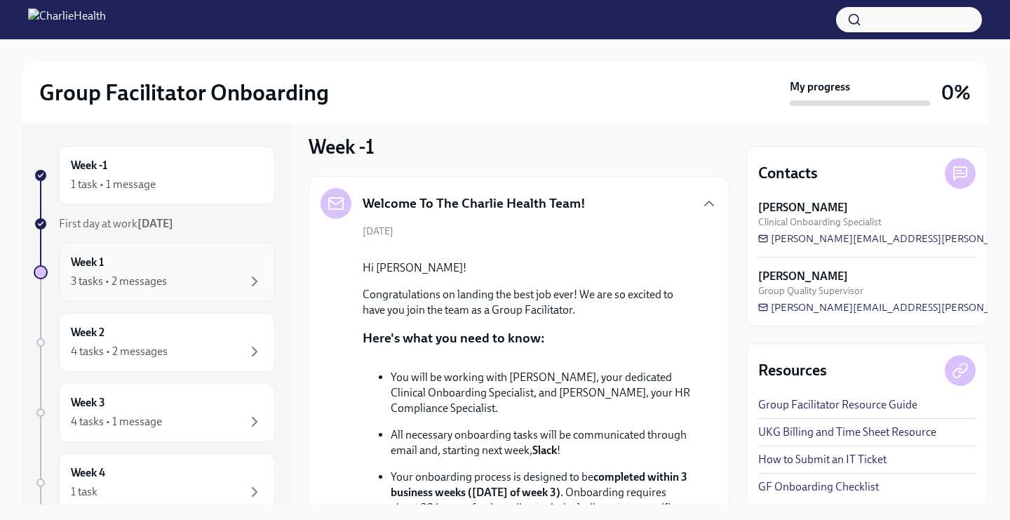
click at [180, 271] on div "Week 1 3 tasks • 2 messages" at bounding box center [167, 272] width 192 height 35
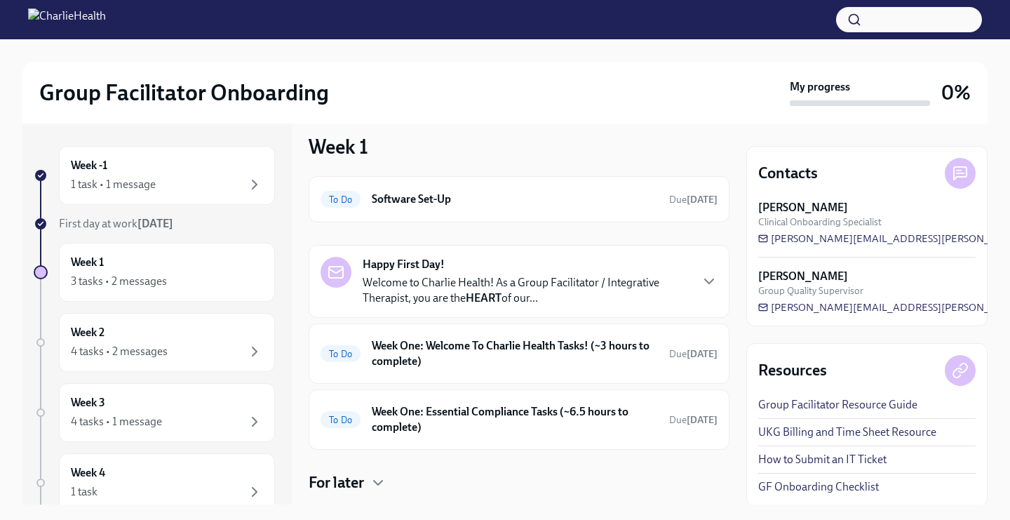
click at [391, 266] on strong "Happy First Day!" at bounding box center [404, 264] width 82 height 15
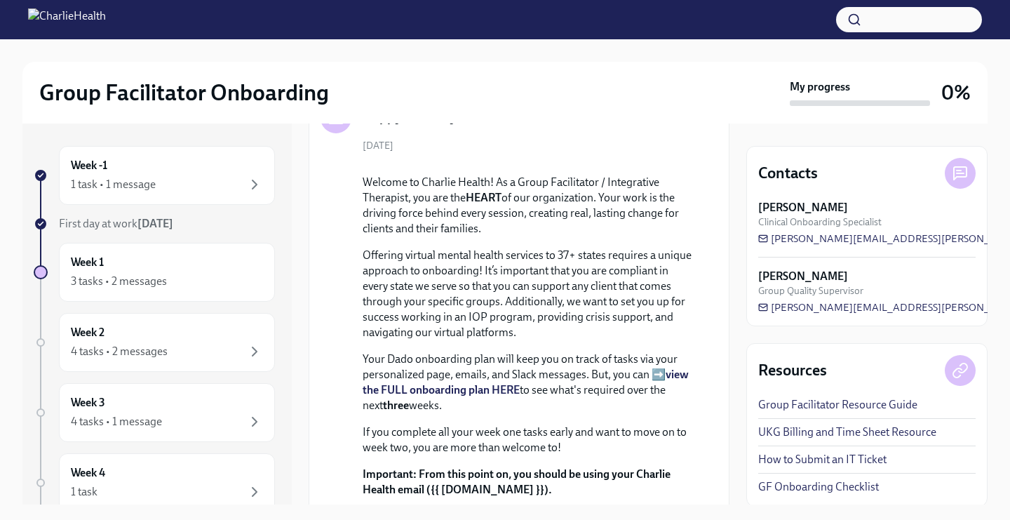
scroll to position [328, 0]
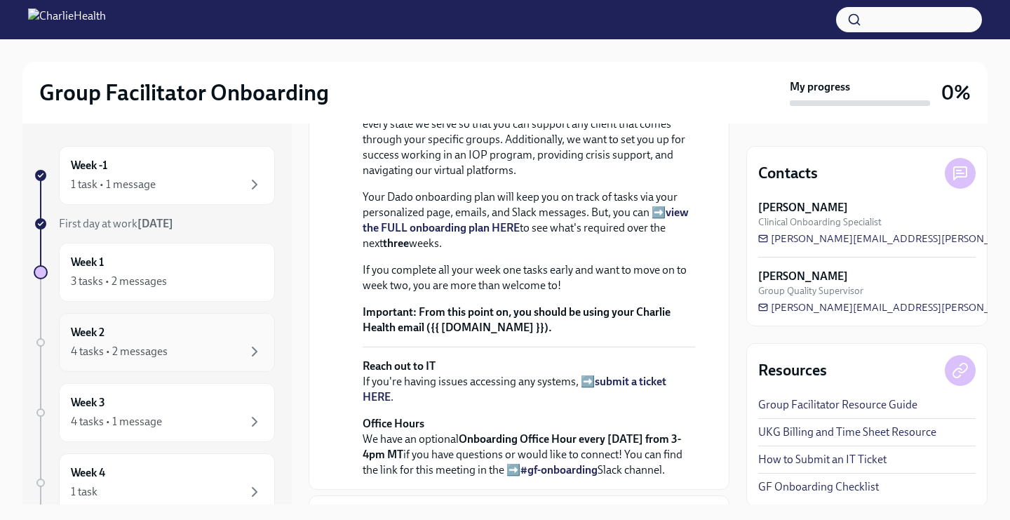
click at [147, 333] on div "Week 2 4 tasks • 2 messages" at bounding box center [167, 342] width 192 height 35
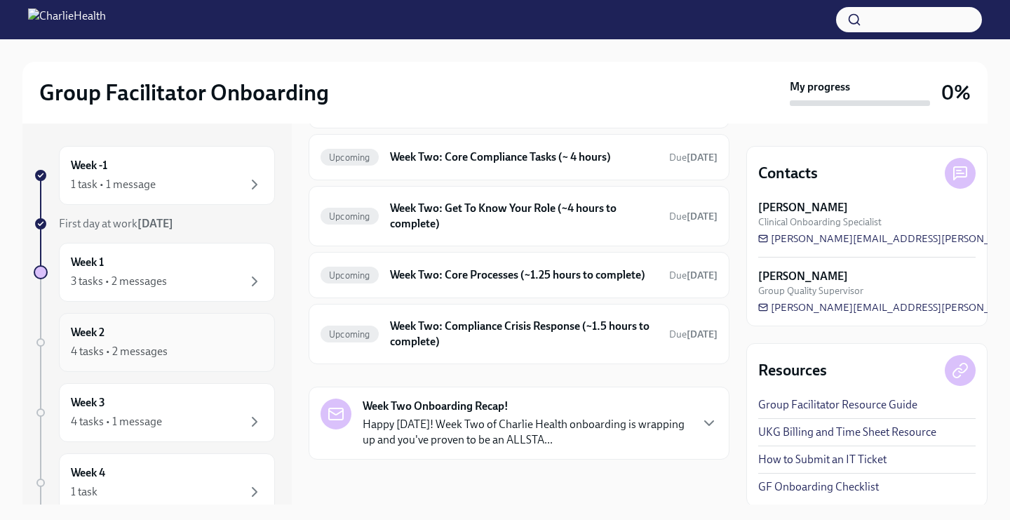
scroll to position [158, 0]
click at [429, 389] on div "Week Two Onboarding Recap! Happy [DATE]! Week Two of Charlie Health onboarding …" at bounding box center [519, 423] width 421 height 73
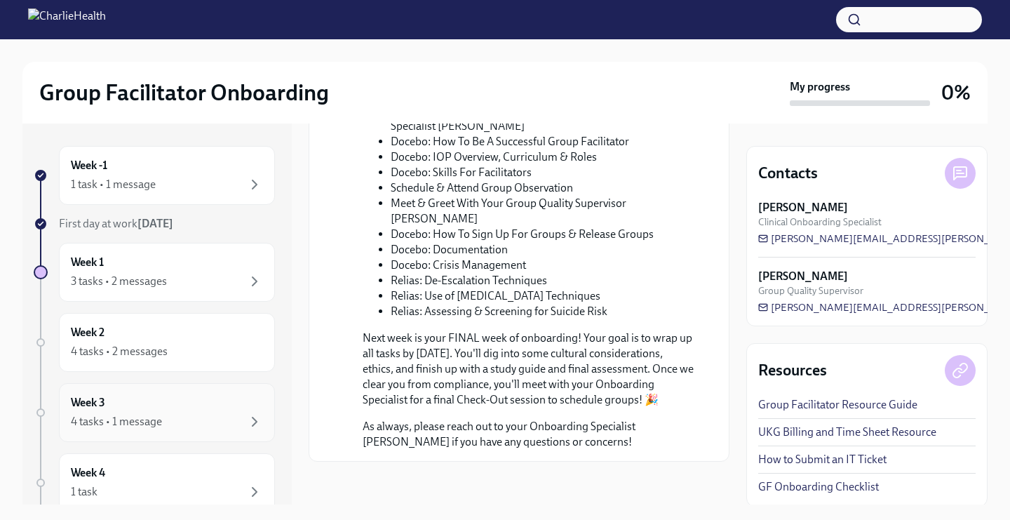
scroll to position [231, 0]
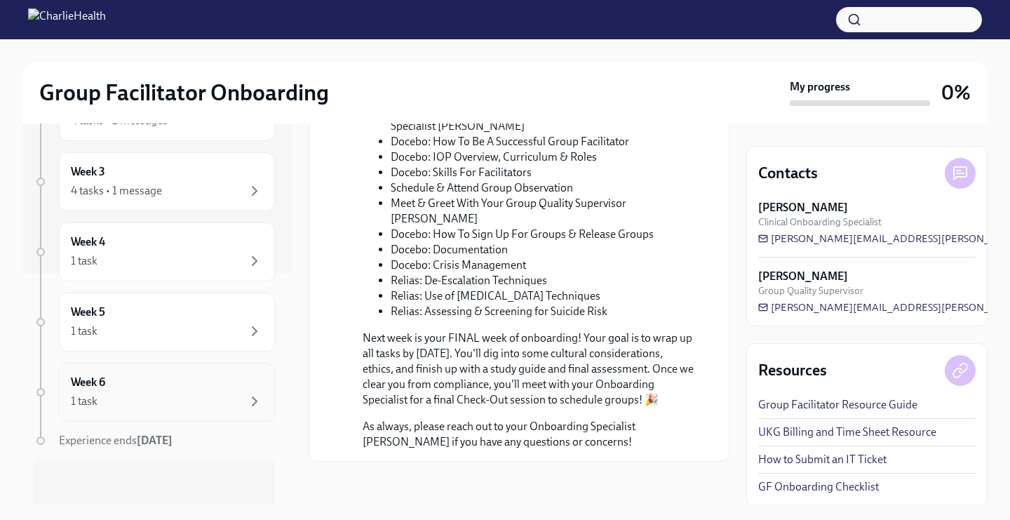
click at [132, 403] on div "1 task" at bounding box center [167, 401] width 192 height 17
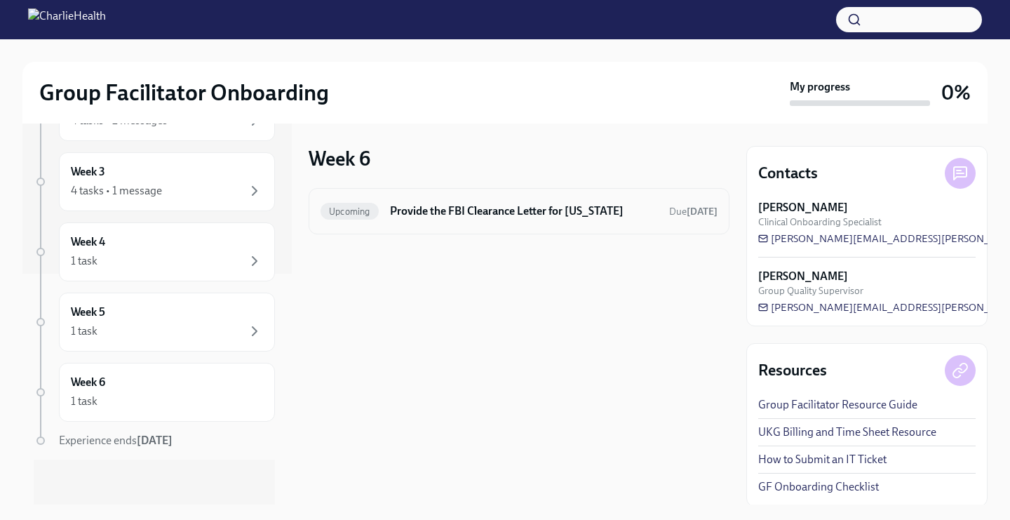
click at [471, 207] on h6 "Provide the FBI Clearance Letter for [US_STATE]" at bounding box center [524, 210] width 268 height 15
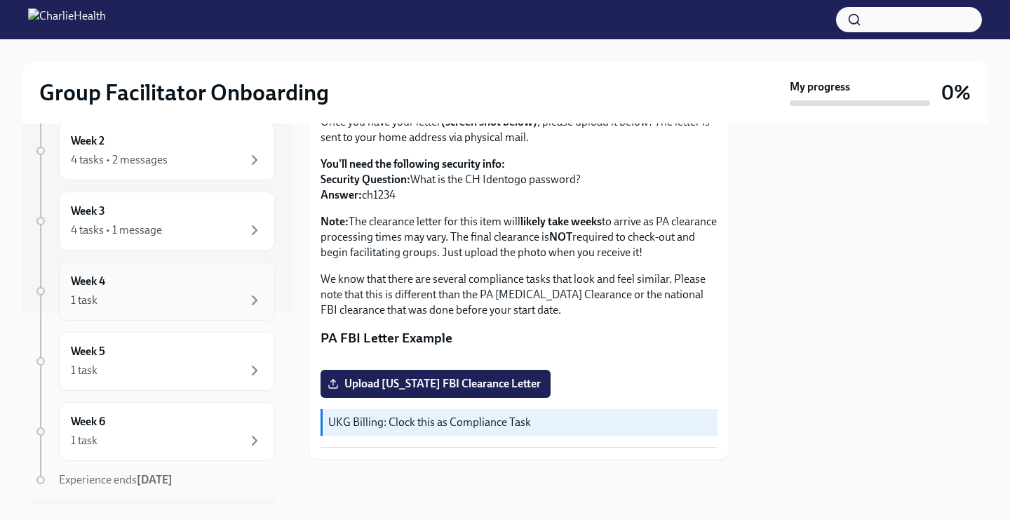
scroll to position [231, 0]
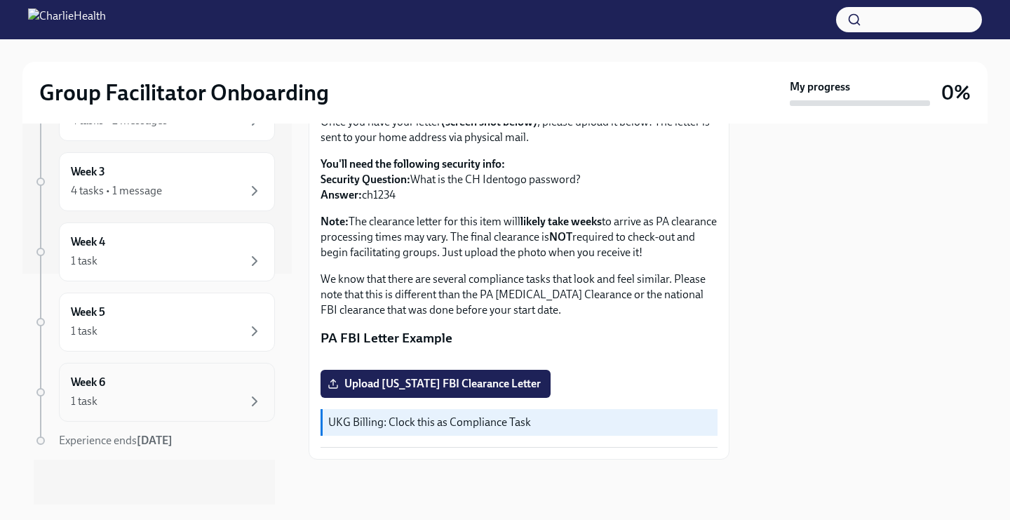
click at [140, 412] on div "Week 6 1 task" at bounding box center [167, 392] width 216 height 59
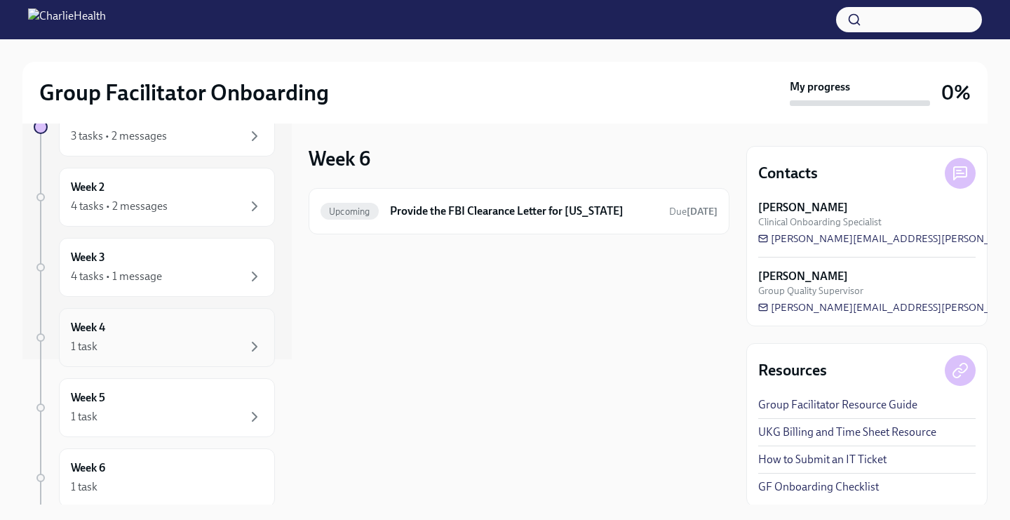
scroll to position [231, 0]
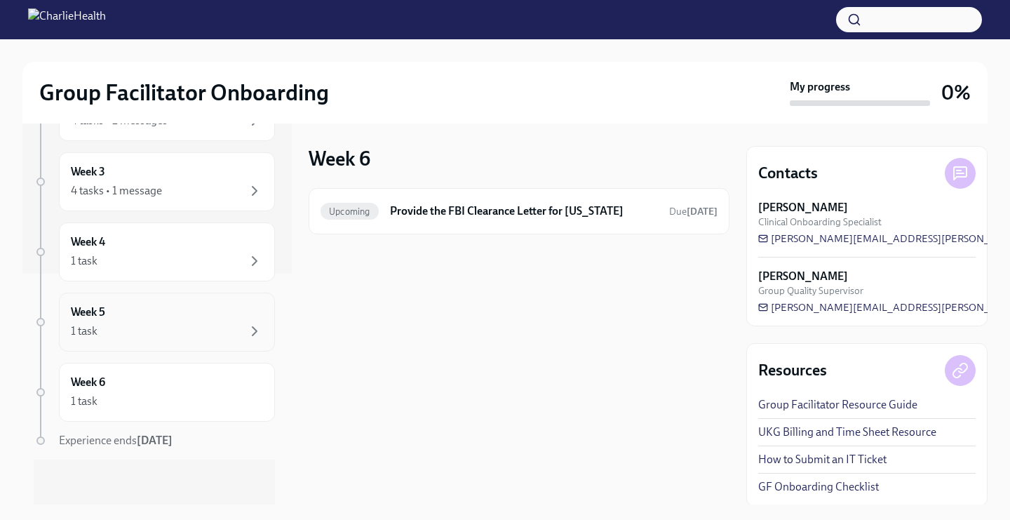
click at [162, 335] on div "1 task" at bounding box center [167, 331] width 192 height 17
click at [158, 322] on div "Week 5 1 task" at bounding box center [167, 321] width 192 height 35
click at [507, 219] on div "Upcoming Provide the FBI Clearance Letter for [US_STATE] Due [DATE]" at bounding box center [519, 211] width 397 height 22
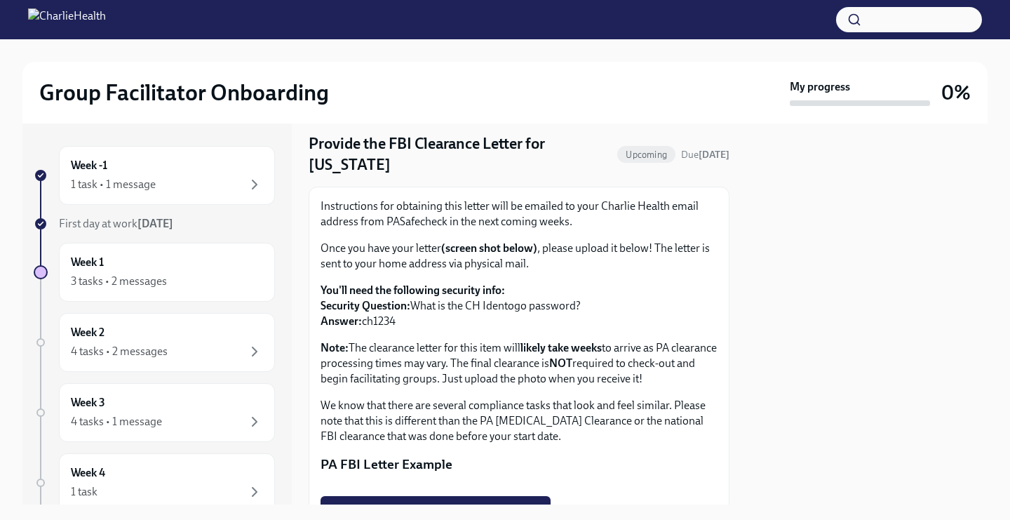
scroll to position [50, 0]
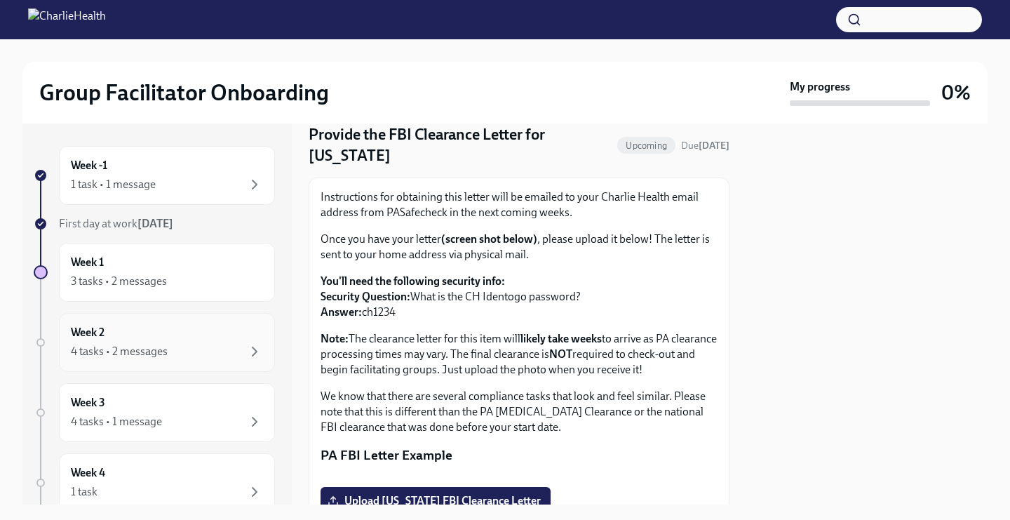
click at [100, 351] on div "4 tasks • 2 messages" at bounding box center [119, 351] width 97 height 15
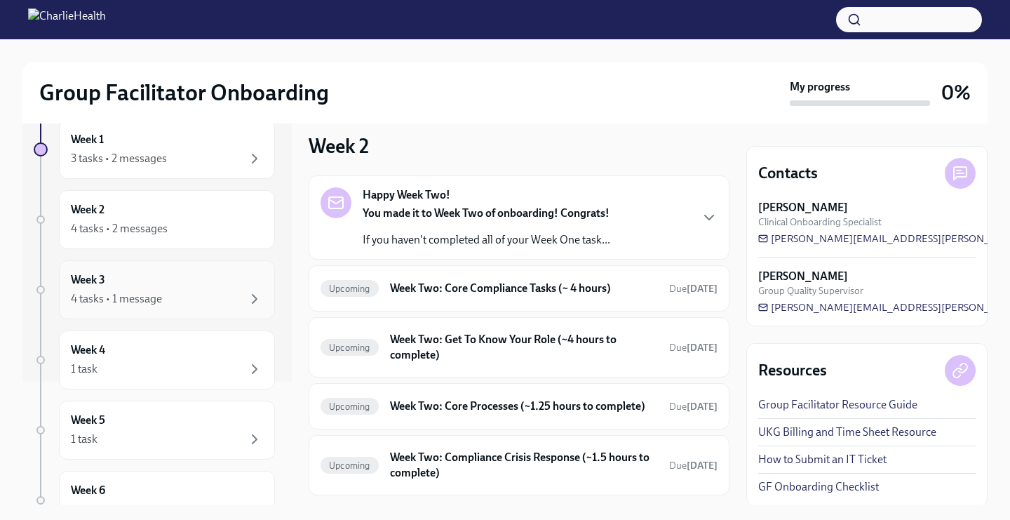
scroll to position [126, 0]
click at [111, 358] on div "1 task" at bounding box center [167, 366] width 192 height 17
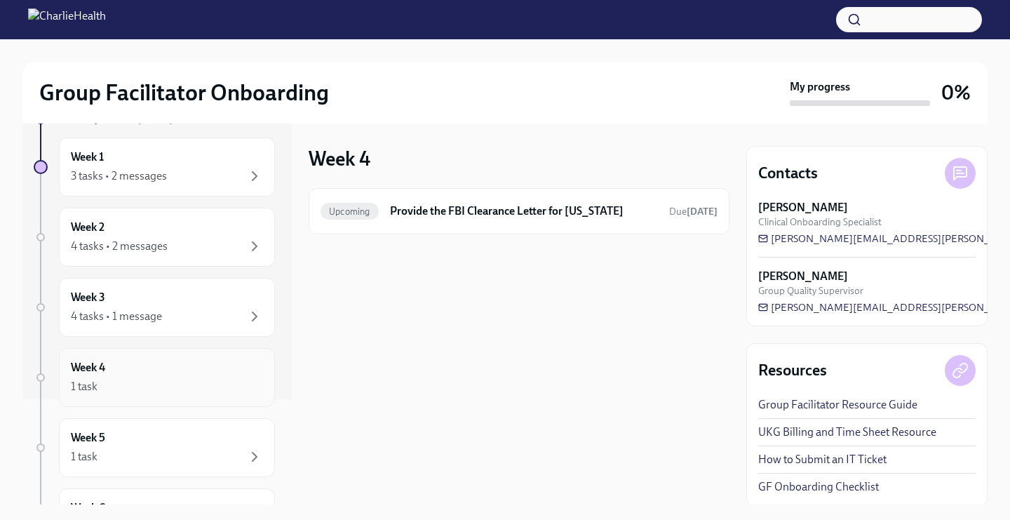
scroll to position [104, 0]
click at [111, 328] on div "Week 3 4 tasks • 1 message" at bounding box center [167, 308] width 216 height 59
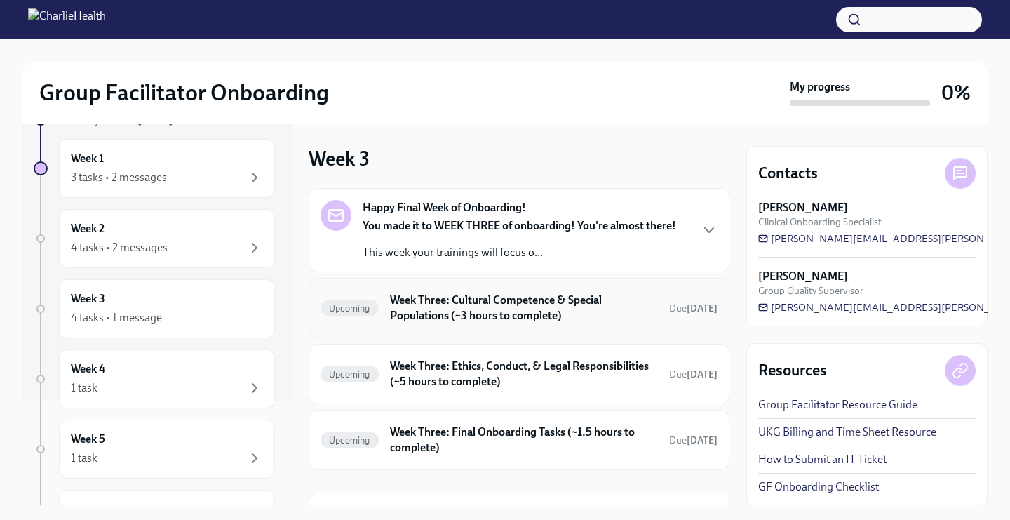
click at [499, 293] on h6 "Week Three: Cultural Competence & Special Populations (~3 hours to complete)" at bounding box center [524, 308] width 268 height 31
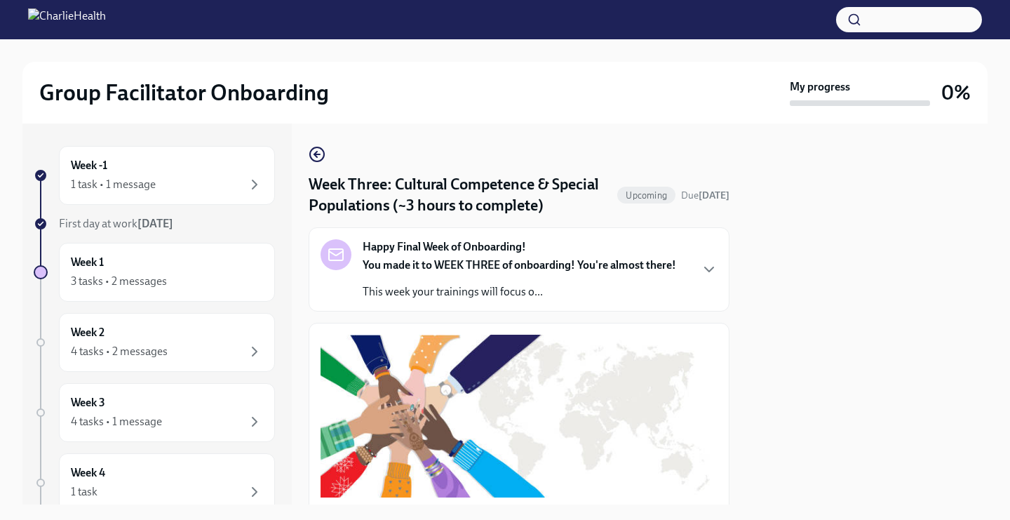
click at [447, 253] on strong "Happy Final Week of Onboarding!" at bounding box center [444, 246] width 163 height 15
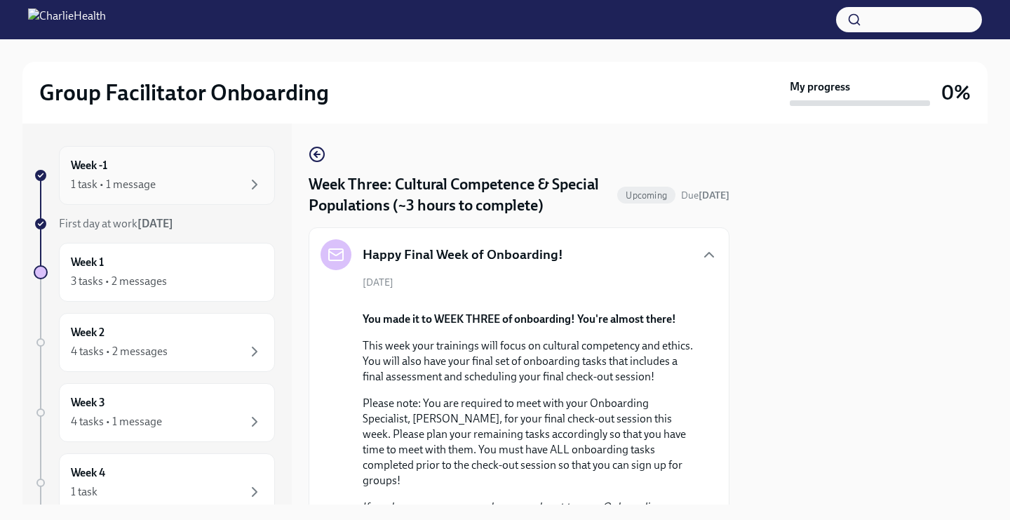
click at [114, 167] on div "Week -1 1 task • 1 message" at bounding box center [167, 175] width 192 height 35
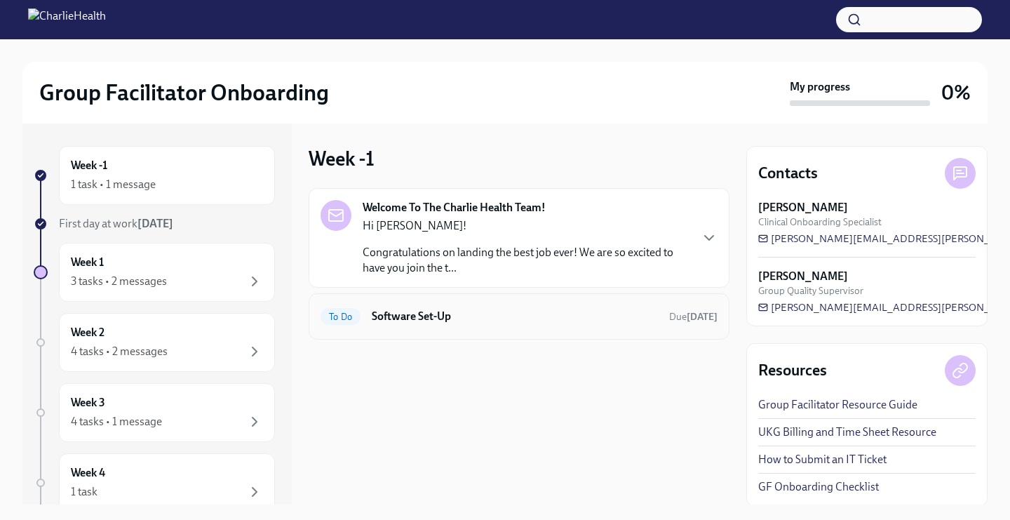
click at [454, 313] on h6 "Software Set-Up" at bounding box center [515, 316] width 286 height 15
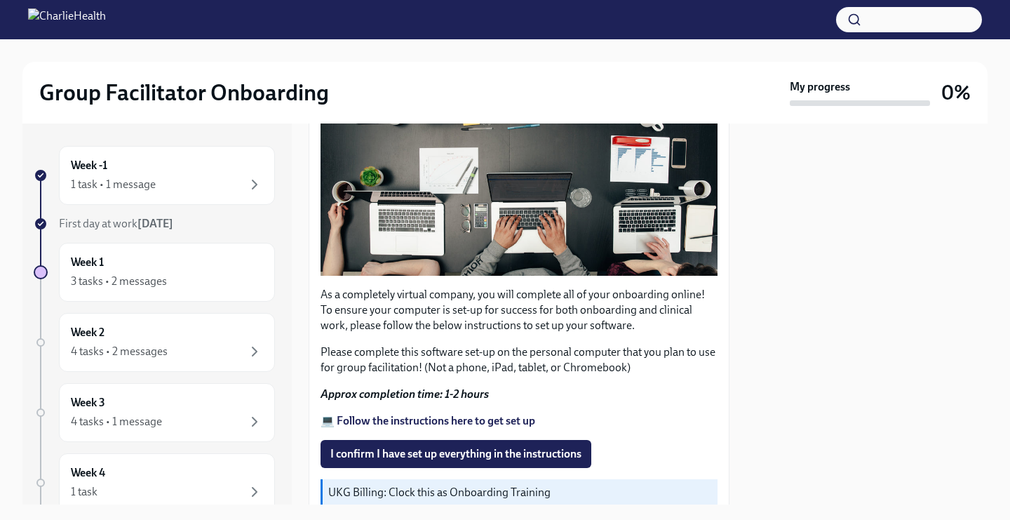
scroll to position [204, 0]
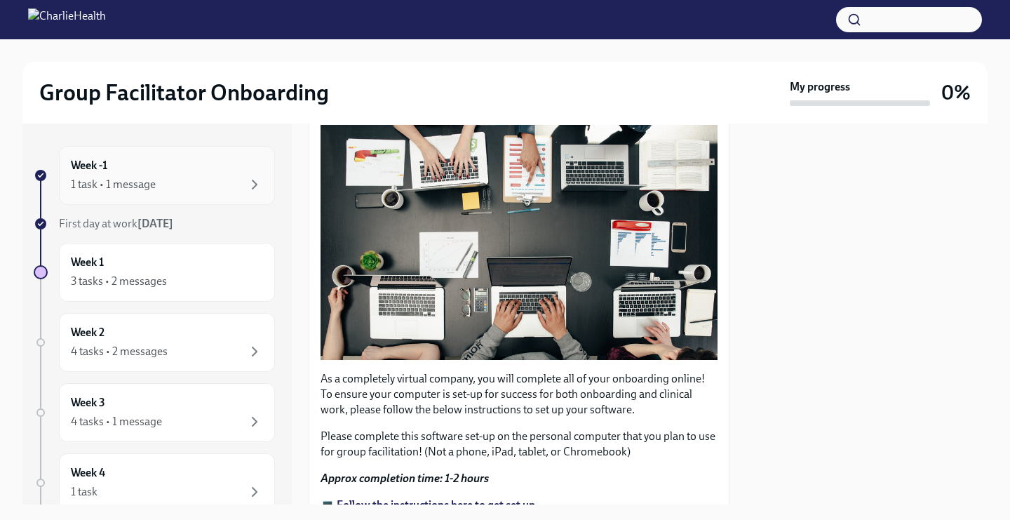
click at [205, 178] on div "1 task • 1 message" at bounding box center [167, 184] width 192 height 17
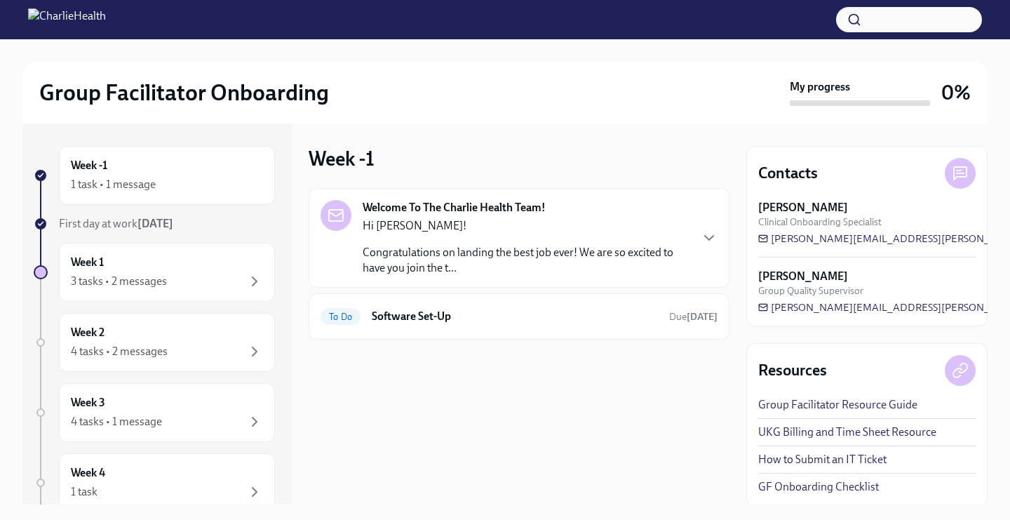
click at [544, 206] on strong "Welcome To The Charlie Health Team!" at bounding box center [454, 207] width 183 height 15
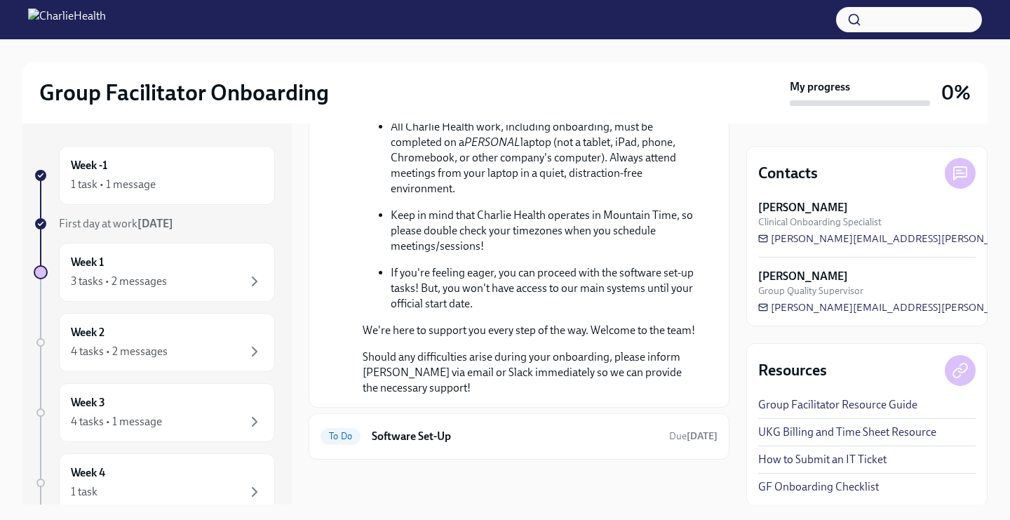
scroll to position [696, 0]
click at [462, 425] on div "To Do Software Set-Up Due [DATE]" at bounding box center [519, 436] width 397 height 22
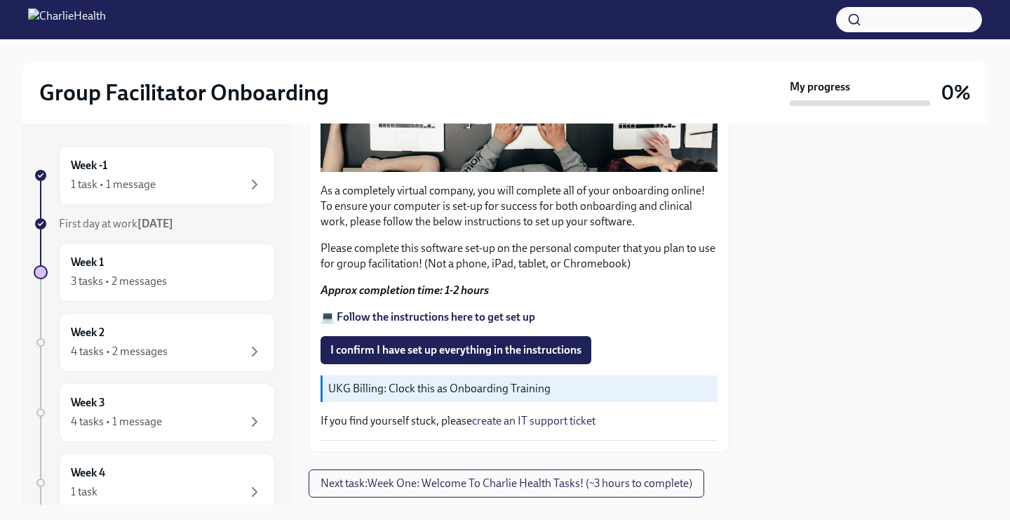
scroll to position [430, 0]
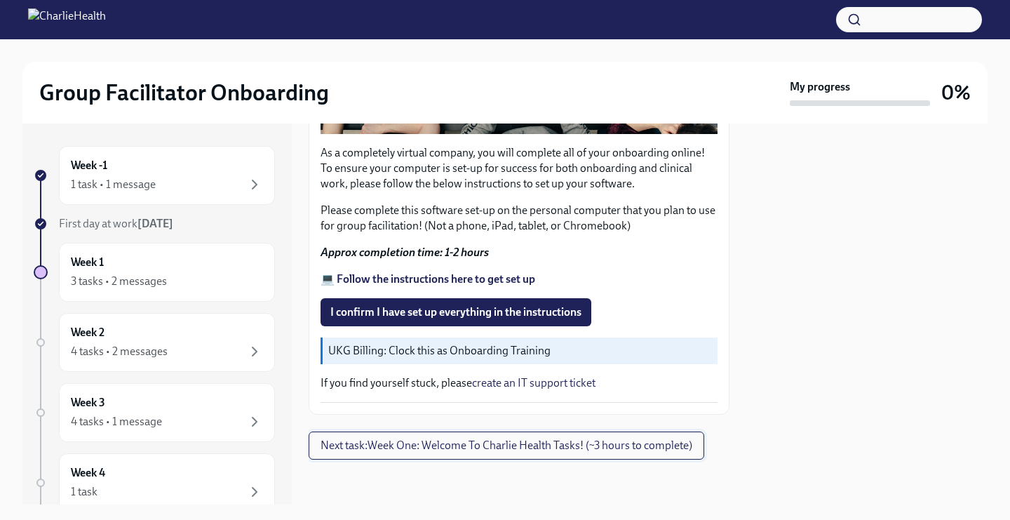
click at [462, 442] on span "Next task : Week One: Welcome To Charlie Health Tasks! (~3 hours to complete)" at bounding box center [507, 445] width 372 height 14
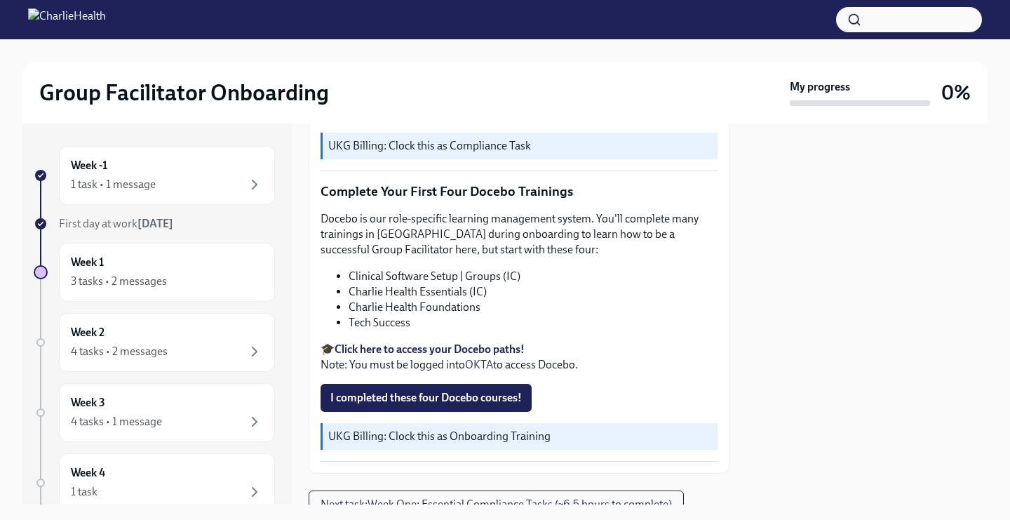
scroll to position [1834, 0]
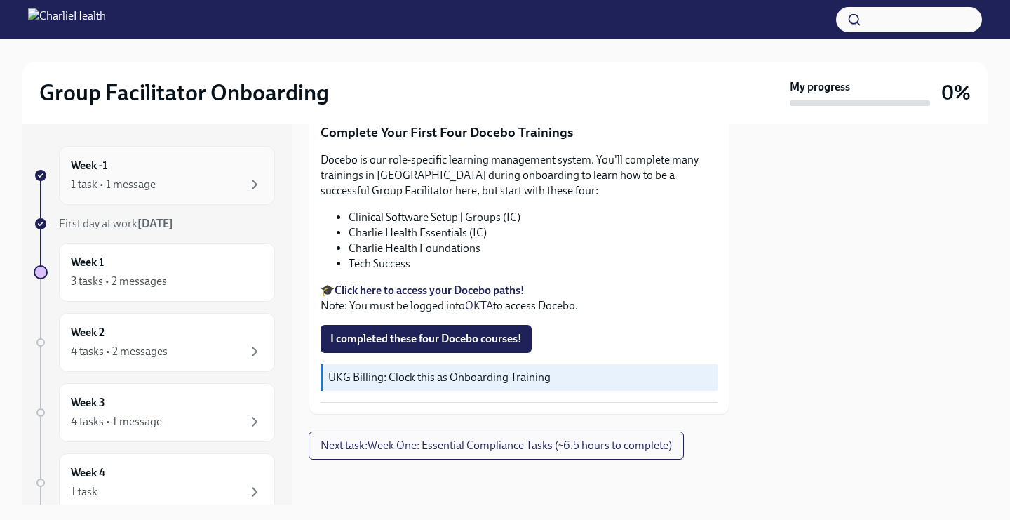
click at [217, 173] on div "Week -1 1 task • 1 message" at bounding box center [167, 175] width 192 height 35
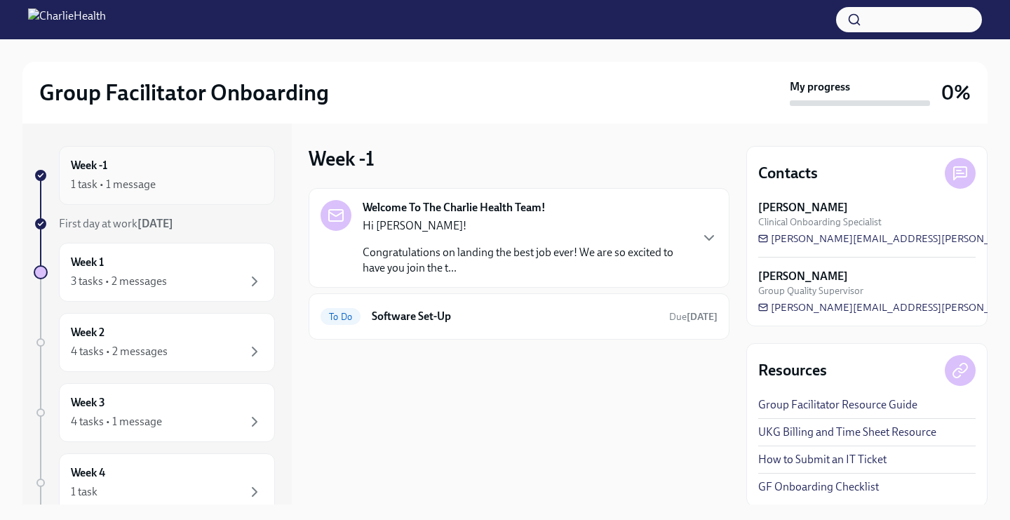
click at [144, 170] on div "Week -1 1 task • 1 message" at bounding box center [167, 175] width 192 height 35
click at [145, 171] on div "Week -1 1 task • 1 message" at bounding box center [167, 175] width 192 height 35
click at [145, 170] on div "Week -1 1 task • 1 message" at bounding box center [167, 175] width 192 height 35
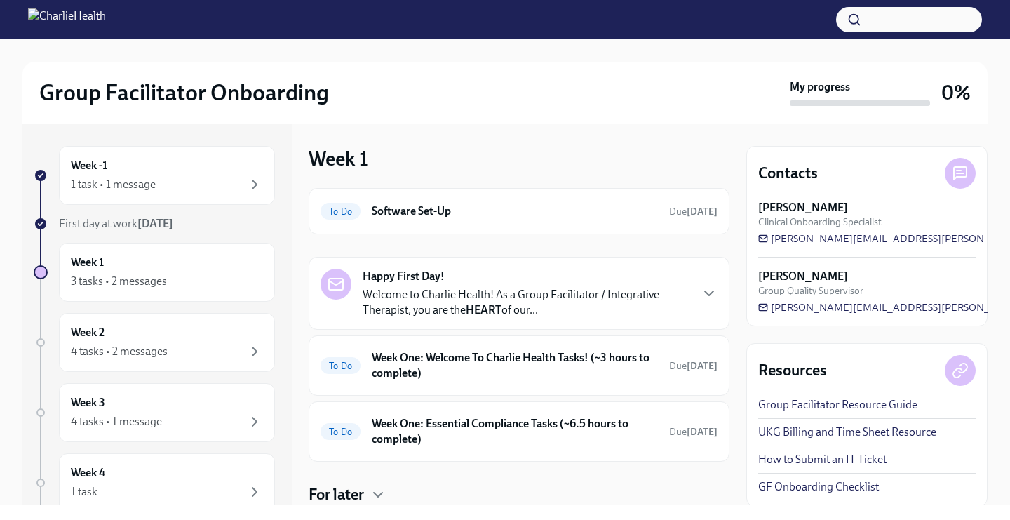
scroll to position [46, 0]
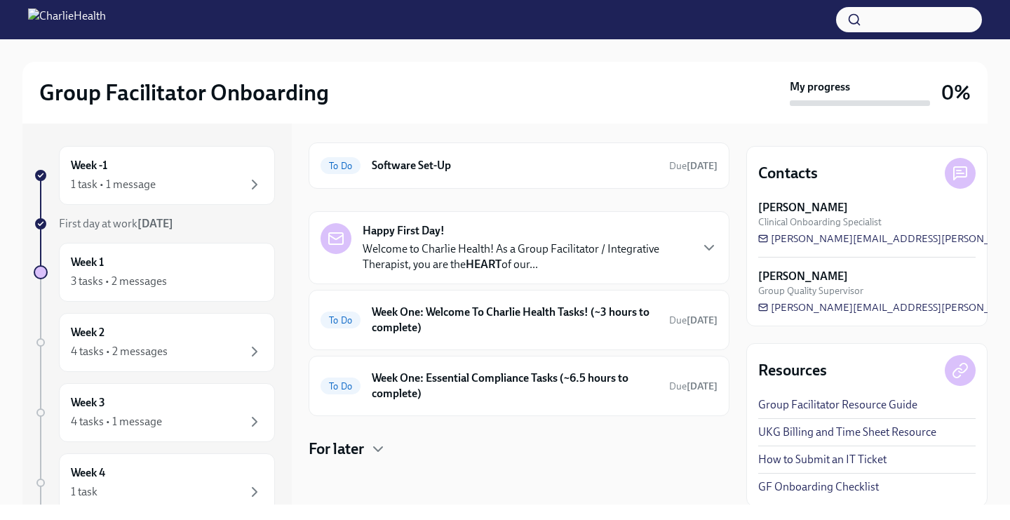
click at [439, 243] on p "Welcome to Charlie Health! As a Group Facilitator / Integrative Therapist, you …" at bounding box center [526, 256] width 327 height 31
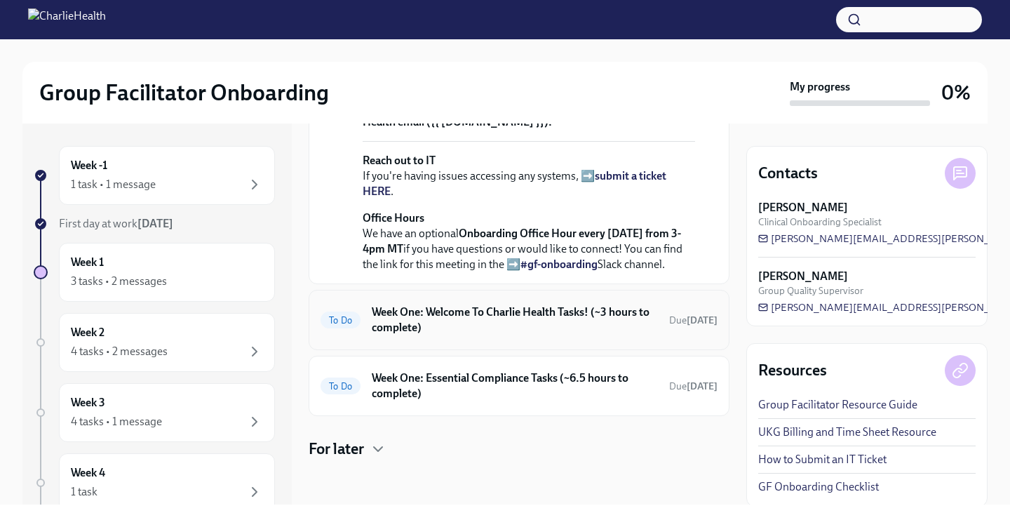
scroll to position [652, 0]
